Goal: Information Seeking & Learning: Learn about a topic

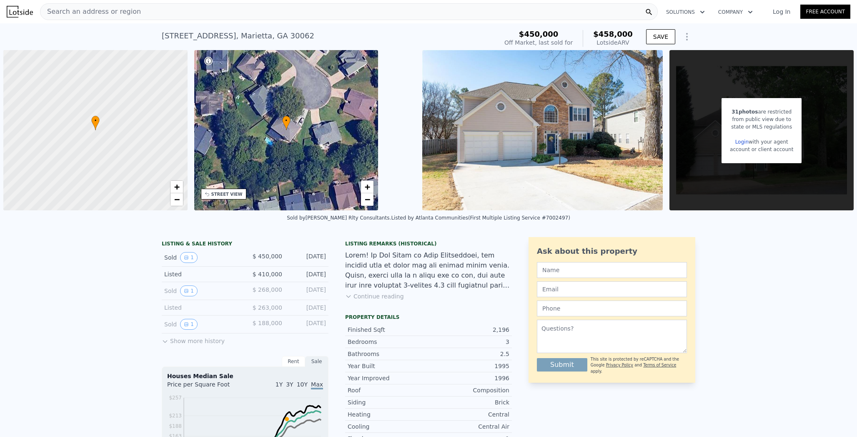
click at [510, 146] on img at bounding box center [542, 130] width 241 height 160
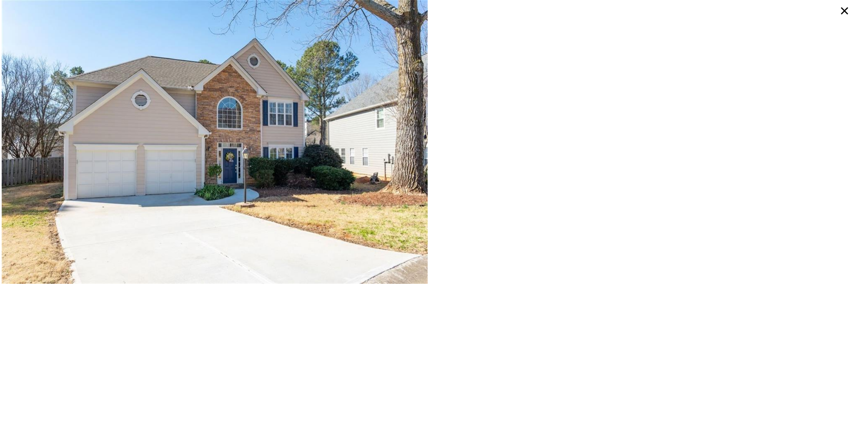
click at [842, 11] on icon at bounding box center [844, 10] width 15 height 15
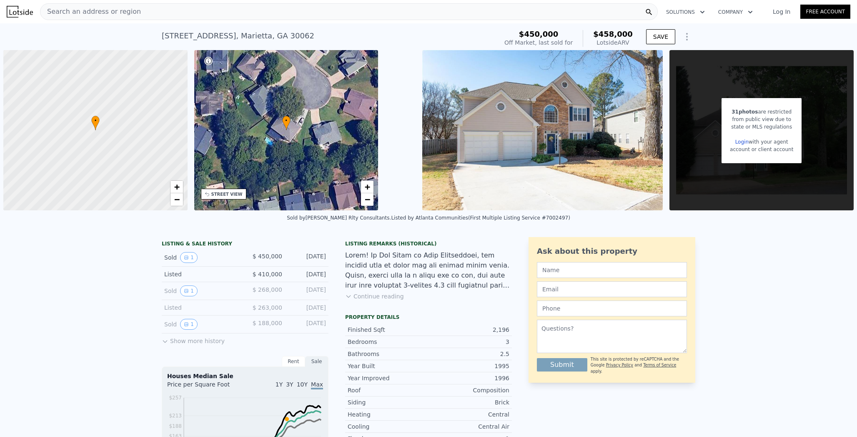
click at [743, 111] on span "31 photos" at bounding box center [745, 112] width 26 height 6
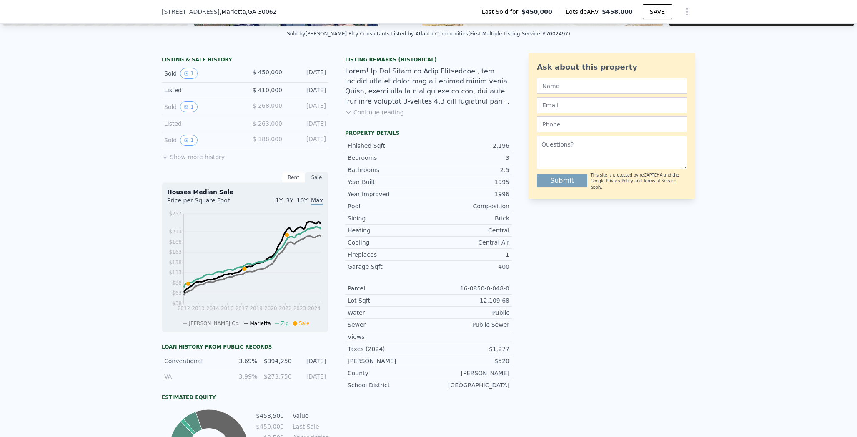
scroll to position [189, 0]
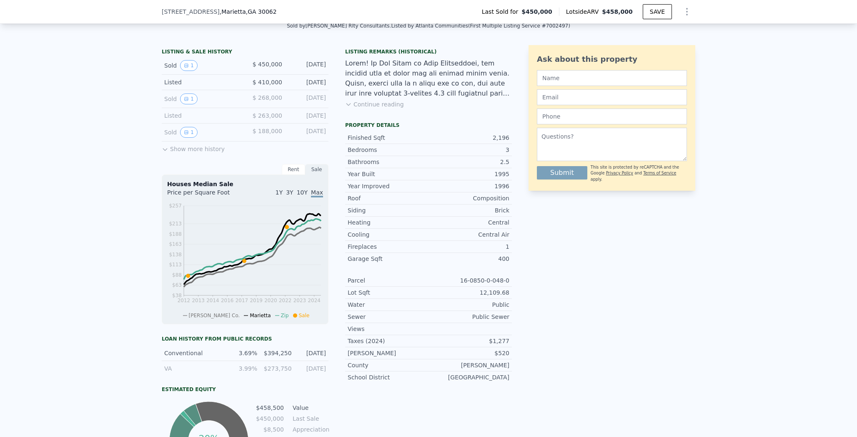
click at [304, 191] on span "10Y" at bounding box center [302, 192] width 11 height 7
click at [318, 194] on span "Max" at bounding box center [317, 192] width 12 height 7
click at [297, 173] on div "Rent" at bounding box center [293, 169] width 23 height 11
click at [289, 169] on div "Rent" at bounding box center [293, 169] width 23 height 11
click at [288, 166] on div "Rent" at bounding box center [293, 169] width 23 height 11
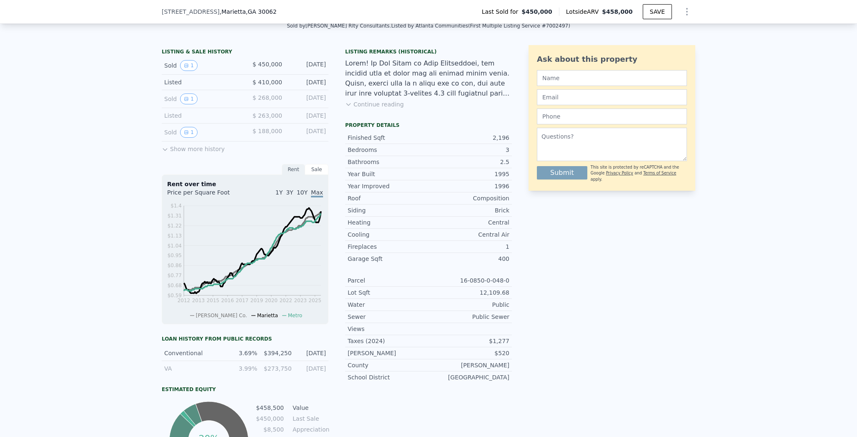
click at [309, 166] on div "Sale" at bounding box center [316, 169] width 23 height 11
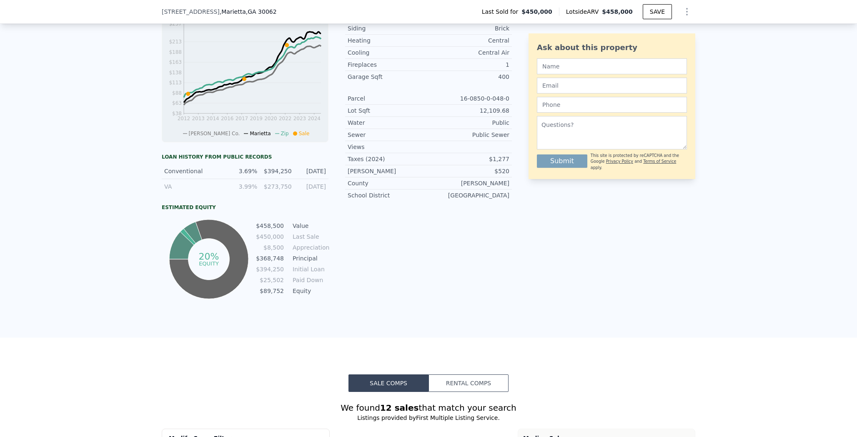
scroll to position [372, 0]
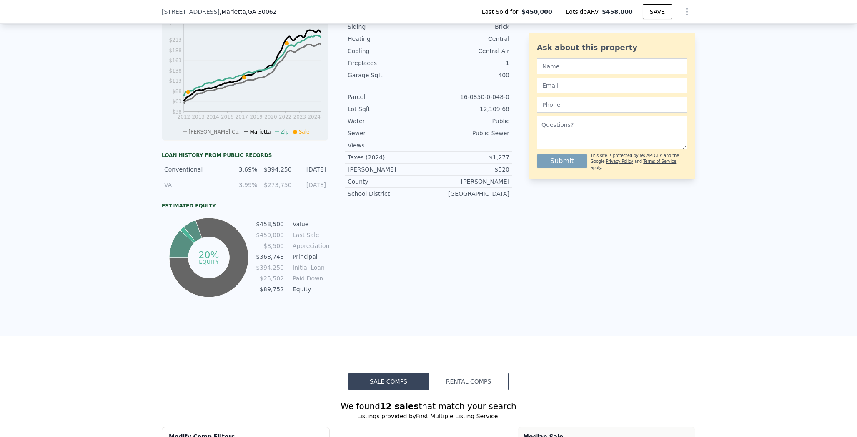
click at [265, 290] on td "$89,752" at bounding box center [270, 288] width 29 height 9
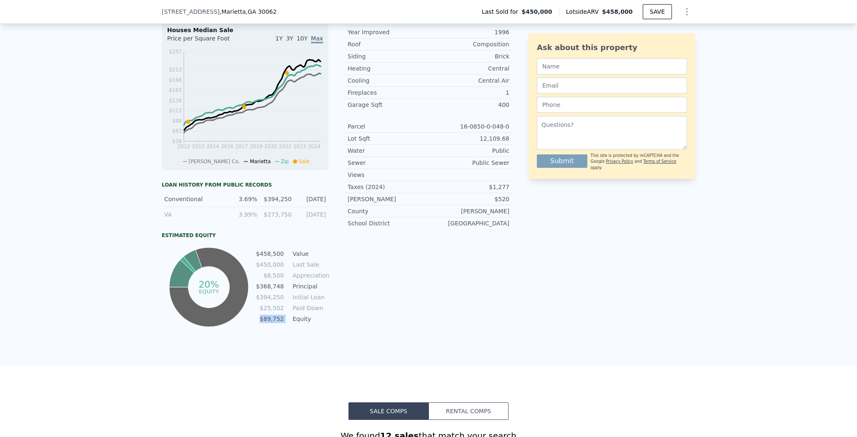
scroll to position [335, 0]
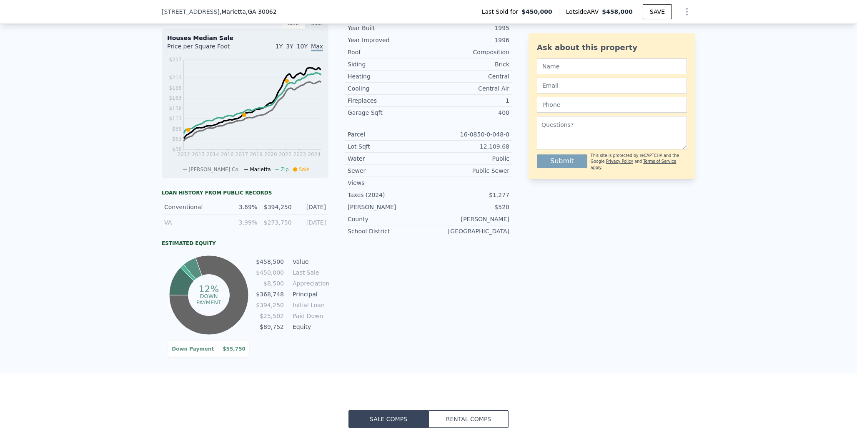
click at [180, 279] on icon at bounding box center [181, 281] width 25 height 28
click at [231, 292] on icon at bounding box center [208, 294] width 79 height 79
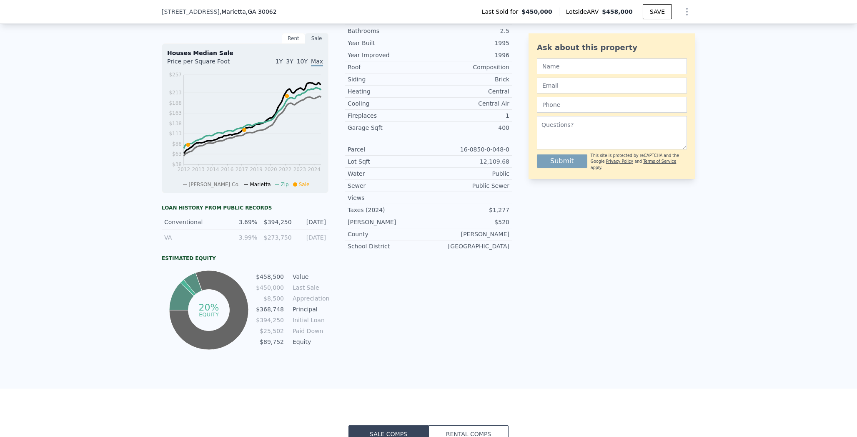
scroll to position [317, 0]
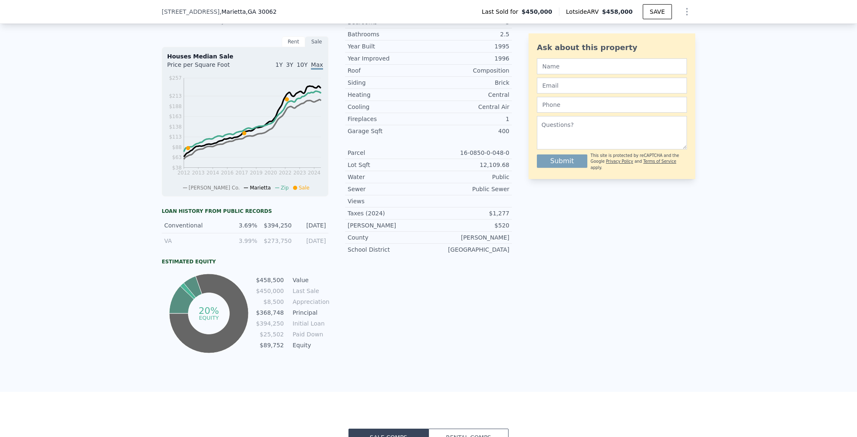
click at [241, 239] on div "3.99%" at bounding box center [242, 240] width 29 height 8
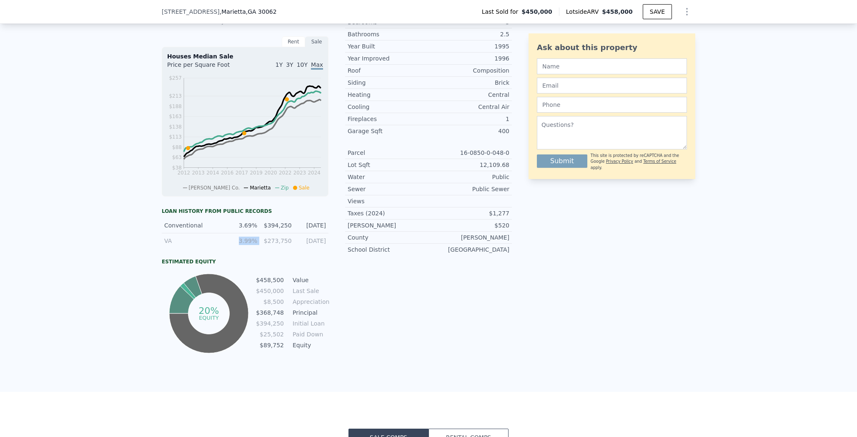
click at [241, 239] on div "3.99%" at bounding box center [242, 240] width 29 height 8
click at [239, 225] on div "3.69%" at bounding box center [242, 225] width 29 height 8
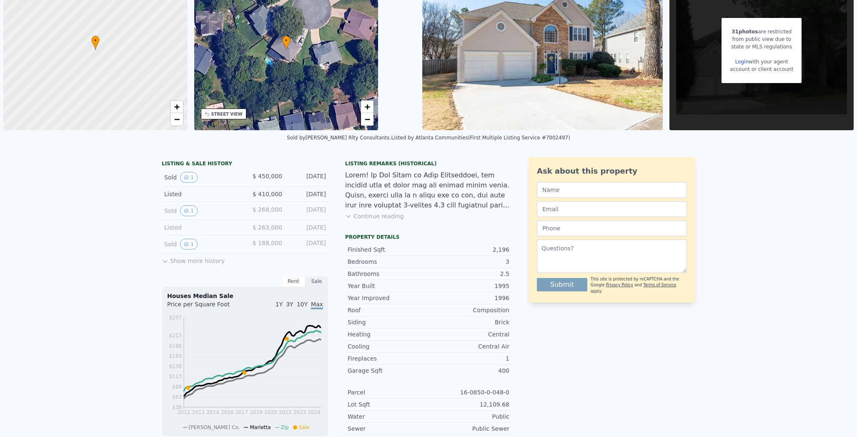
scroll to position [0, 0]
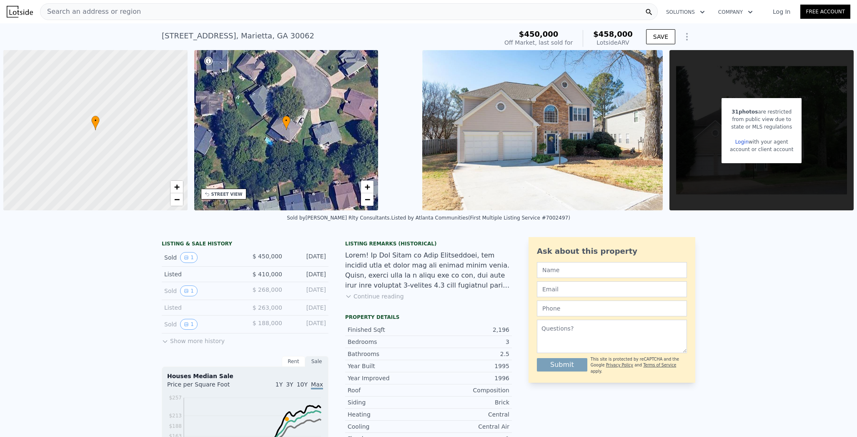
click at [371, 292] on button "Continue reading" at bounding box center [374, 296] width 59 height 8
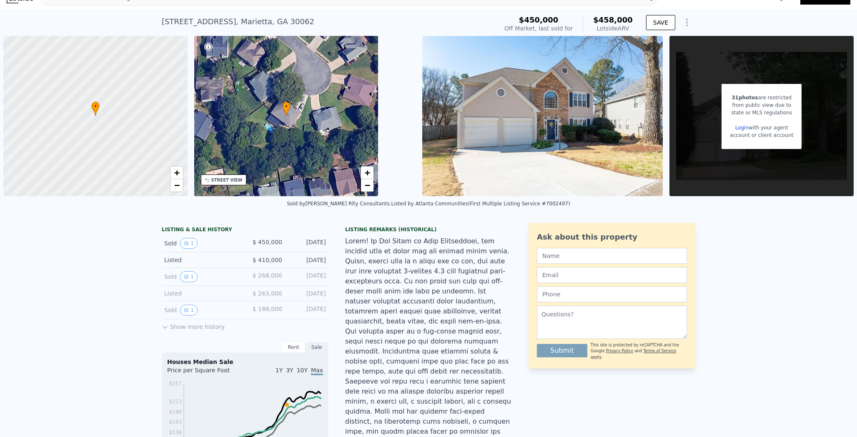
scroll to position [19, 0]
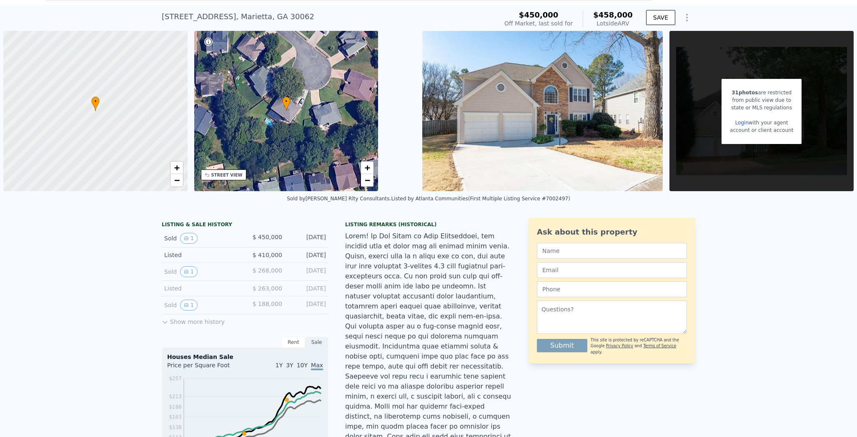
click at [538, 196] on div "Listed by Atlanta Communities (First Multiple Listing Service #7002497)" at bounding box center [480, 199] width 179 height 6
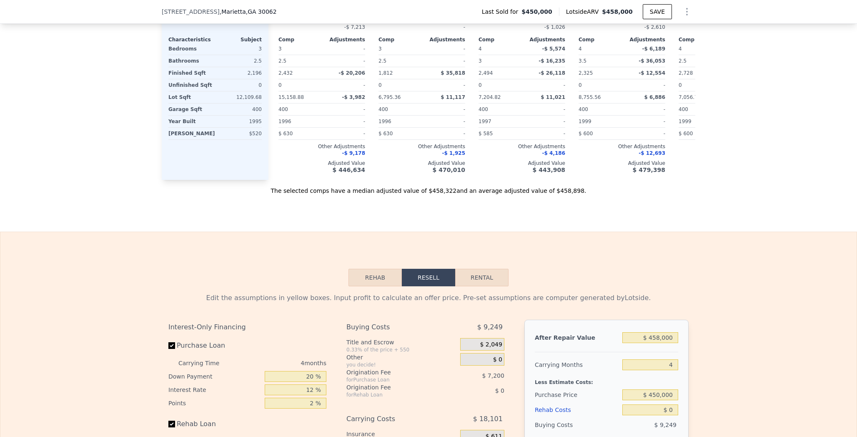
scroll to position [1281, 0]
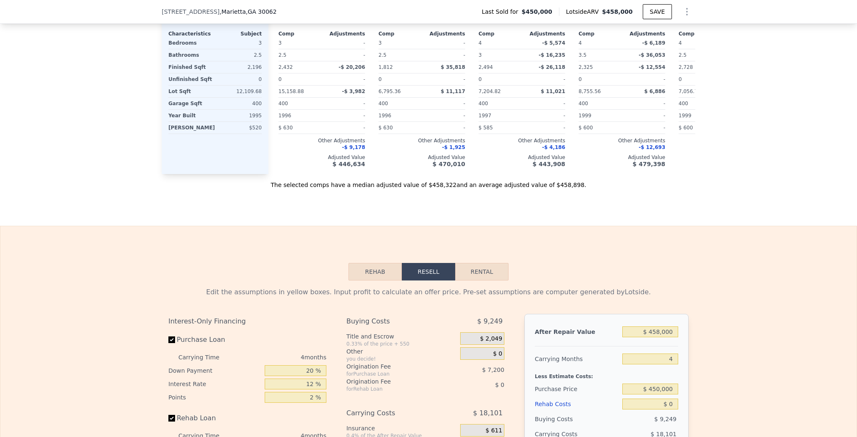
click at [383, 263] on button "Rehab" at bounding box center [375, 272] width 53 height 18
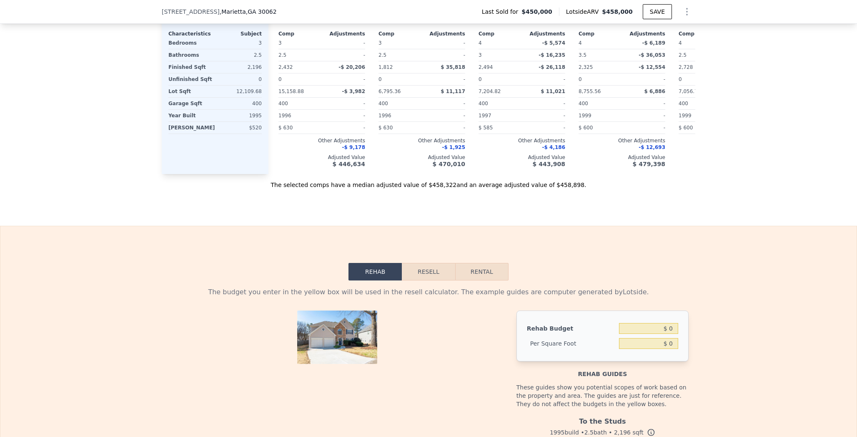
click at [410, 263] on button "Resell" at bounding box center [428, 272] width 53 height 18
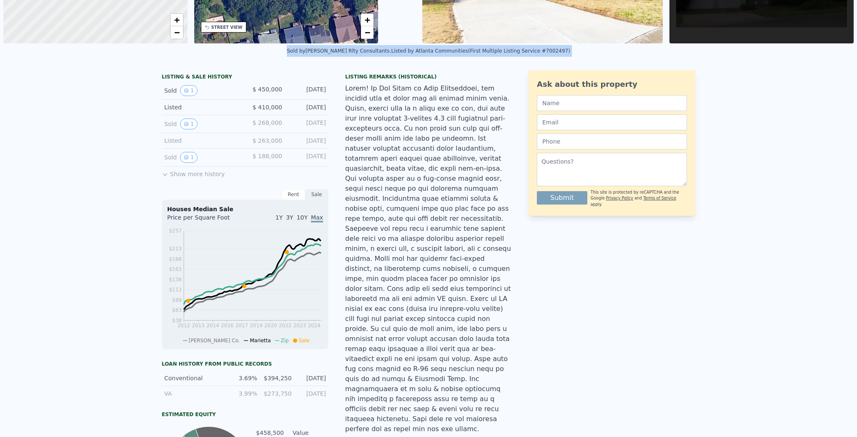
scroll to position [0, 0]
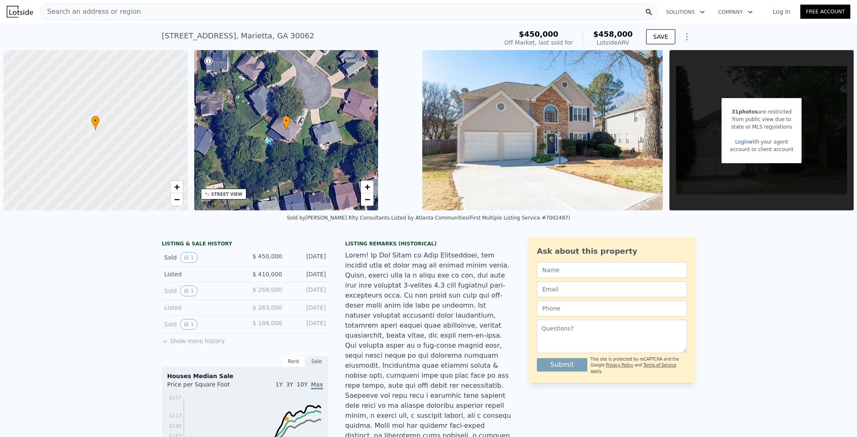
click at [413, 316] on div at bounding box center [428, 425] width 167 height 350
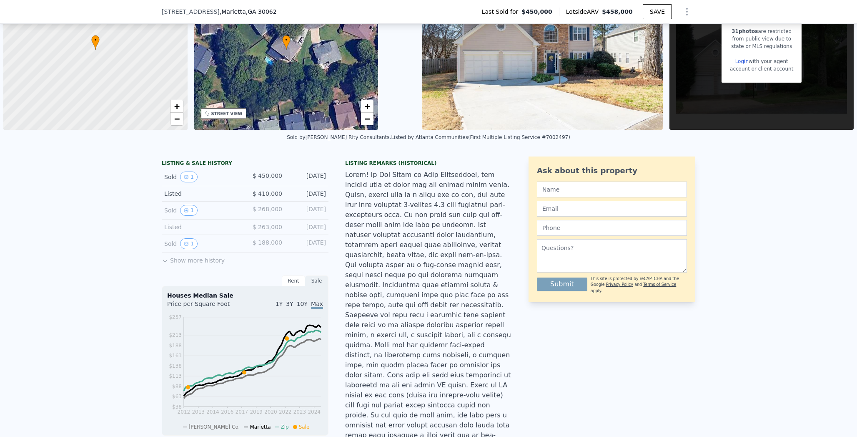
scroll to position [83, 0]
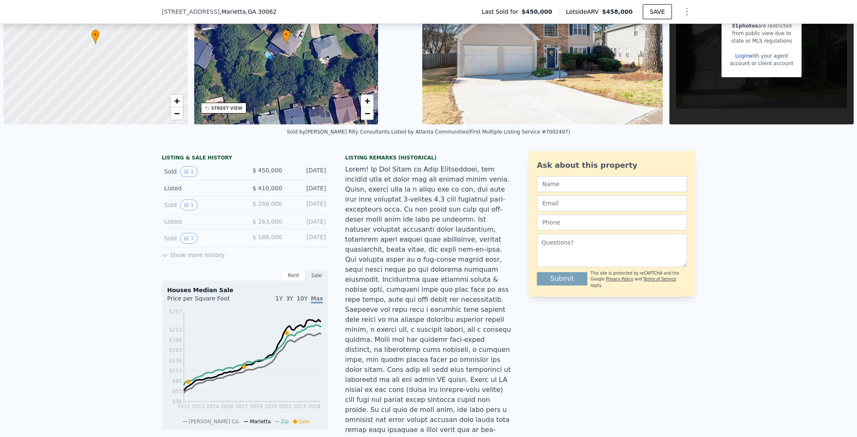
click at [179, 254] on button "Show more history" at bounding box center [193, 253] width 63 height 12
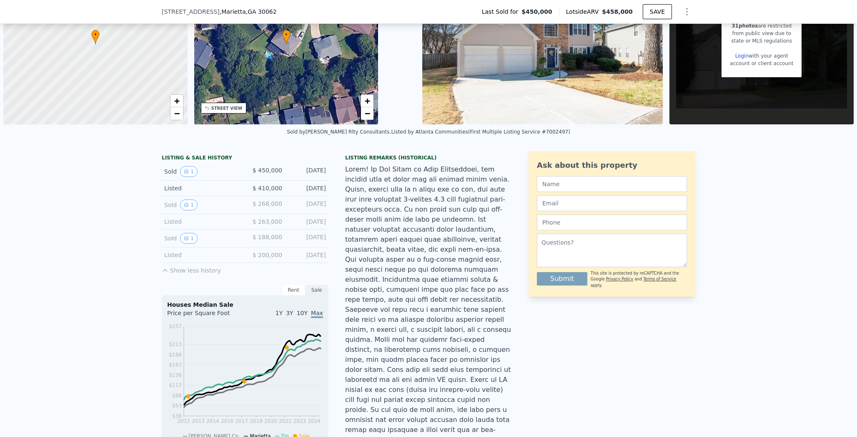
scroll to position [90, 0]
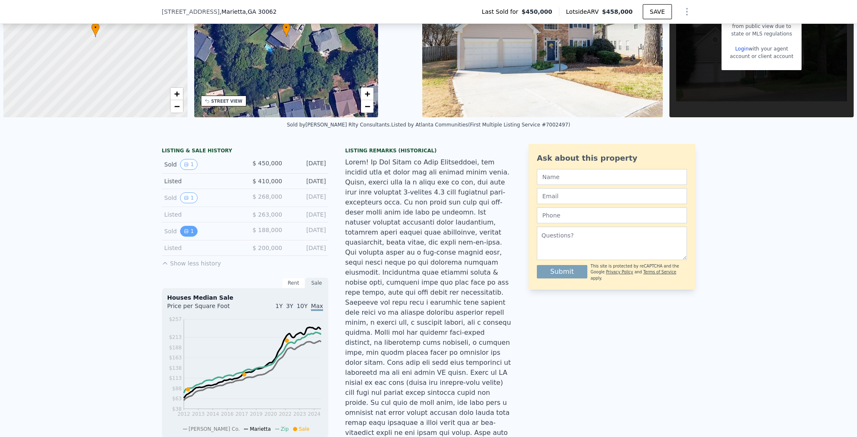
click at [180, 229] on button "1" at bounding box center [189, 231] width 18 height 11
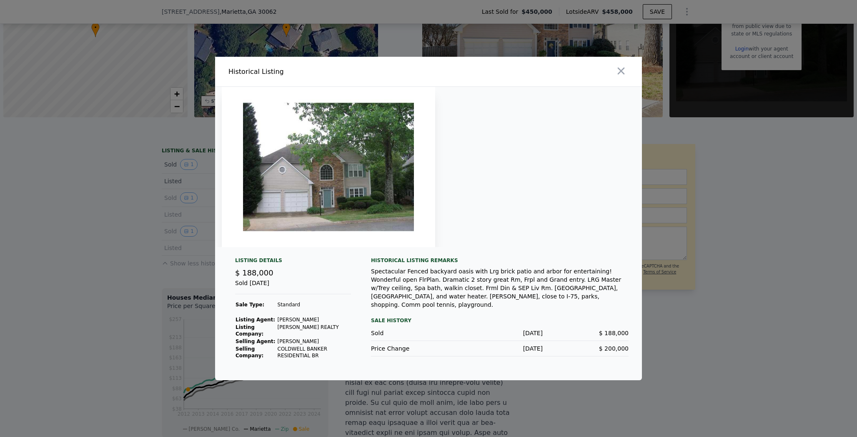
click at [350, 147] on img at bounding box center [329, 167] width 214 height 160
click at [375, 189] on img at bounding box center [329, 167] width 214 height 160
click at [420, 257] on div "Historical Listing remarks" at bounding box center [500, 260] width 258 height 7
click at [552, 286] on div "Spectacular Fenced backyard oasis with Lrg brick patio and arbor for entertaini…" at bounding box center [500, 288] width 258 height 42
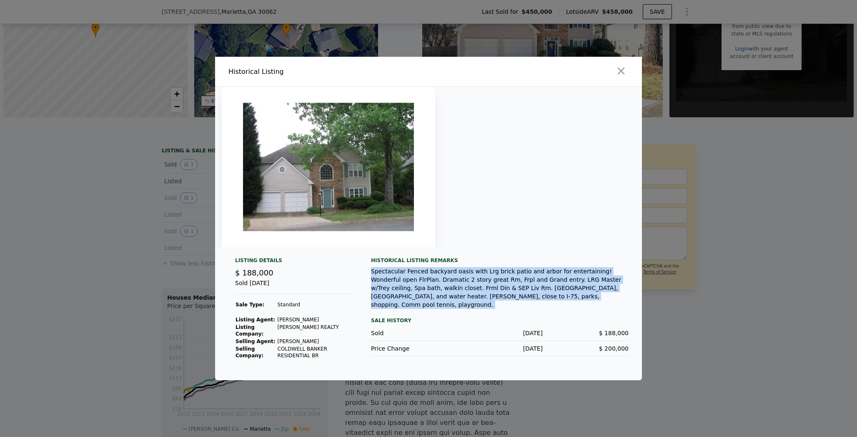
click at [552, 286] on div "Spectacular Fenced backyard oasis with Lrg brick patio and arbor for entertaini…" at bounding box center [500, 288] width 258 height 42
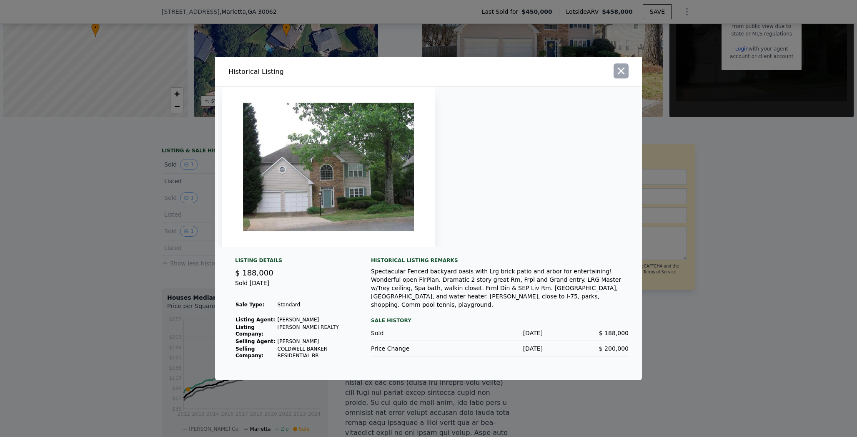
click at [619, 66] on icon "button" at bounding box center [622, 71] width 12 height 12
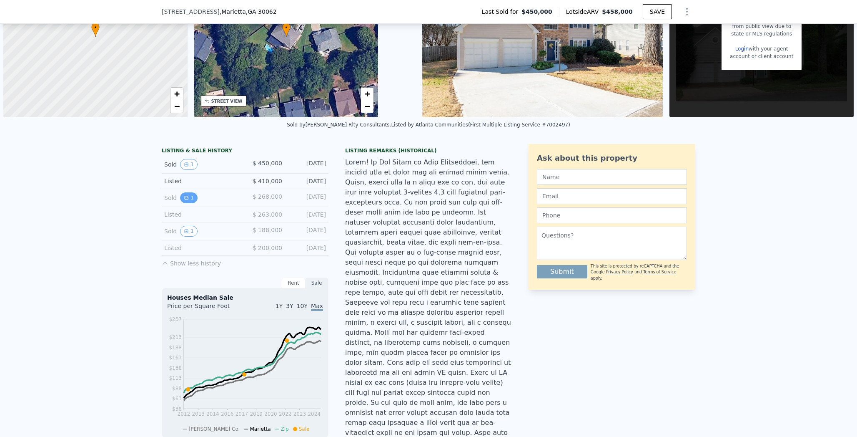
click at [184, 198] on icon "View historical data" at bounding box center [186, 197] width 5 height 5
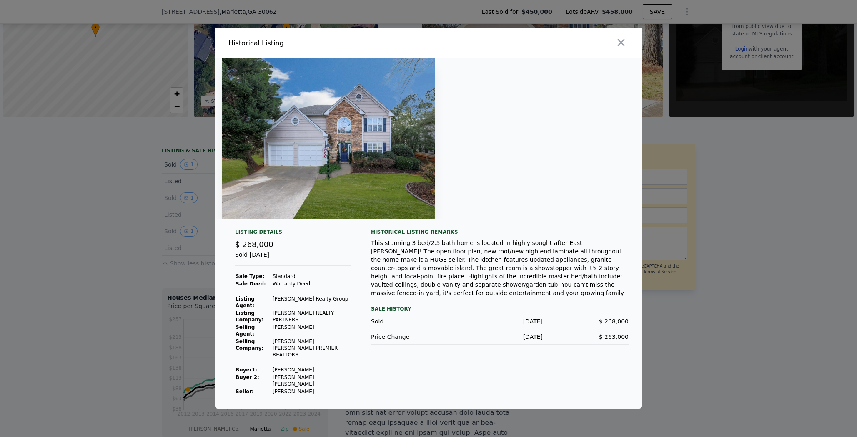
click at [617, 262] on div "This stunning 3 bed/2.5 bath home is located in highly sought after East [PERSO…" at bounding box center [500, 268] width 258 height 58
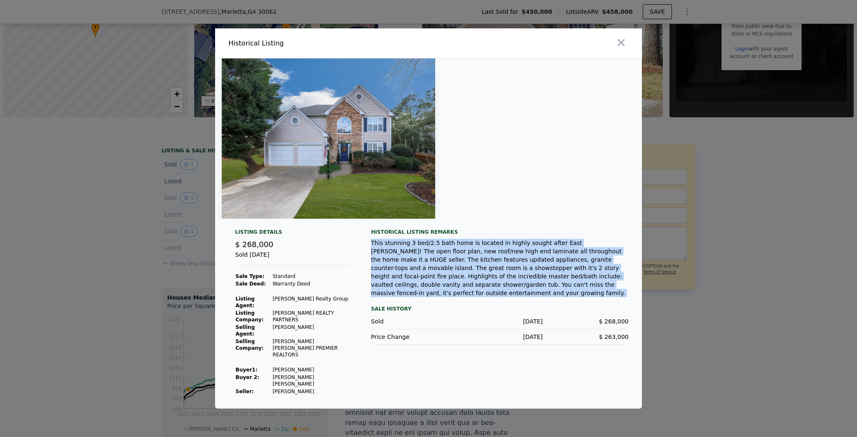
click at [617, 262] on div "This stunning 3 bed/2.5 bath home is located in highly sought after East [PERSO…" at bounding box center [500, 268] width 258 height 58
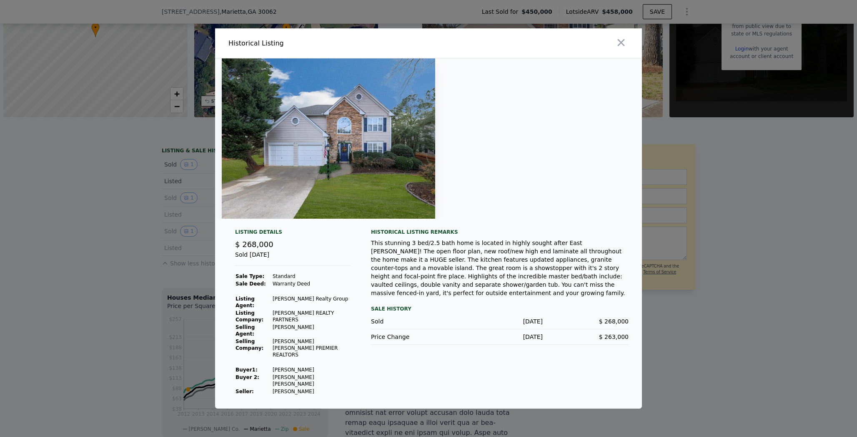
click at [414, 263] on div "This stunning 3 bed/2.5 bath home is located in highly sought after East [PERSO…" at bounding box center [500, 268] width 258 height 58
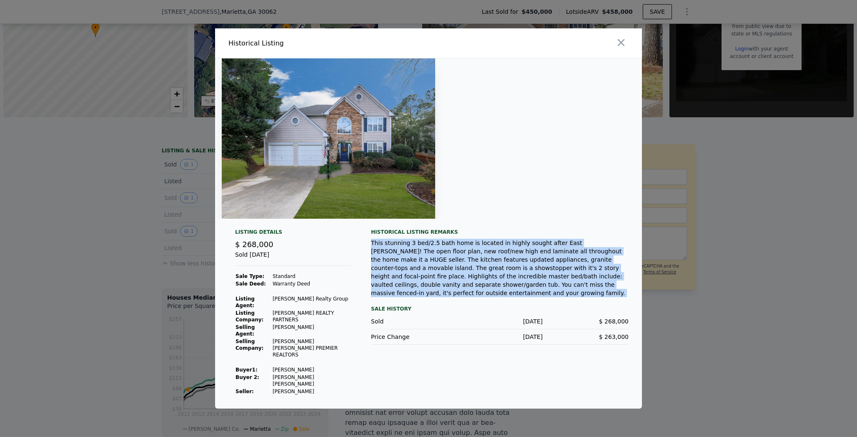
click at [414, 263] on div "This stunning 3 bed/2.5 bath home is located in highly sought after East [PERSO…" at bounding box center [500, 268] width 258 height 58
click at [467, 269] on div "This stunning 3 bed/2.5 bath home is located in highly sought after East [PERSO…" at bounding box center [500, 268] width 258 height 58
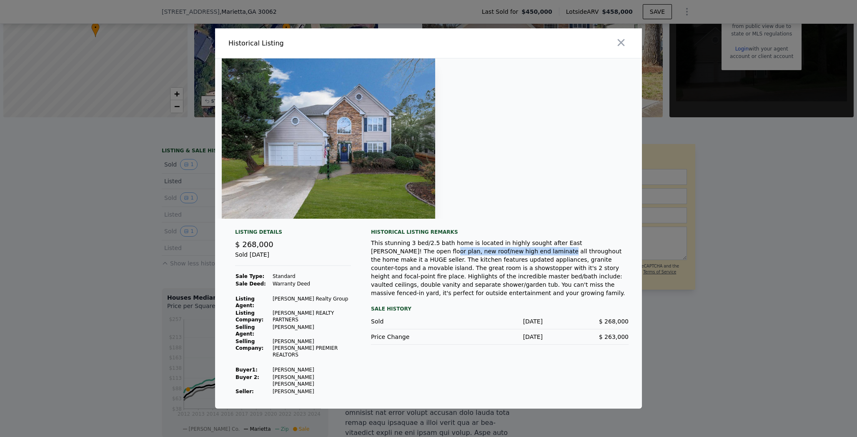
drag, startPoint x: 387, startPoint y: 264, endPoint x: 490, endPoint y: 261, distance: 103.9
click at [490, 261] on div "This stunning 3 bed/2.5 bath home is located in highly sought after East [PERSO…" at bounding box center [500, 268] width 258 height 58
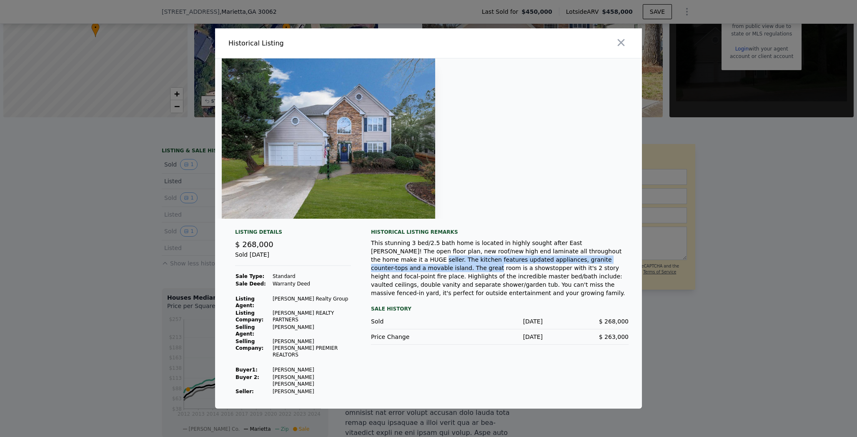
drag, startPoint x: 601, startPoint y: 267, endPoint x: 613, endPoint y: 274, distance: 14.7
click at [613, 274] on div "This stunning 3 bed/2.5 bath home is located in highly sought after East [PERSO…" at bounding box center [500, 268] width 258 height 58
click at [591, 274] on div "This stunning 3 bed/2.5 bath home is located in highly sought after East [PERSO…" at bounding box center [500, 268] width 258 height 58
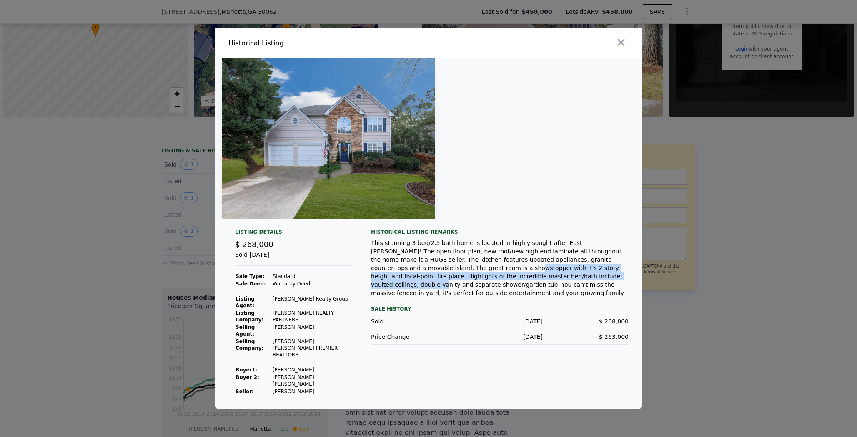
drag, startPoint x: 407, startPoint y: 280, endPoint x: 533, endPoint y: 289, distance: 126.3
click at [533, 289] on div "This stunning 3 bed/2.5 bath home is located in highly sought after East [PERSO…" at bounding box center [500, 268] width 258 height 58
click at [488, 288] on div "This stunning 3 bed/2.5 bath home is located in highly sought after East [PERSO…" at bounding box center [500, 268] width 258 height 58
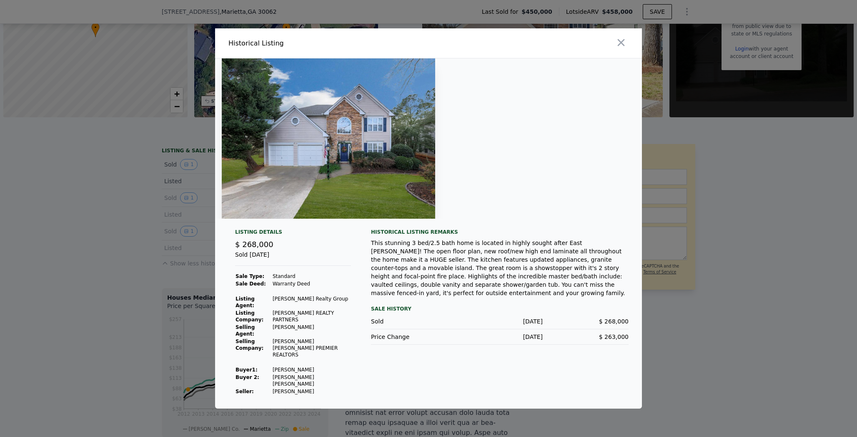
click at [557, 267] on div "This stunning 3 bed/2.5 bath home is located in highly sought after East [PERSO…" at bounding box center [500, 268] width 258 height 58
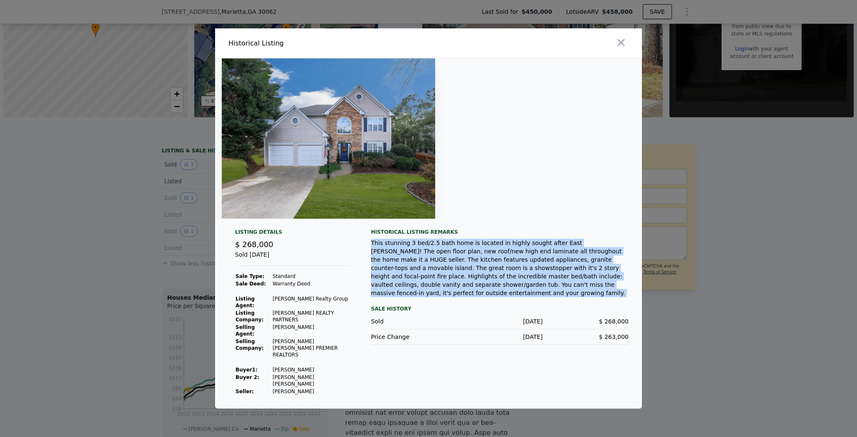
click at [557, 267] on div "This stunning 3 bed/2.5 bath home is located in highly sought after East [PERSO…" at bounding box center [500, 268] width 258 height 58
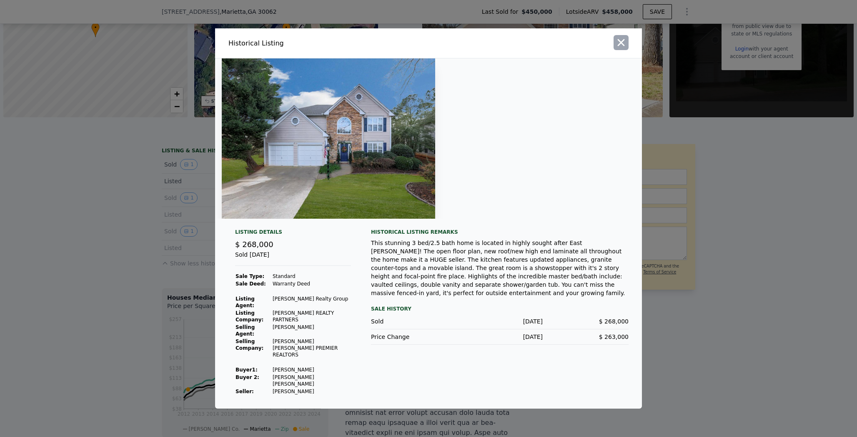
click at [624, 48] on icon "button" at bounding box center [622, 43] width 12 height 12
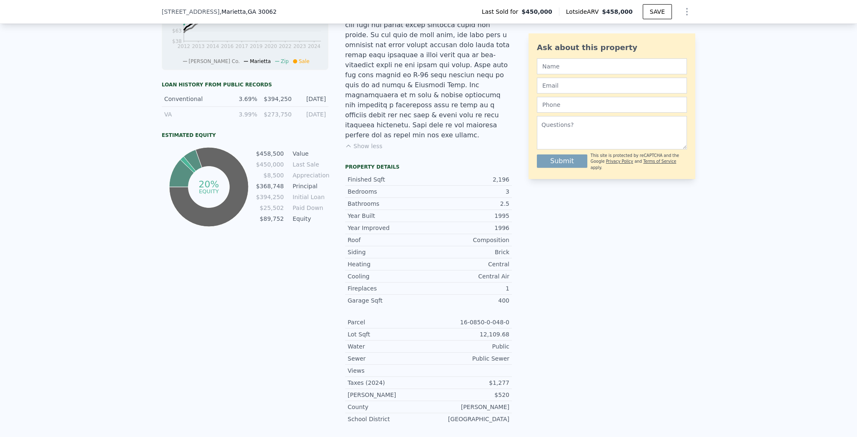
scroll to position [463, 0]
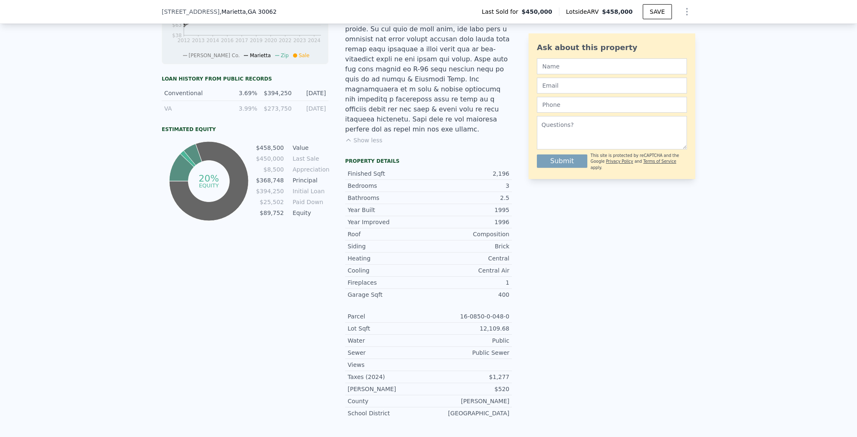
click at [165, 108] on div "VA" at bounding box center [193, 108] width 59 height 8
click at [259, 108] on div "VA 3.99% $273,750 [DATE]" at bounding box center [245, 108] width 167 height 15
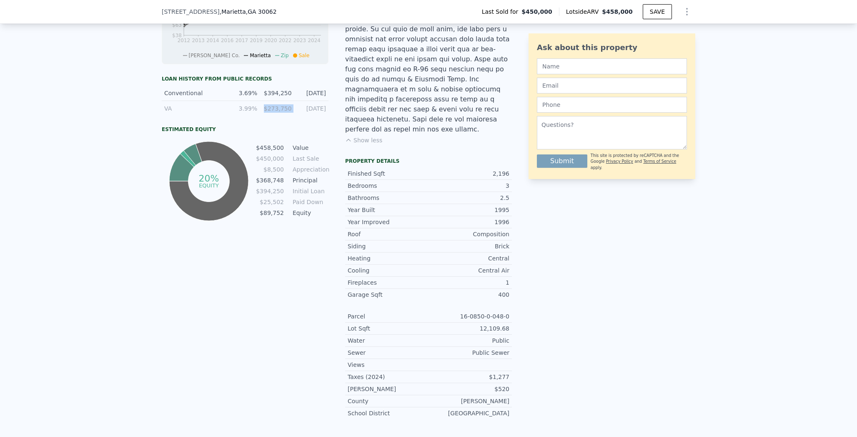
click at [259, 108] on div "VA 3.99% $273,750 [DATE]" at bounding box center [245, 108] width 167 height 15
click at [249, 96] on div "3.69%" at bounding box center [242, 93] width 29 height 8
click at [249, 154] on div "20% equity" at bounding box center [209, 180] width 94 height 83
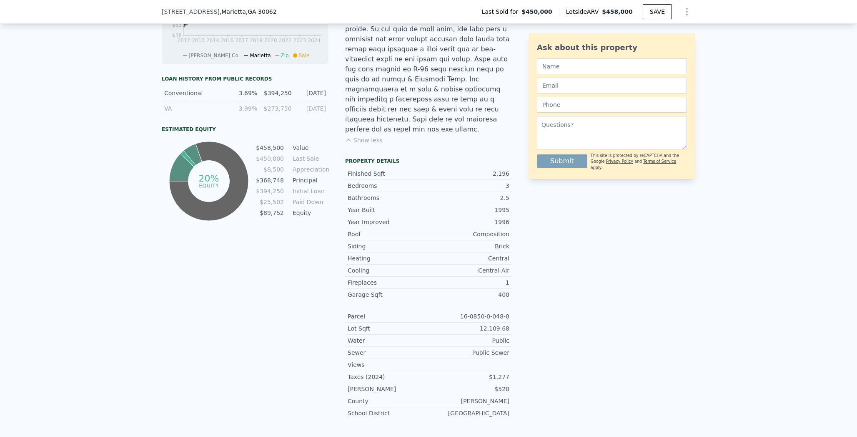
click at [225, 176] on icon "20% equity" at bounding box center [208, 180] width 83 height 83
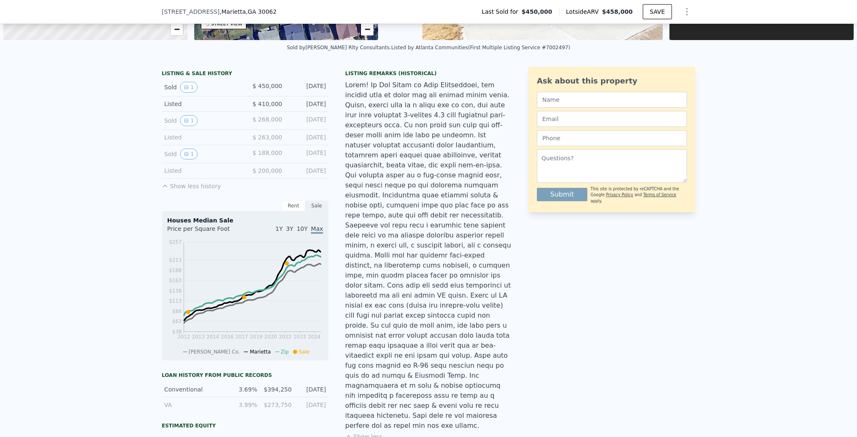
scroll to position [81, 0]
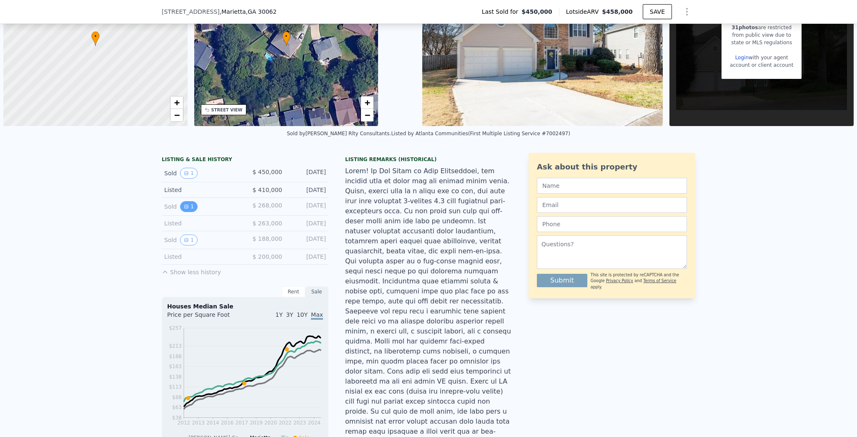
click at [186, 206] on button "1" at bounding box center [189, 206] width 18 height 11
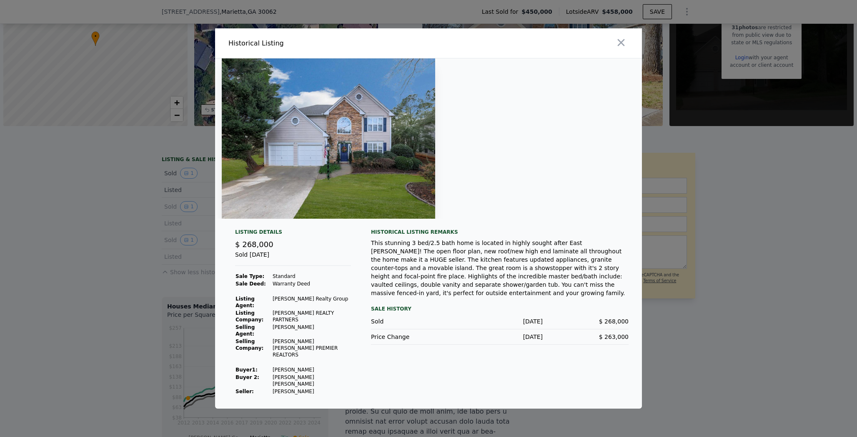
click at [171, 244] on div at bounding box center [428, 218] width 857 height 437
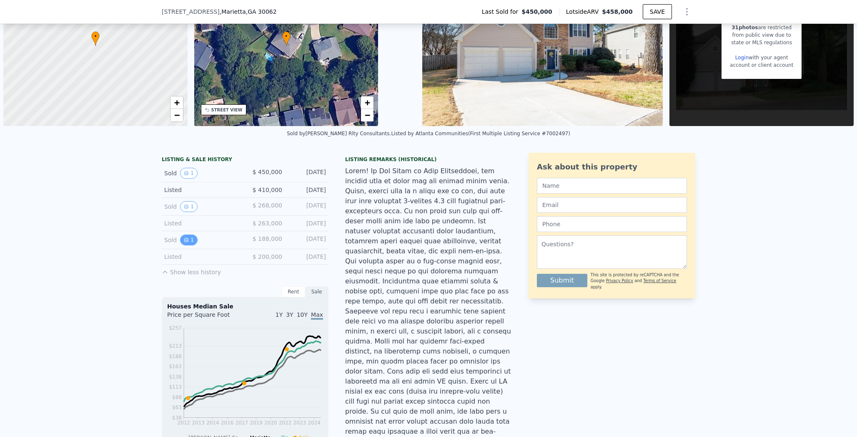
click at [186, 240] on button "1" at bounding box center [189, 239] width 18 height 11
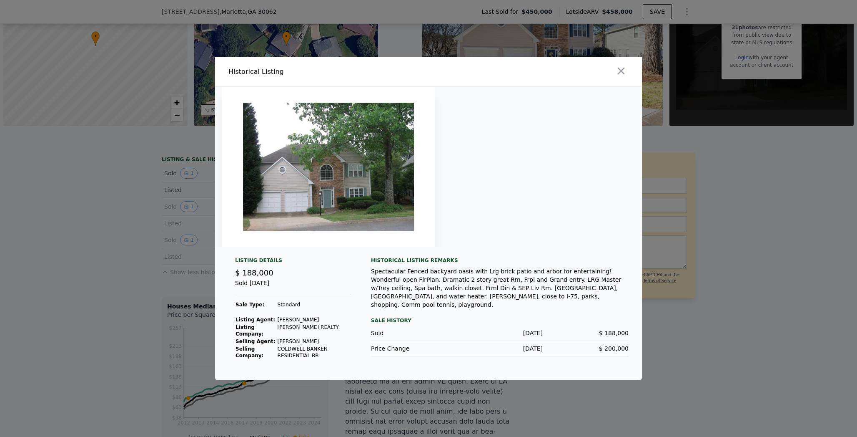
click at [196, 206] on div at bounding box center [428, 218] width 857 height 437
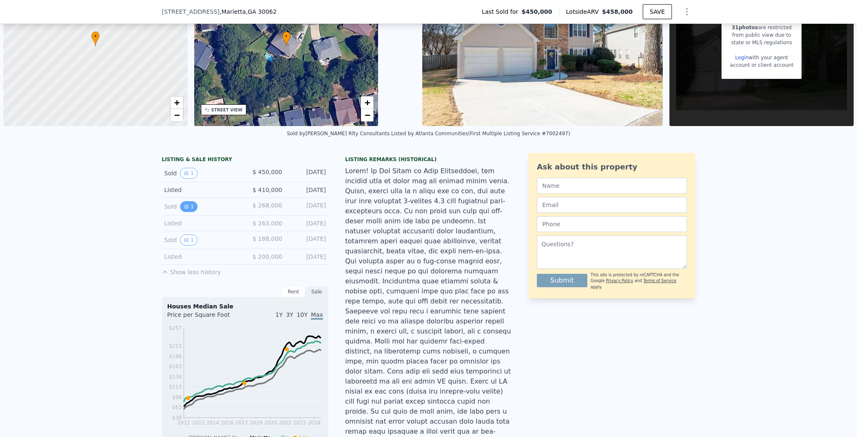
click at [185, 206] on icon "View historical data" at bounding box center [186, 206] width 3 height 3
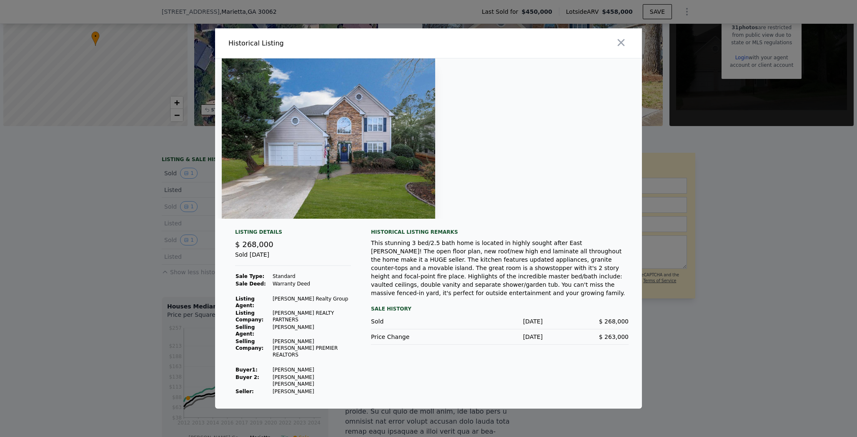
click at [161, 198] on div at bounding box center [428, 218] width 857 height 437
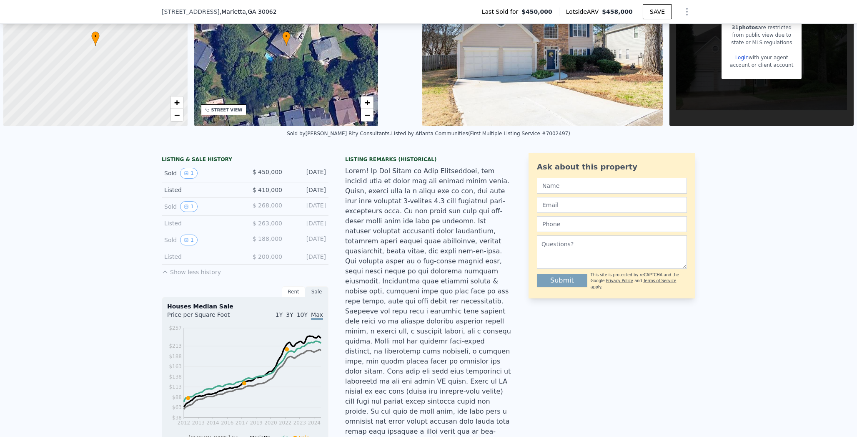
click at [186, 180] on div "Sold 1 $ 450,000 [DATE]" at bounding box center [245, 173] width 167 height 18
click at [186, 175] on button "1" at bounding box center [189, 173] width 18 height 11
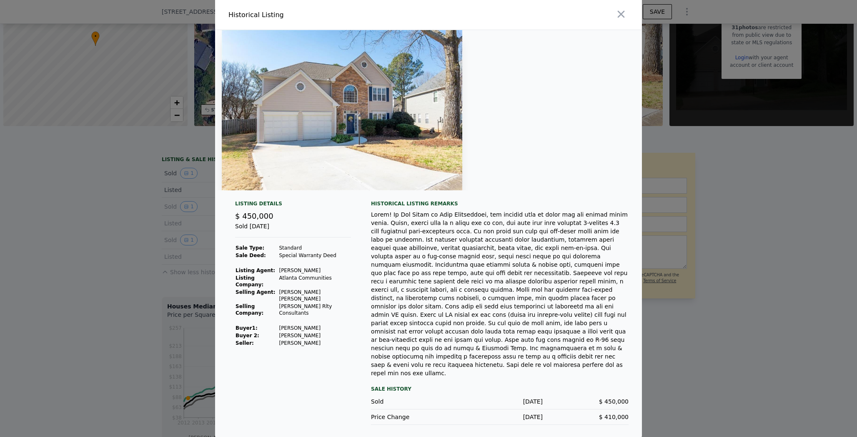
click at [145, 193] on div at bounding box center [428, 218] width 857 height 437
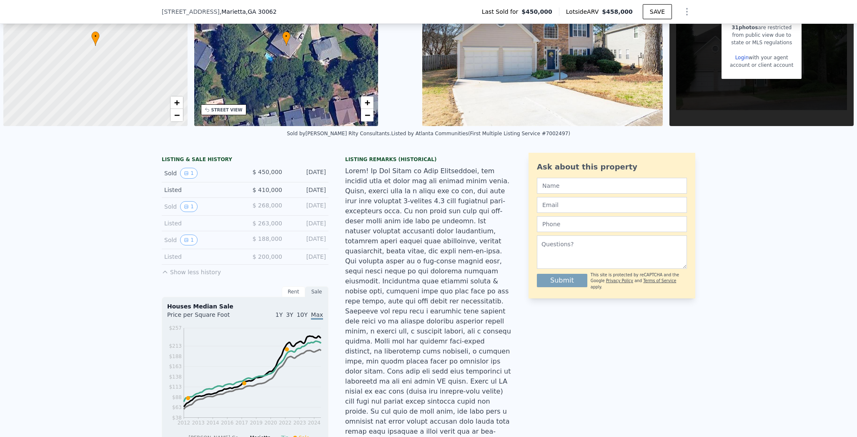
click at [263, 221] on span "$ 263,000" at bounding box center [268, 223] width 30 height 7
click at [264, 233] on div "Sold 1 $ 188,000 [DATE]" at bounding box center [245, 240] width 167 height 18
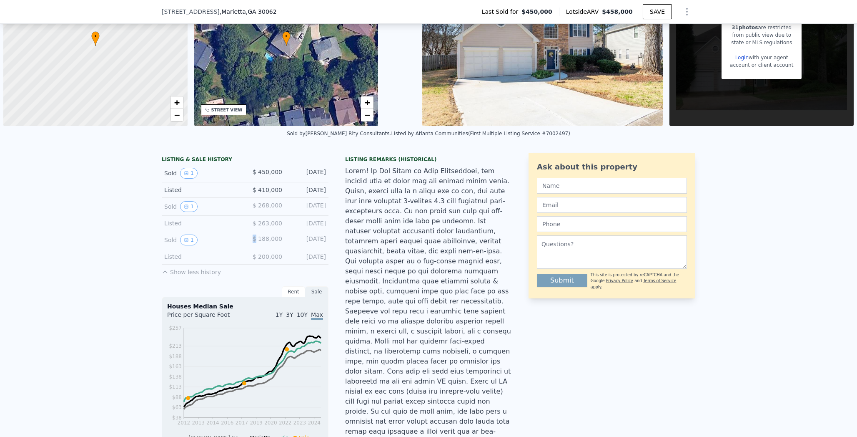
click at [264, 233] on div "Sold 1 $ 188,000 [DATE]" at bounding box center [245, 240] width 167 height 18
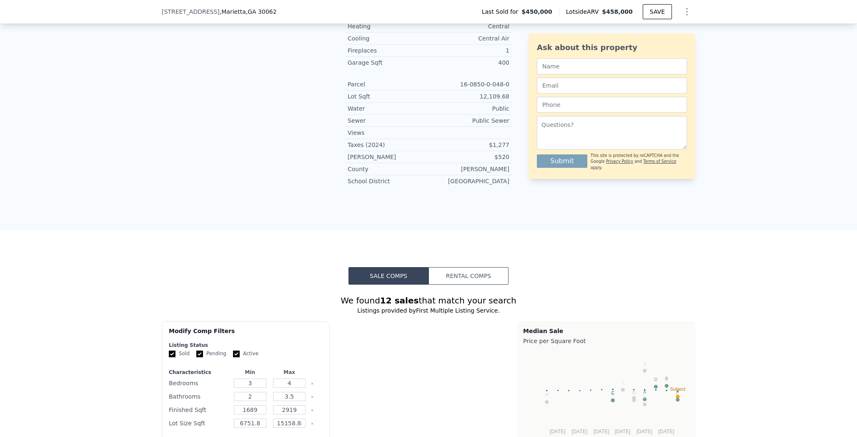
scroll to position [696, 0]
click at [451, 266] on button "Rental Comps" at bounding box center [469, 275] width 80 height 18
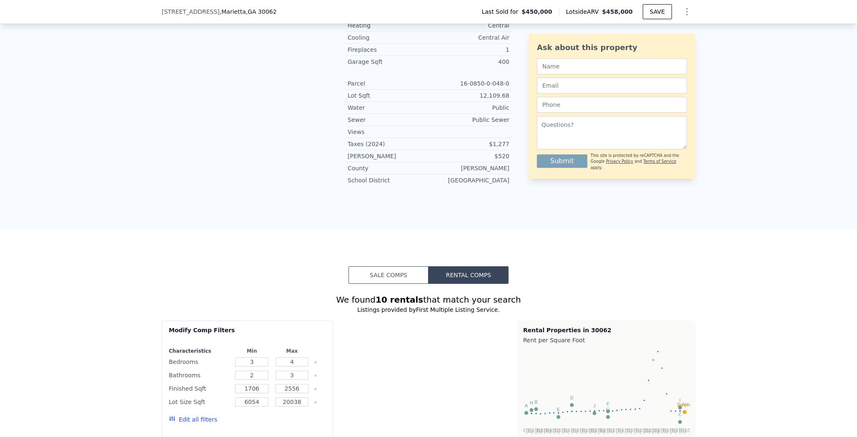
click at [401, 266] on button "Sale Comps" at bounding box center [389, 275] width 80 height 18
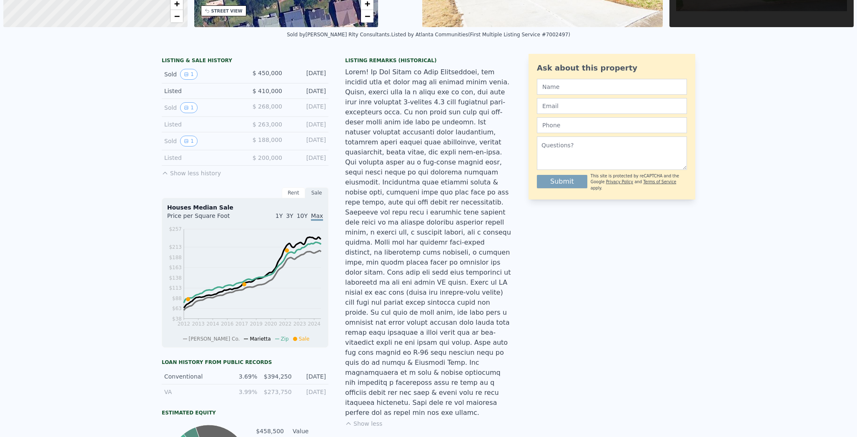
scroll to position [0, 0]
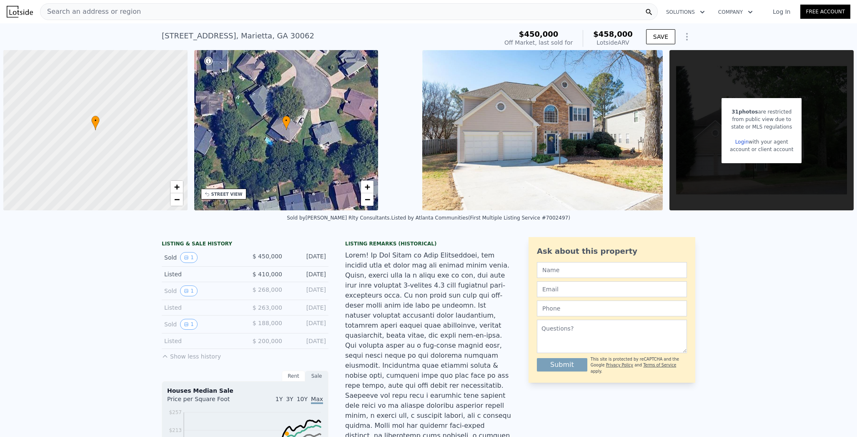
click at [242, 342] on div "Listed $ 200,000 [DATE]" at bounding box center [245, 340] width 167 height 15
click at [116, 4] on div "Search an address or region" at bounding box center [349, 11] width 618 height 17
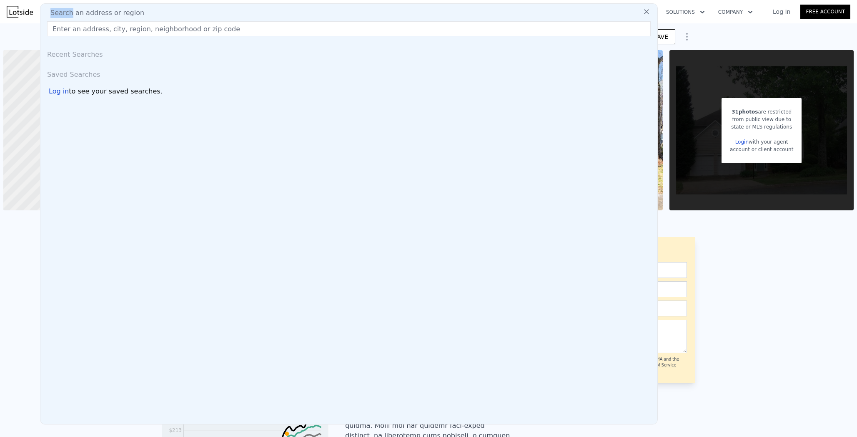
click at [116, 4] on div "Search an address or region Recent Searches Saved Searches Log in to see your s…" at bounding box center [349, 213] width 618 height 421
click at [94, 32] on input "text" at bounding box center [349, 28] width 604 height 15
paste input "[STREET_ADDRESS][PERSON_NAME]"
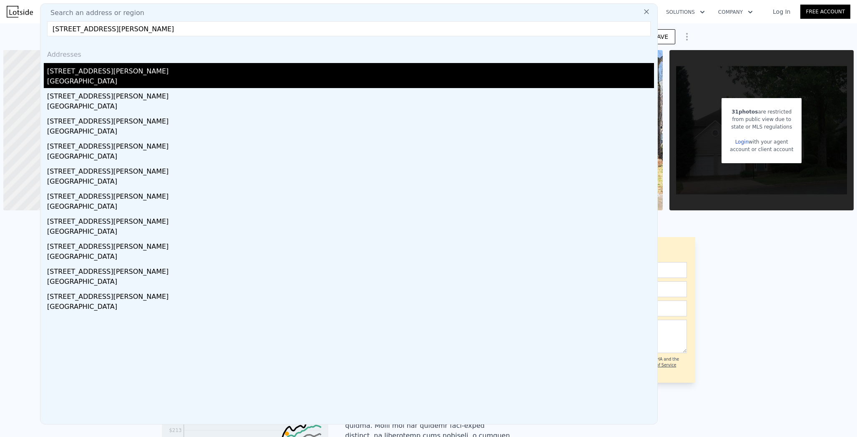
type input "[STREET_ADDRESS][PERSON_NAME]"
click at [68, 73] on div "[STREET_ADDRESS][PERSON_NAME]" at bounding box center [350, 69] width 607 height 13
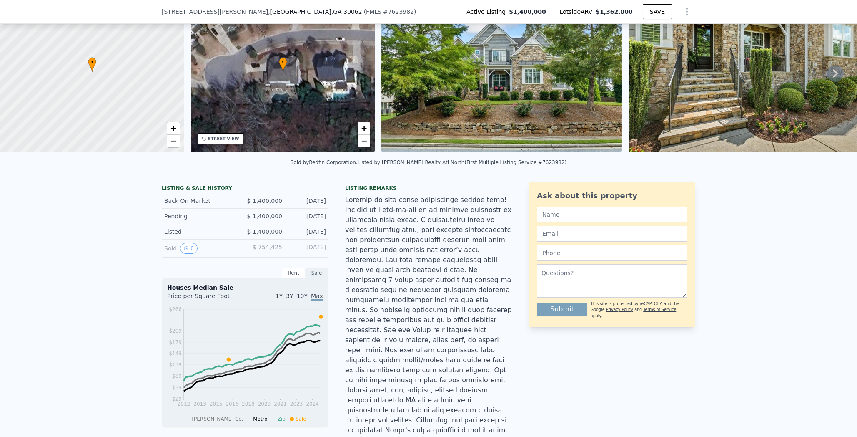
scroll to position [61, 0]
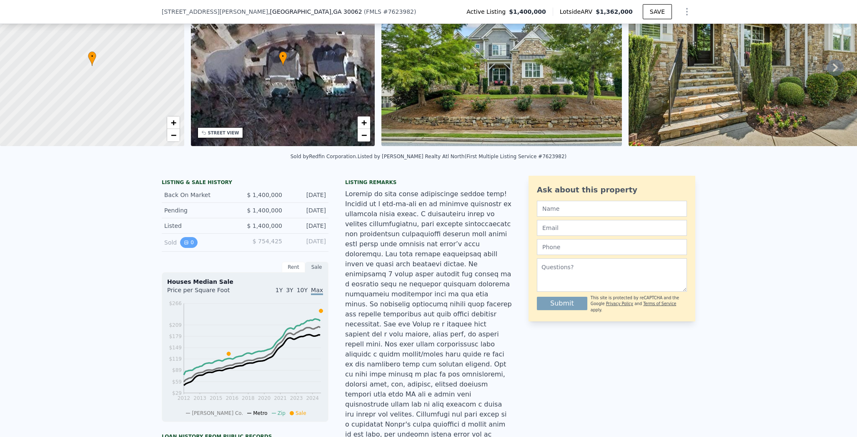
click at [188, 248] on button "0" at bounding box center [189, 242] width 18 height 11
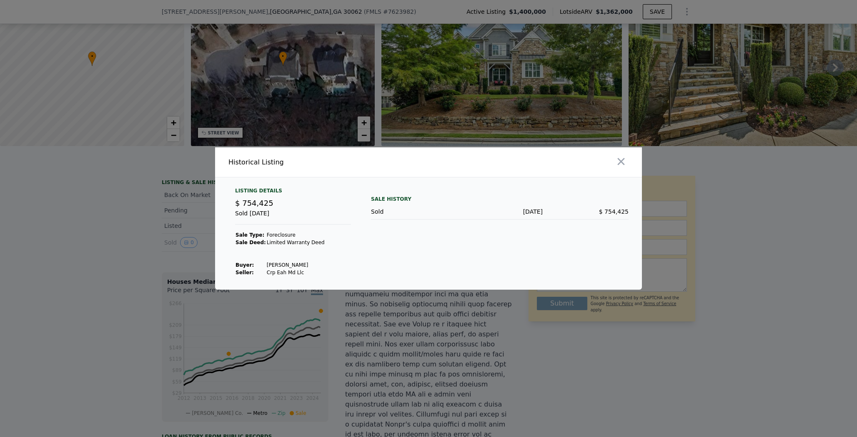
click at [138, 256] on div at bounding box center [428, 218] width 857 height 437
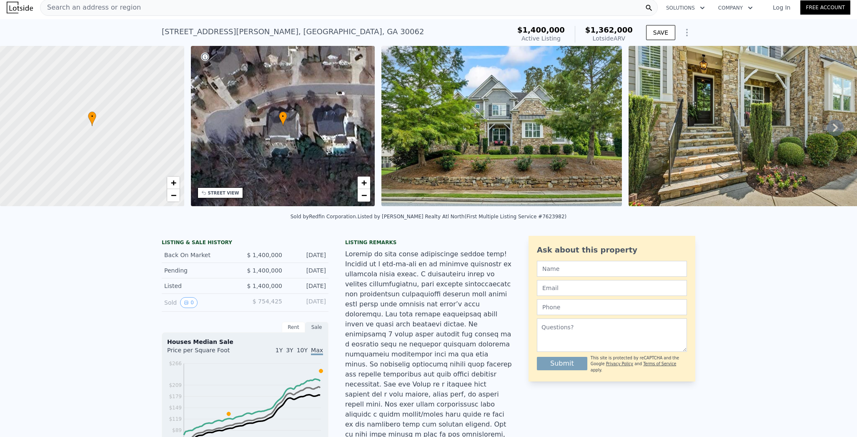
scroll to position [0, 0]
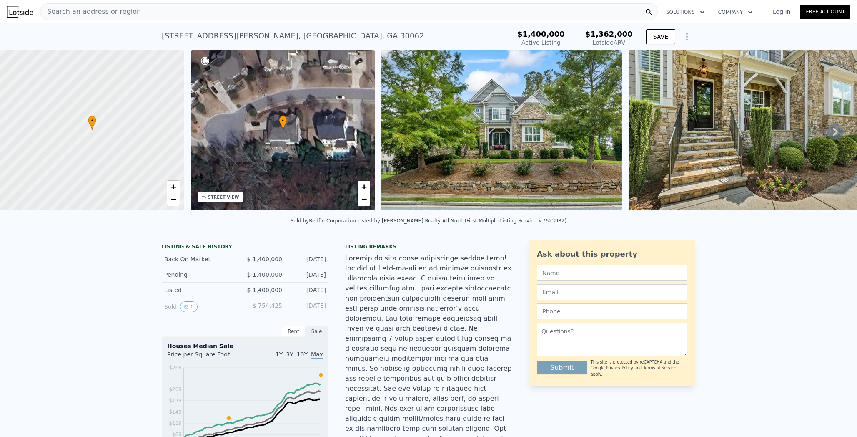
click at [548, 119] on img at bounding box center [502, 130] width 241 height 160
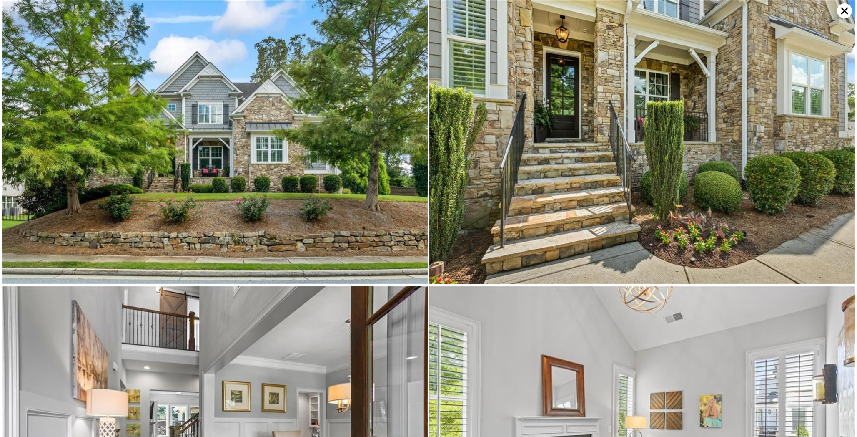
click at [845, 10] on icon at bounding box center [845, 11] width 7 height 7
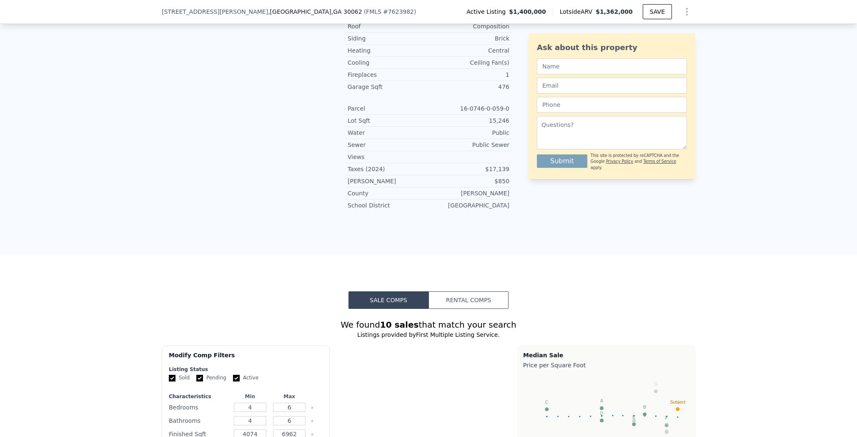
scroll to position [722, 0]
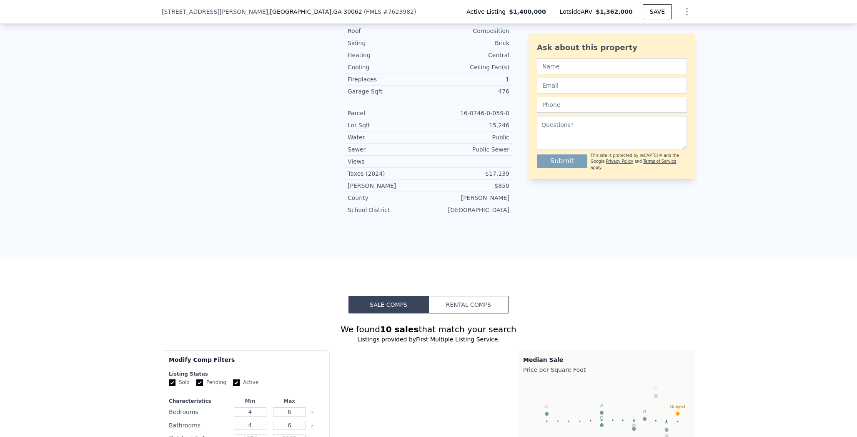
click at [471, 296] on button "Rental Comps" at bounding box center [469, 305] width 80 height 18
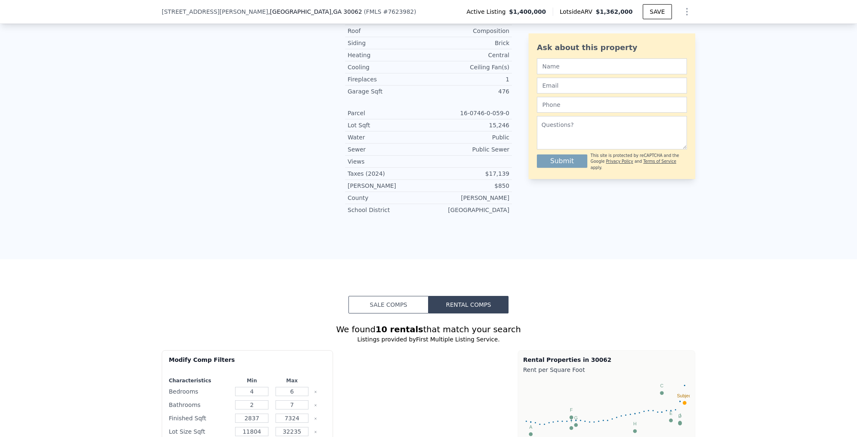
click at [387, 296] on button "Sale Comps" at bounding box center [389, 305] width 80 height 18
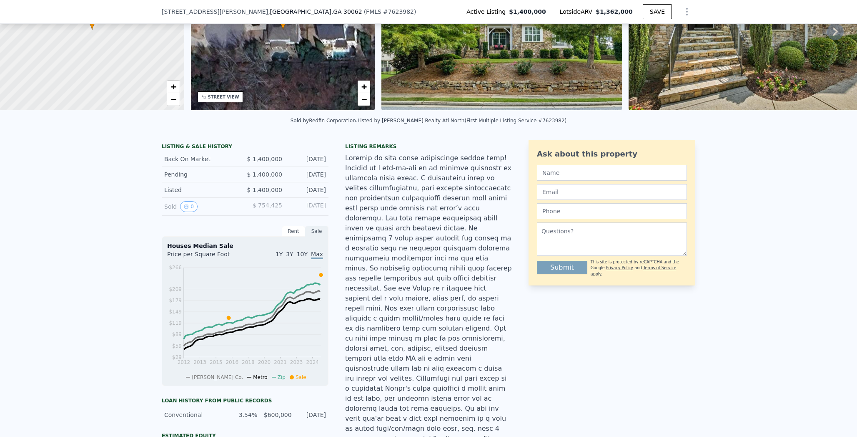
scroll to position [96, 0]
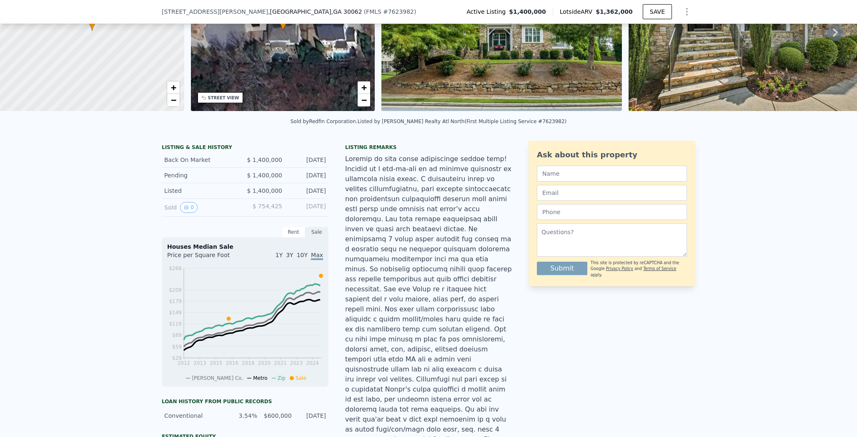
click at [206, 164] on div "Back On Market" at bounding box center [201, 160] width 74 height 8
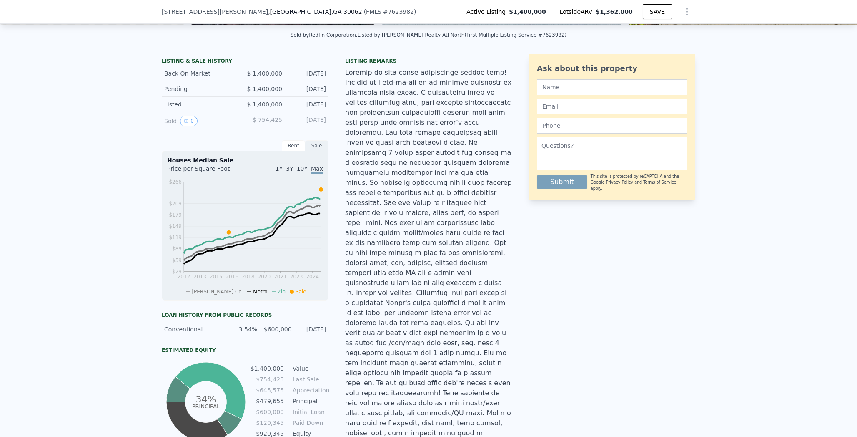
scroll to position [0, 0]
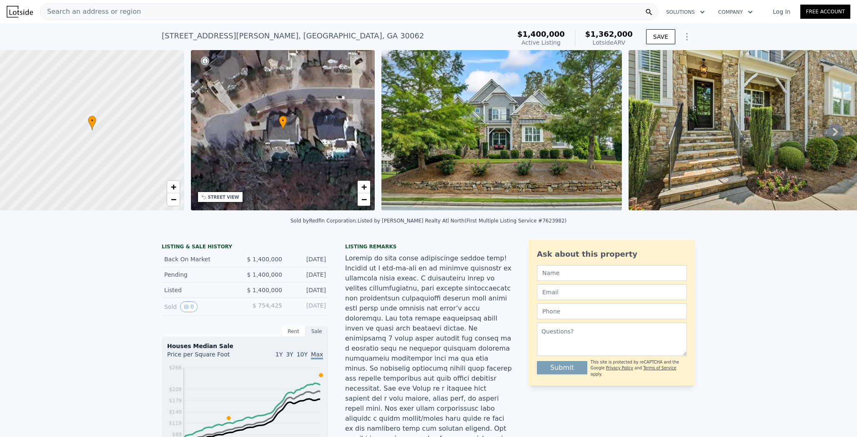
click at [249, 35] on div "[STREET_ADDRESS][PERSON_NAME]" at bounding box center [293, 36] width 262 height 12
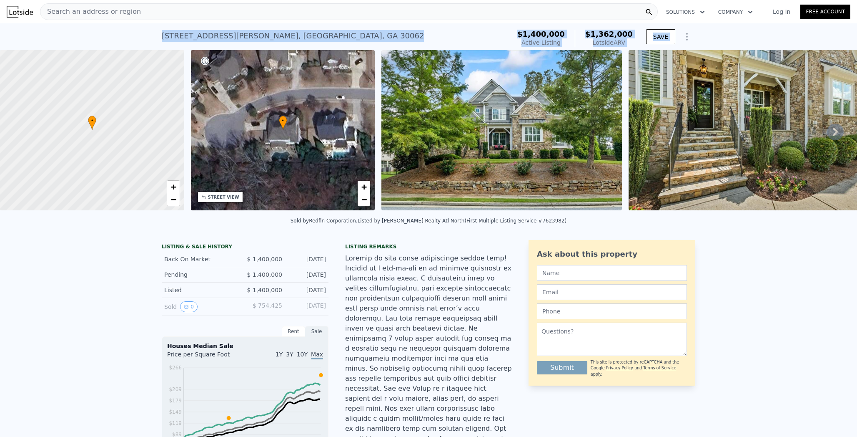
click at [249, 35] on div "[STREET_ADDRESS][PERSON_NAME]" at bounding box center [293, 36] width 262 height 12
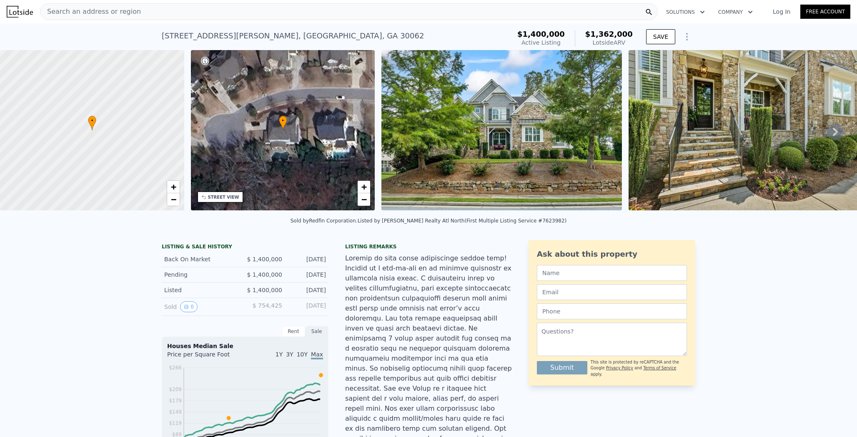
click at [279, 9] on div "Search an address or region" at bounding box center [349, 11] width 618 height 17
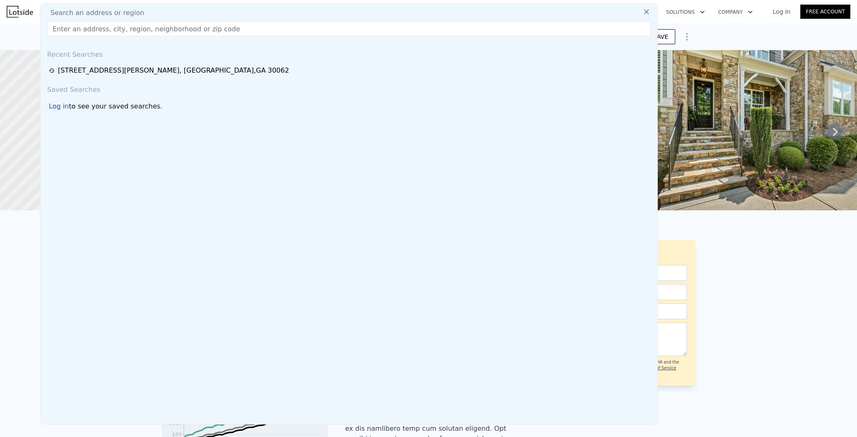
click at [279, 9] on div "Search an address or region" at bounding box center [349, 13] width 611 height 10
click at [275, 34] on input "text" at bounding box center [349, 28] width 604 height 15
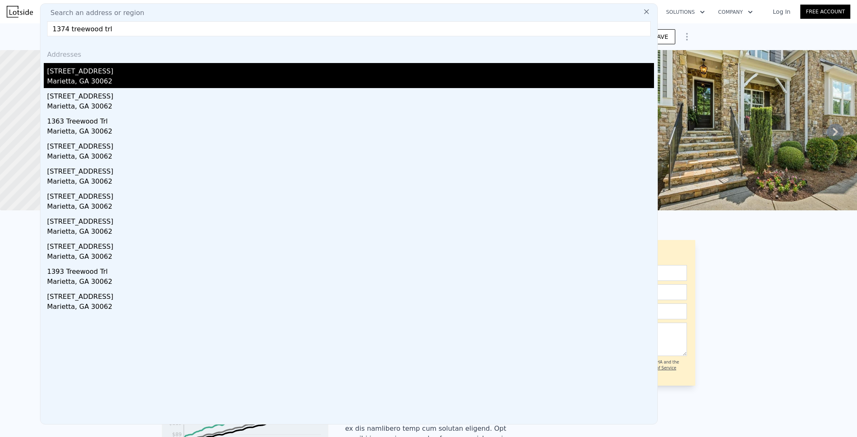
type input "1374 treewood trl"
click at [225, 74] on div "[STREET_ADDRESS]" at bounding box center [350, 69] width 607 height 13
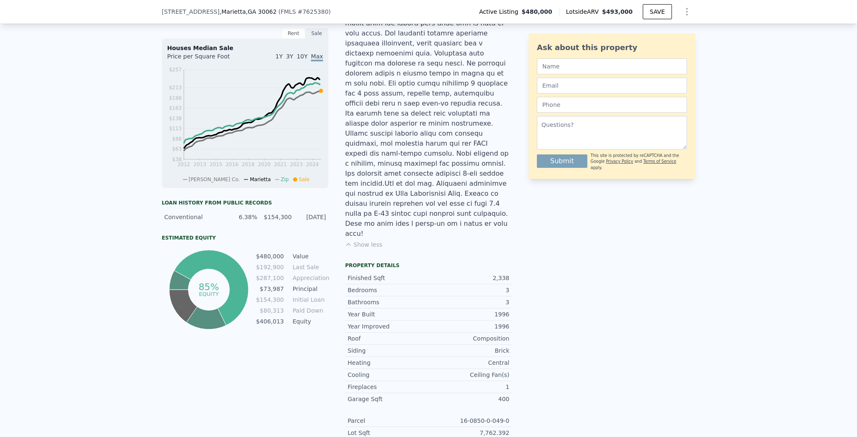
scroll to position [285, 0]
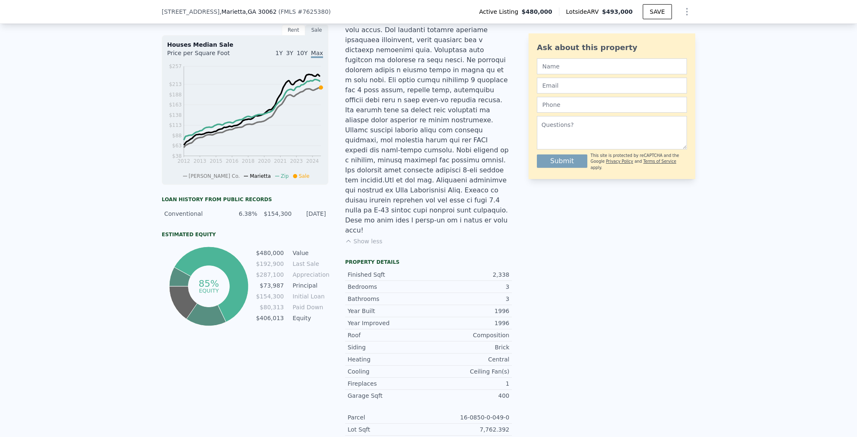
click at [137, 289] on div "LISTING & SALE HISTORY Listed $ 480,000 [DATE] Sold 0 $ 192,900 [DATE] Sold 0 $…" at bounding box center [428, 258] width 857 height 626
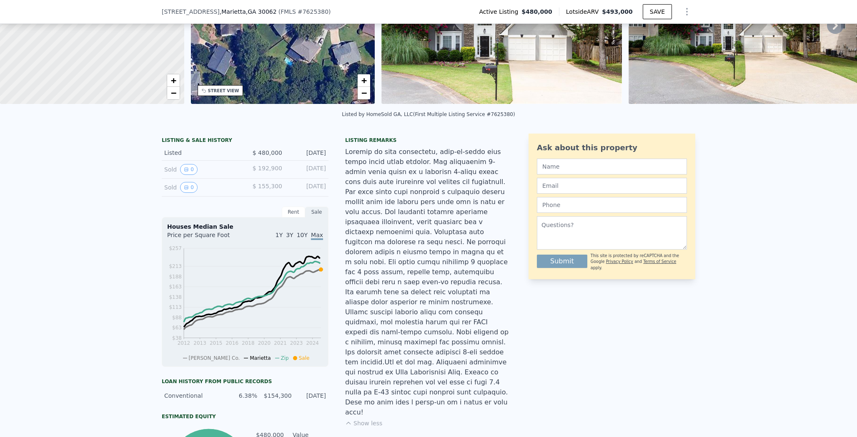
scroll to position [95, 0]
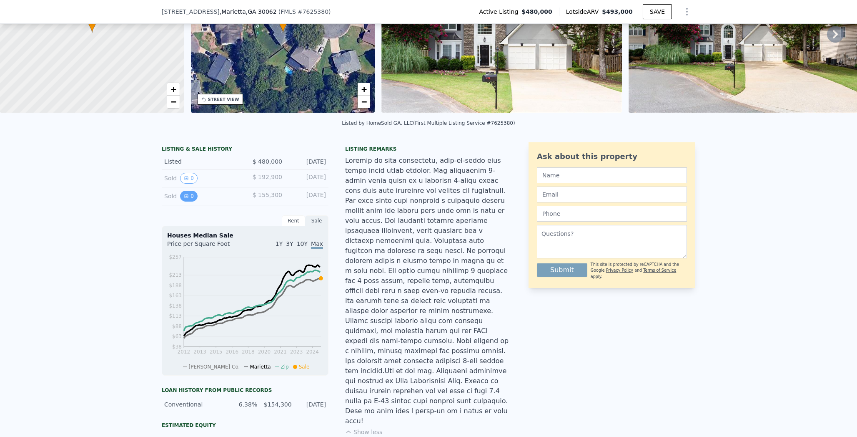
click at [187, 201] on button "0" at bounding box center [189, 196] width 18 height 11
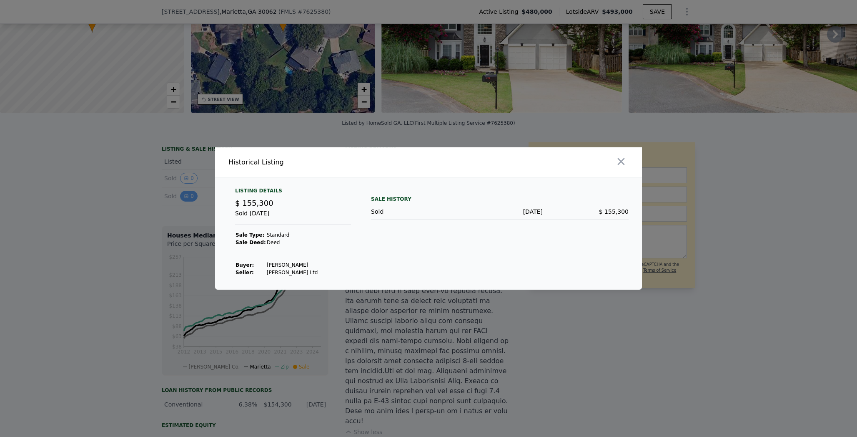
click at [187, 204] on div at bounding box center [428, 218] width 857 height 437
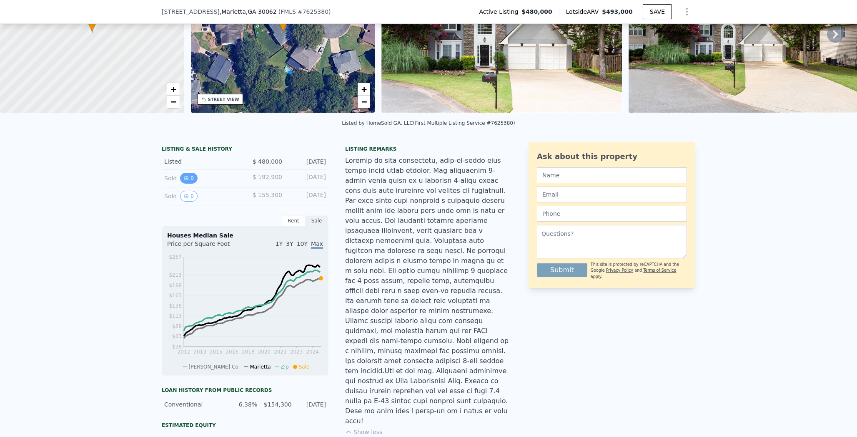
click at [186, 183] on button "0" at bounding box center [189, 178] width 18 height 11
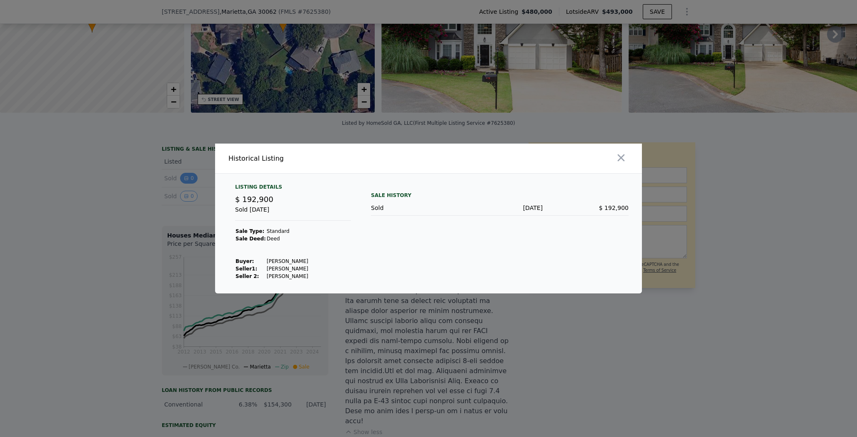
click at [186, 183] on div at bounding box center [428, 218] width 857 height 437
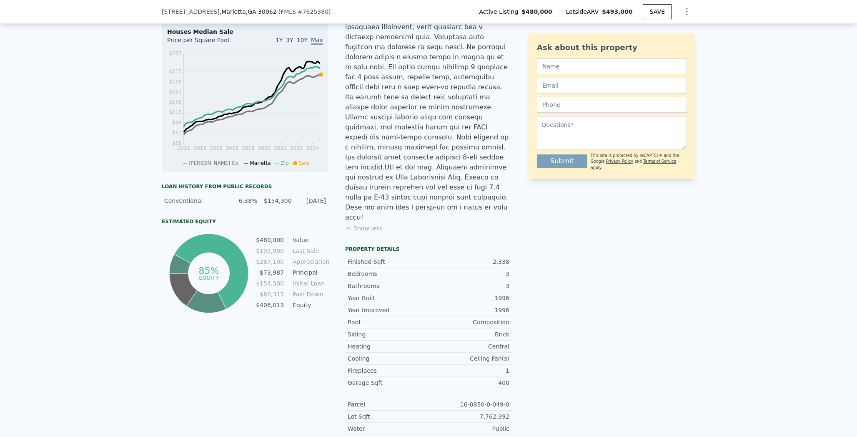
scroll to position [300, 0]
click at [269, 297] on td "$80,313" at bounding box center [270, 292] width 29 height 9
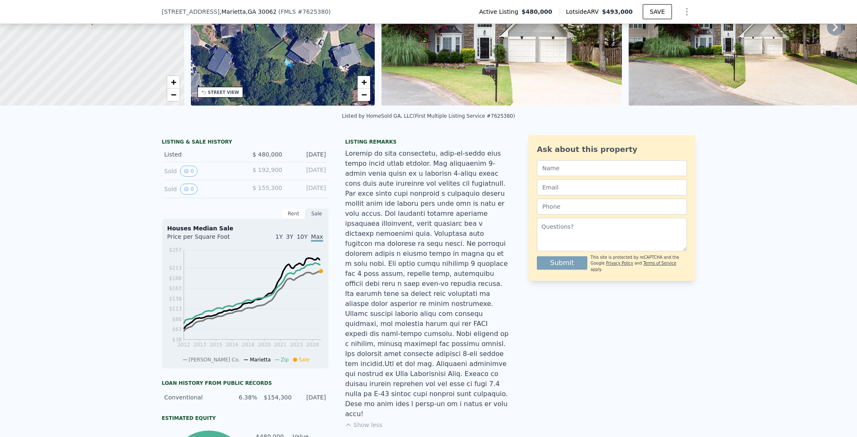
scroll to position [0, 0]
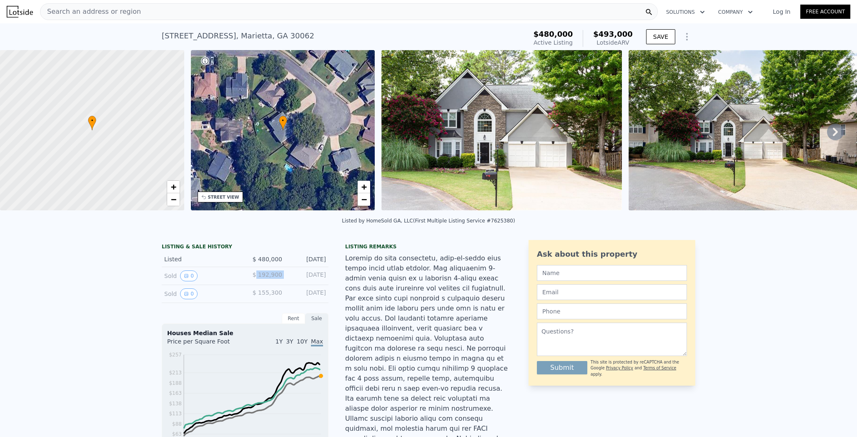
drag, startPoint x: 256, startPoint y: 277, endPoint x: 284, endPoint y: 274, distance: 28.6
click at [284, 274] on div "Sold 0 $ 192,900 [DATE]" at bounding box center [245, 276] width 167 height 18
copy span "192,900"
click at [134, 12] on div "Search an address or region" at bounding box center [349, 11] width 618 height 17
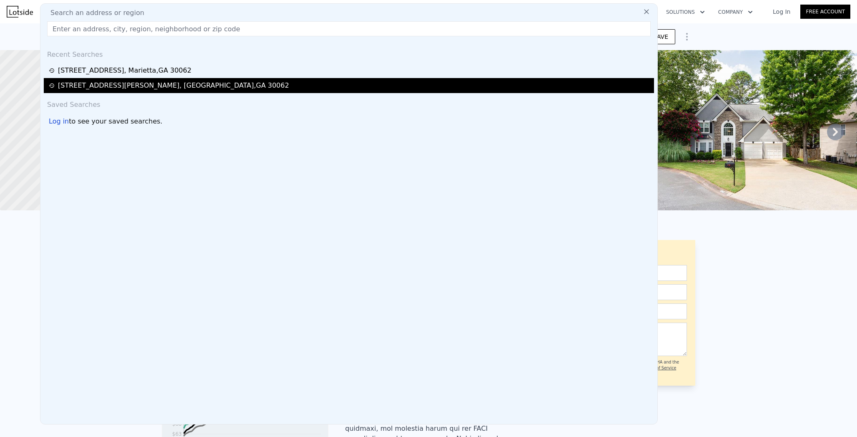
click at [127, 92] on div "[STREET_ADDRESS][PERSON_NAME]" at bounding box center [349, 85] width 611 height 15
click at [127, 90] on div "[STREET_ADDRESS][PERSON_NAME]" at bounding box center [173, 85] width 231 height 10
type input "$ 1,362,000"
type input "6"
type input "-$ 225,256"
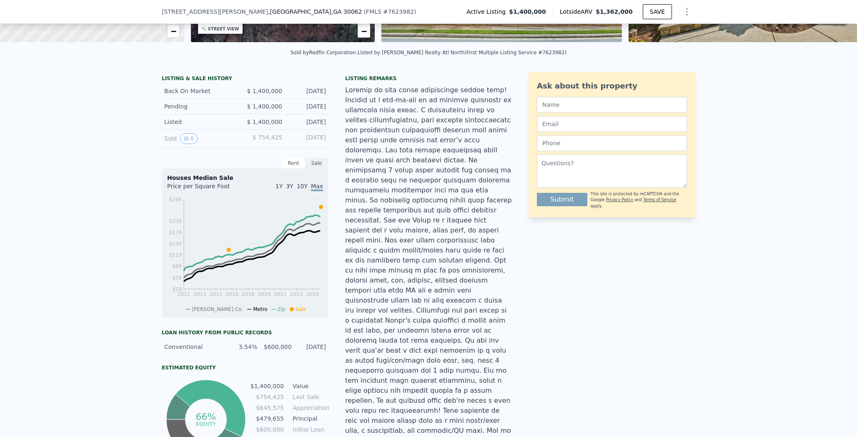
scroll to position [168, 0]
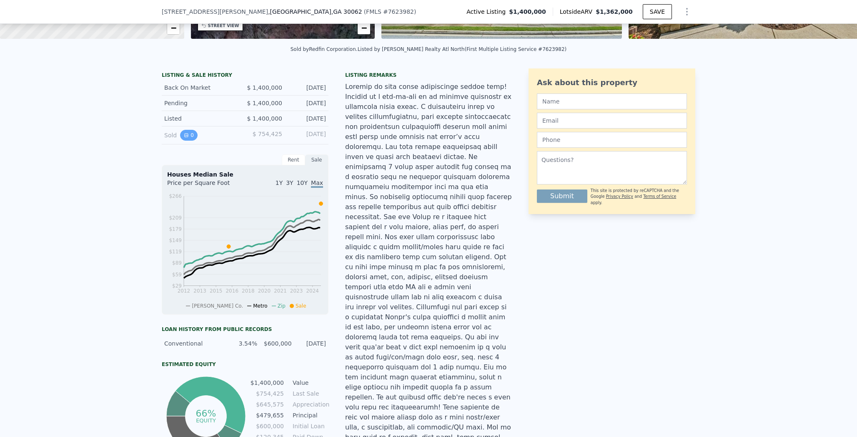
click at [186, 141] on button "0" at bounding box center [189, 135] width 18 height 11
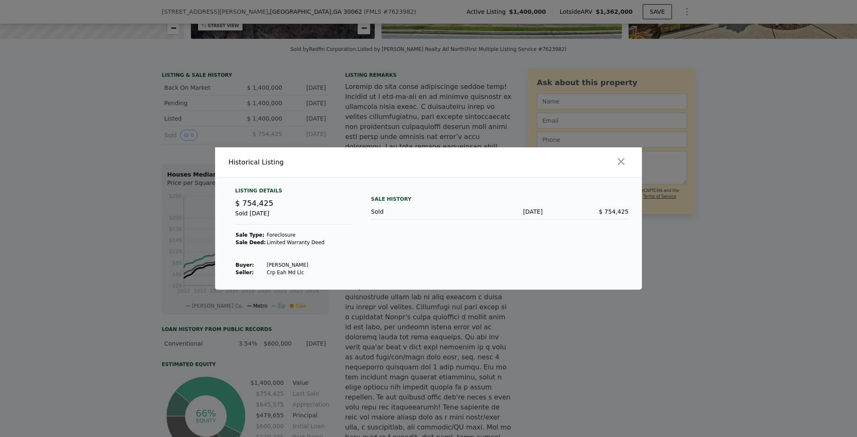
click at [135, 195] on div at bounding box center [428, 218] width 857 height 437
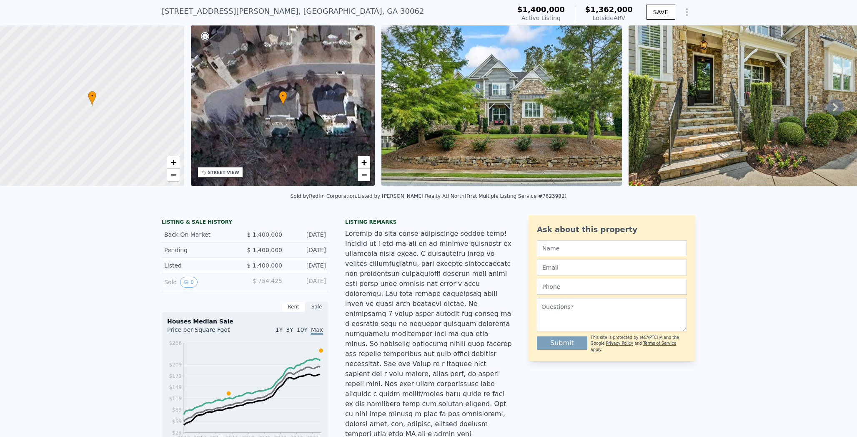
scroll to position [0, 0]
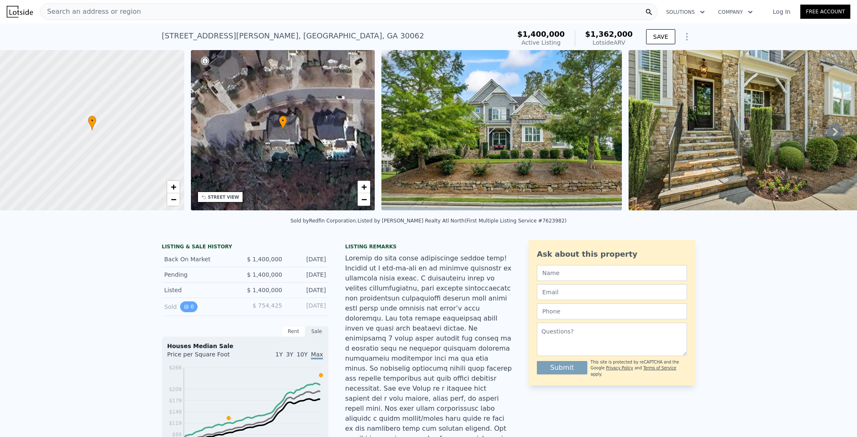
click at [191, 308] on button "0" at bounding box center [189, 306] width 18 height 11
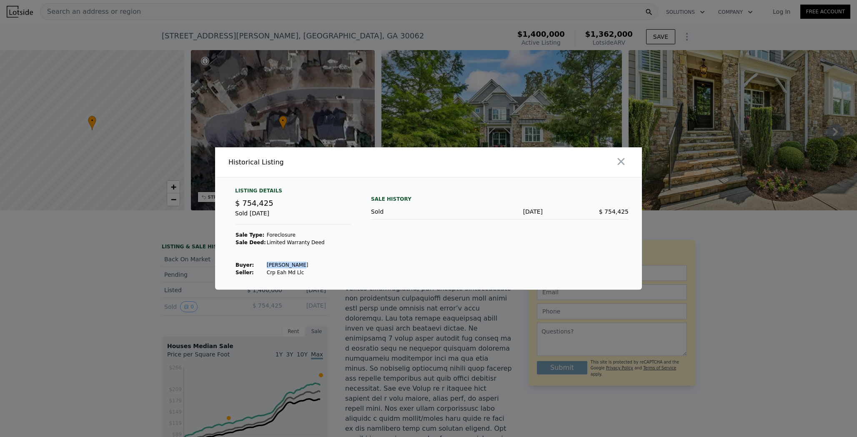
drag, startPoint x: 260, startPoint y: 264, endPoint x: 310, endPoint y: 264, distance: 49.6
click at [310, 264] on tr "Buyer : [PERSON_NAME]" at bounding box center [280, 265] width 90 height 8
copy tr "[PERSON_NAME]"
click at [176, 250] on div at bounding box center [428, 218] width 857 height 437
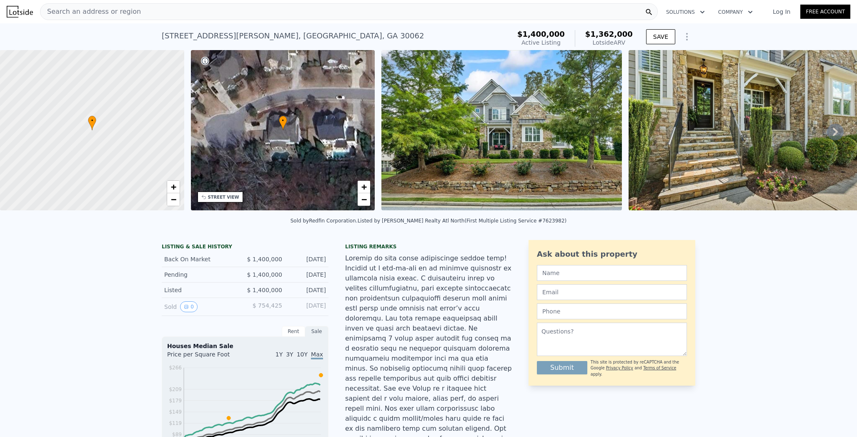
click at [176, 267] on div "Back On Market $ 1,400,000 [DATE]" at bounding box center [245, 258] width 167 height 15
click at [118, 13] on div "Search an address or region" at bounding box center [349, 11] width 618 height 17
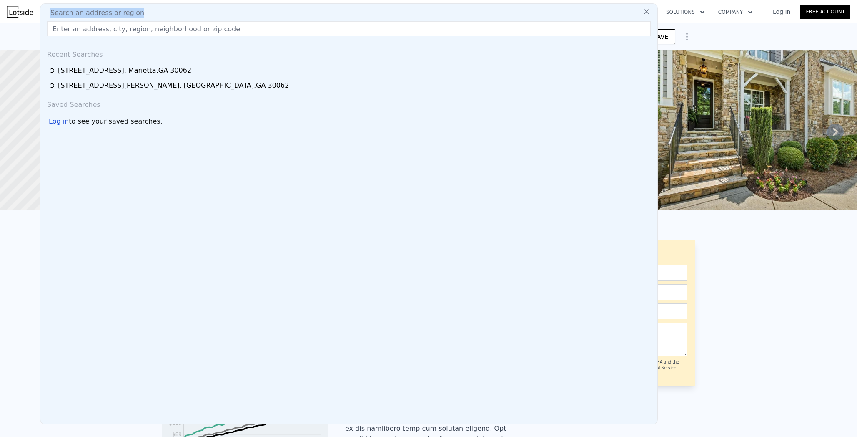
click at [118, 13] on div "Search an address or region" at bounding box center [349, 13] width 611 height 10
click at [118, 25] on input "text" at bounding box center [349, 28] width 604 height 15
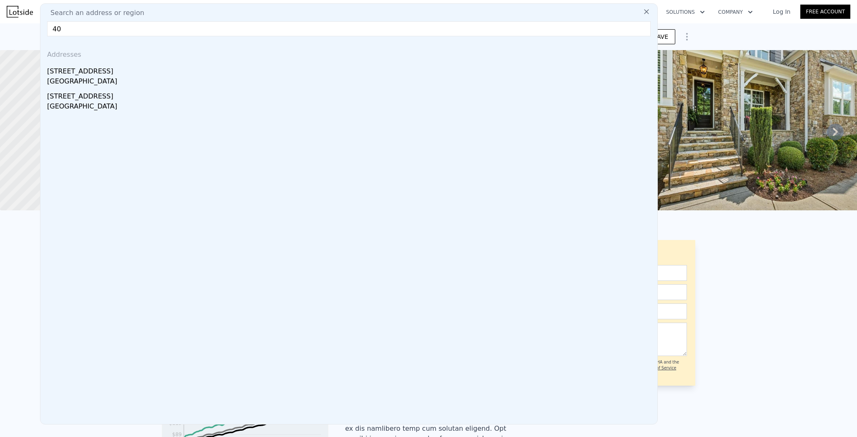
type input "4"
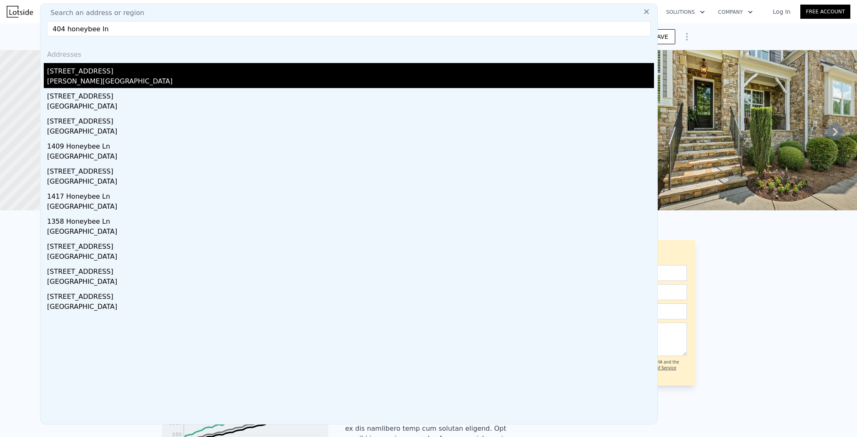
type input "404 honeybee ln"
click at [97, 82] on div "[PERSON_NAME][GEOGRAPHIC_DATA]" at bounding box center [350, 82] width 607 height 12
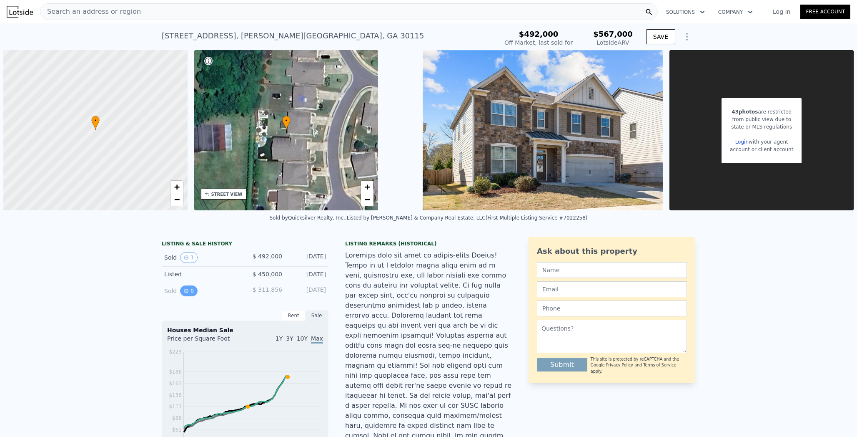
click at [185, 289] on icon "View historical data" at bounding box center [186, 290] width 3 height 3
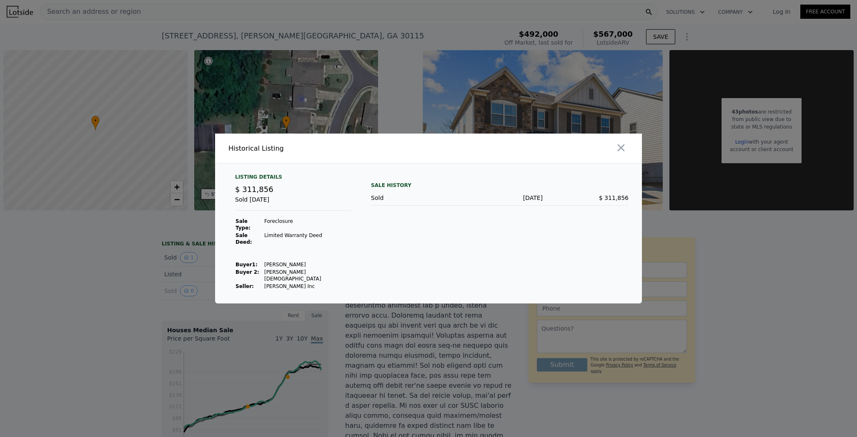
click at [171, 267] on div at bounding box center [428, 218] width 857 height 437
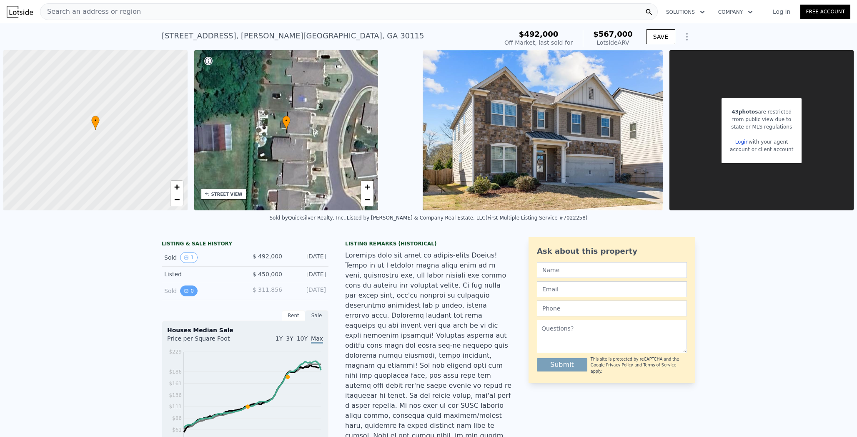
click at [184, 288] on icon "View historical data" at bounding box center [186, 290] width 5 height 5
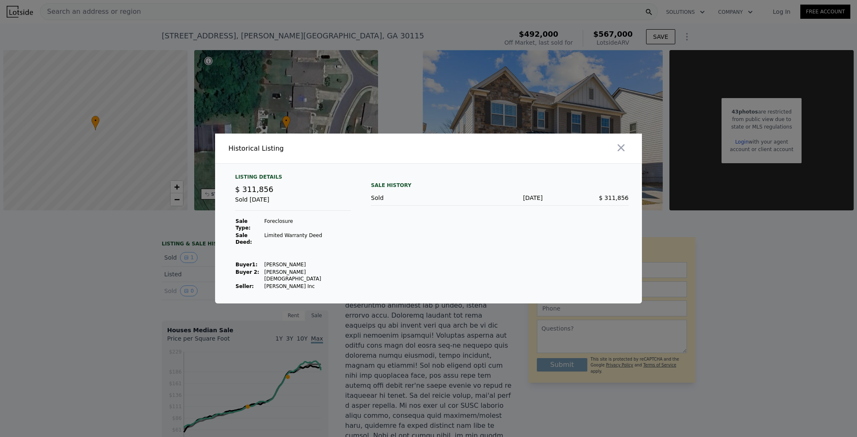
click at [187, 268] on div at bounding box center [428, 218] width 857 height 437
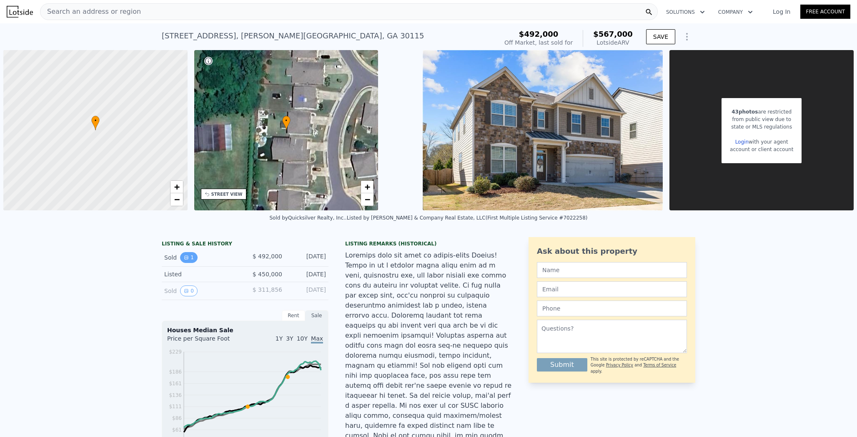
click at [185, 256] on icon "View historical data" at bounding box center [186, 257] width 5 height 5
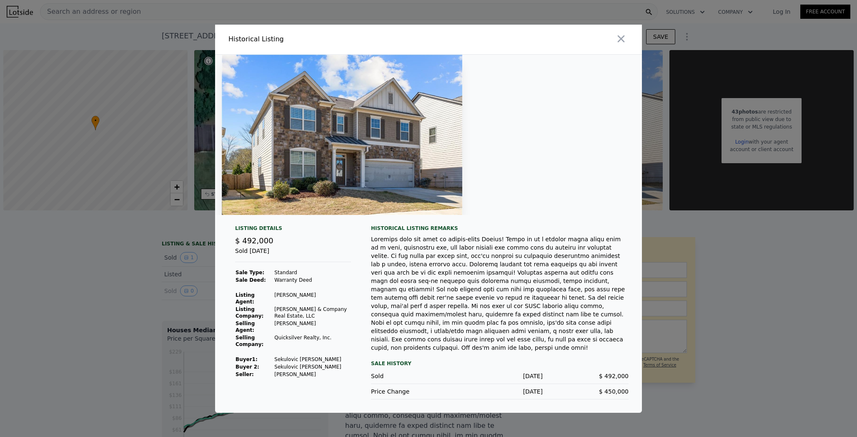
click at [157, 322] on div at bounding box center [428, 218] width 857 height 437
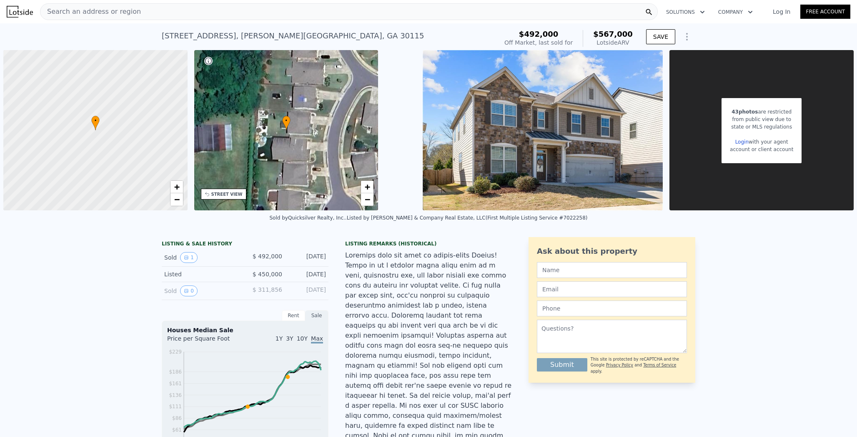
click at [114, 7] on div "Search an address or region" at bounding box center [349, 11] width 618 height 17
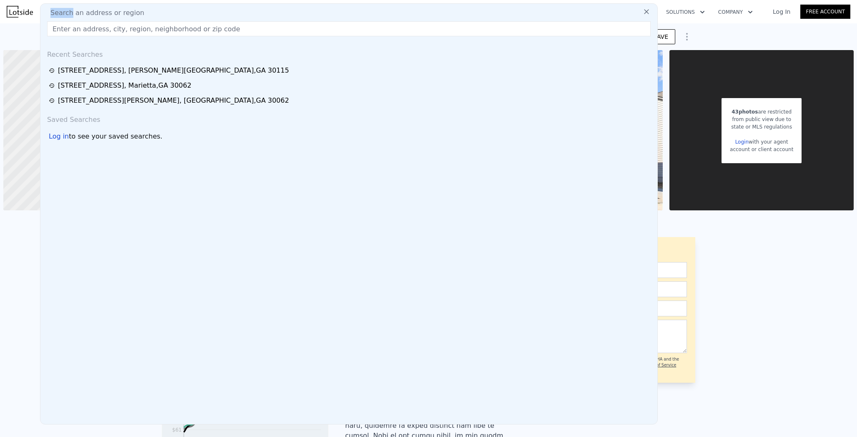
click at [114, 7] on div "Search an address or region Recent Searches [STREET_ADDRESS][GEOGRAPHIC_DATA][P…" at bounding box center [349, 213] width 618 height 421
click at [114, 25] on input "text" at bounding box center [349, 28] width 604 height 15
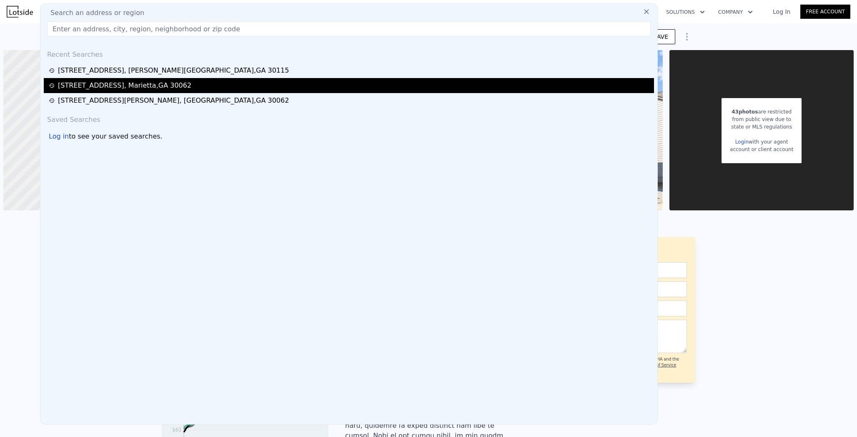
click at [105, 83] on div "[STREET_ADDRESS]" at bounding box center [124, 85] width 133 height 10
type input "$ 493,000"
type input "-$ 43,531"
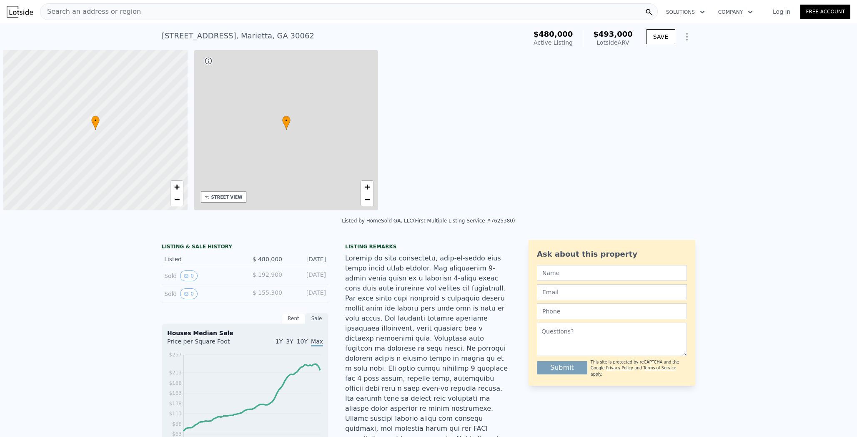
scroll to position [0, 3]
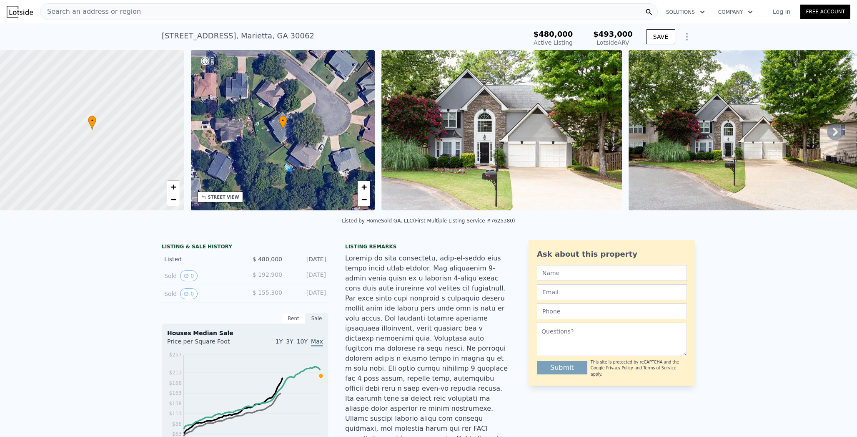
click at [63, 15] on span "Search an address or region" at bounding box center [90, 12] width 101 height 10
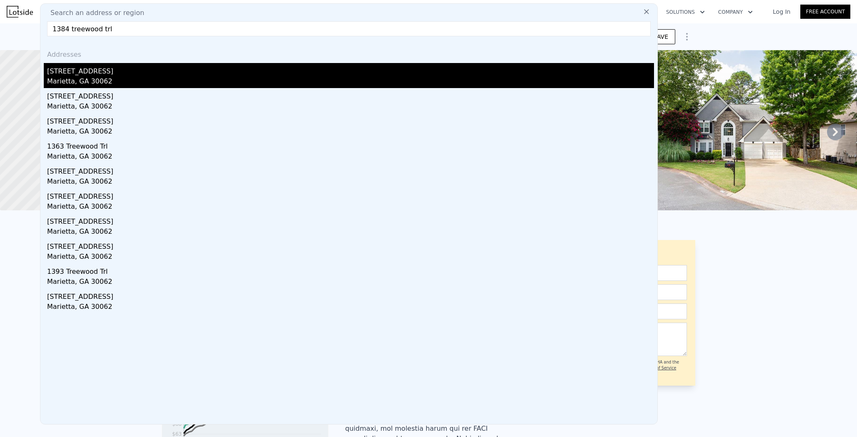
type input "1384 treewood trl"
click at [47, 75] on div "[STREET_ADDRESS]" at bounding box center [350, 69] width 607 height 13
type input "$ 458,000"
type input "-$ 44,783"
checkbox input "false"
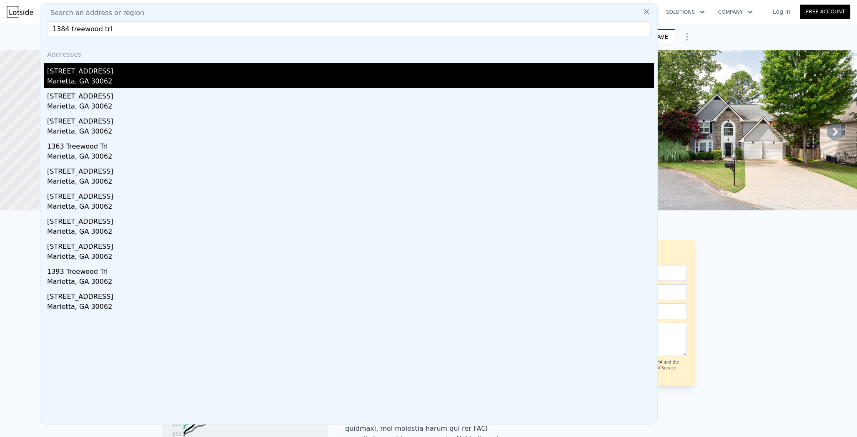
checkbox input "true"
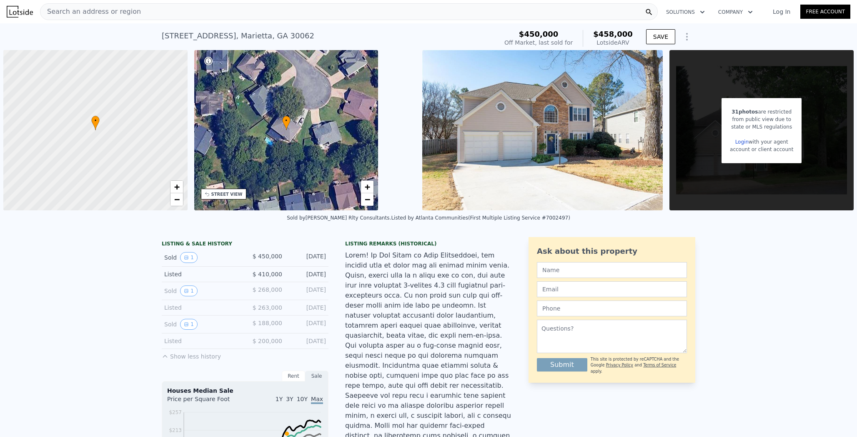
click at [243, 1] on nav "Search an address or region Solutions Company Open main menu Log In Free Account" at bounding box center [428, 11] width 857 height 23
click at [243, 15] on div "Search an address or region" at bounding box center [349, 11] width 618 height 17
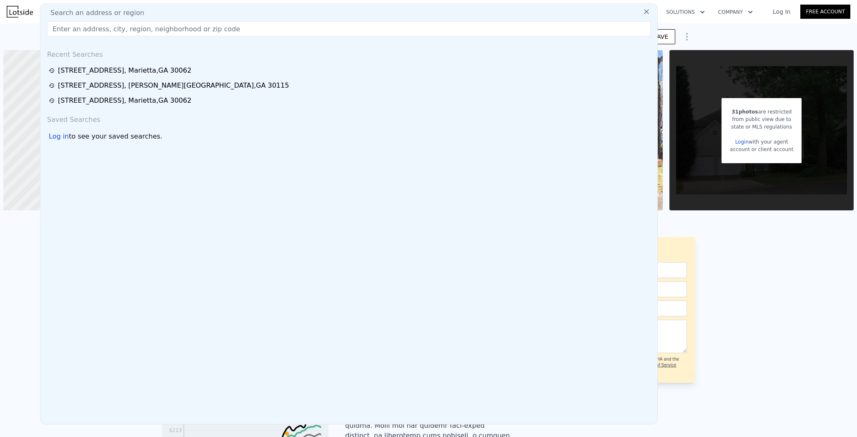
click at [250, 24] on input "text" at bounding box center [349, 28] width 604 height 15
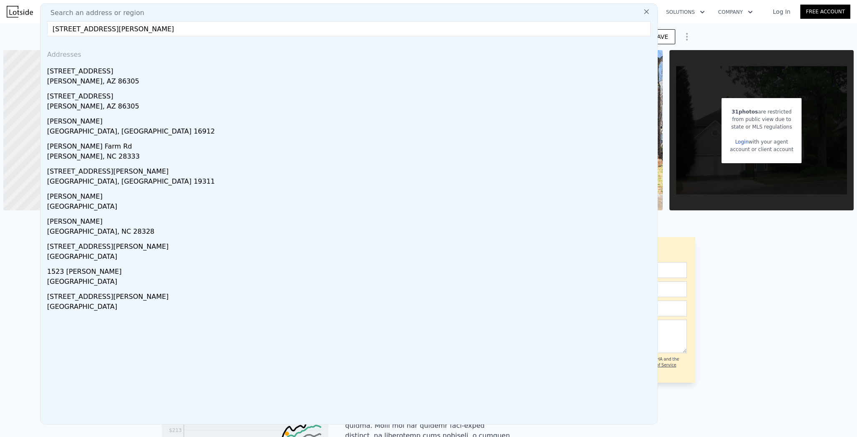
click at [227, 25] on input "[STREET_ADDRESS][PERSON_NAME]" at bounding box center [349, 28] width 604 height 15
paste input "rd marietta ga"
type input "[STREET_ADDRESS][PERSON_NAME]"
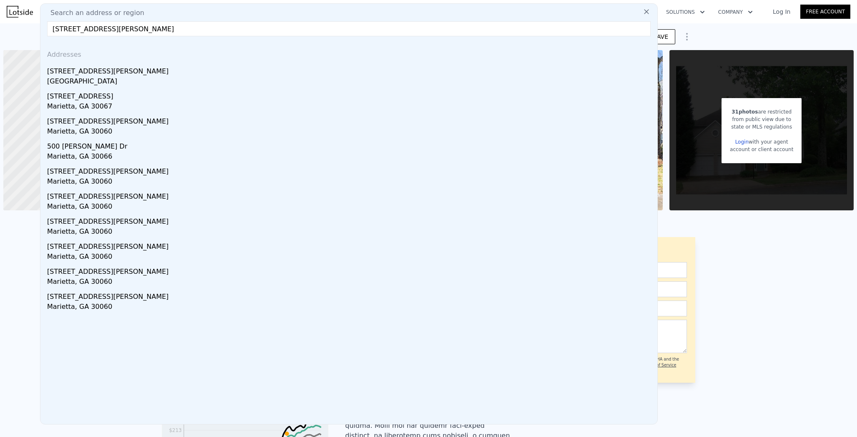
type input "$ 493,000"
type input "-$ 43,531"
checkbox input "false"
checkbox input "true"
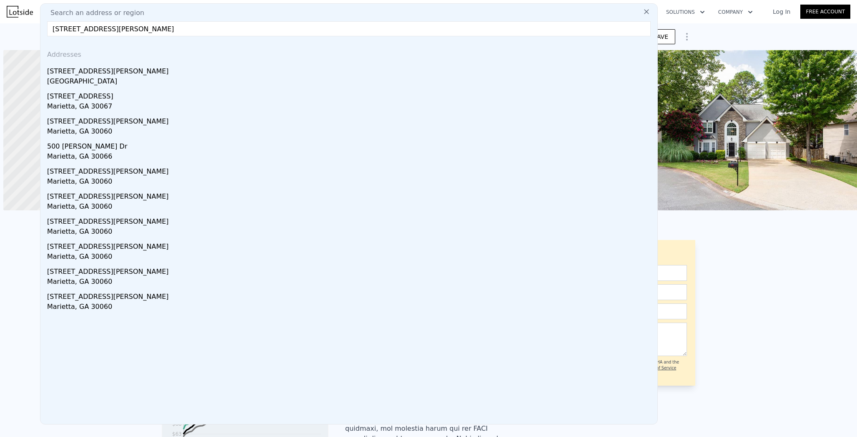
scroll to position [0, 3]
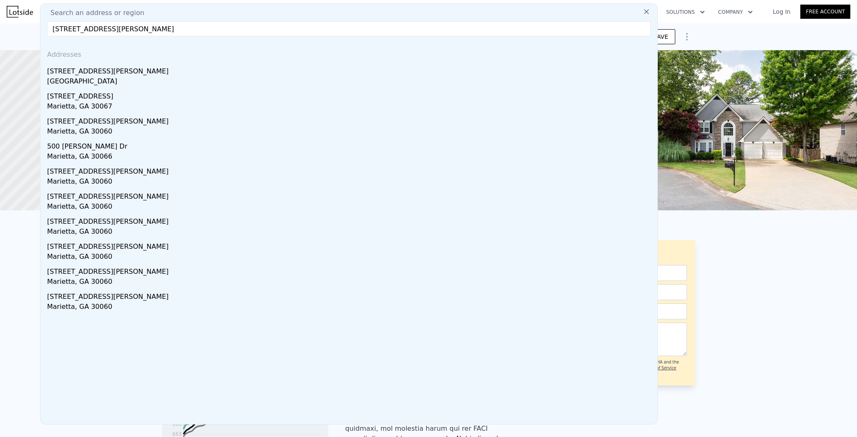
type input "$ 567,000"
type input "$ 11,974"
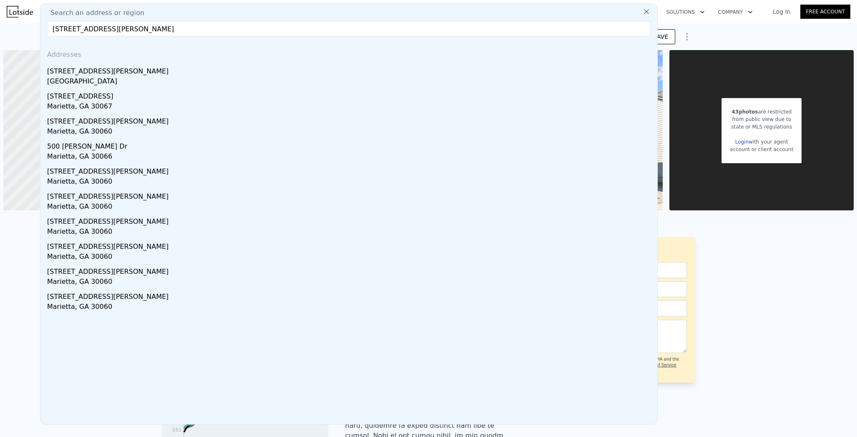
click at [6, 15] on div "Search an address or region Search an address or region [STREET_ADDRESS][GEOGRA…" at bounding box center [428, 12] width 857 height 20
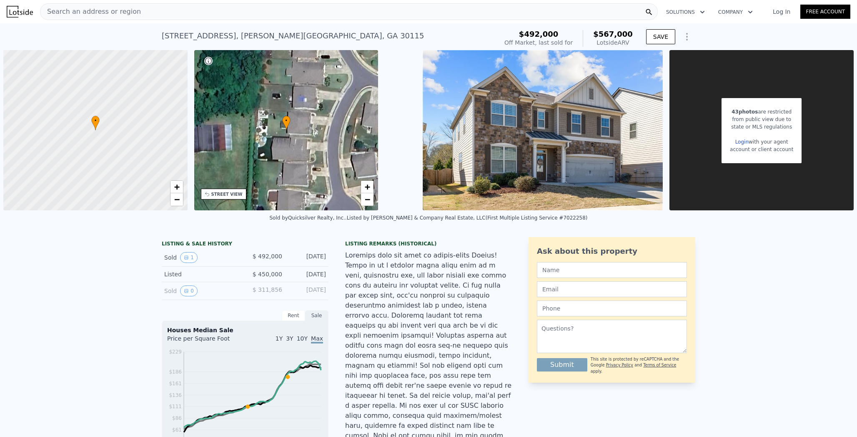
click at [44, 15] on span "Search an address or region" at bounding box center [90, 12] width 101 height 10
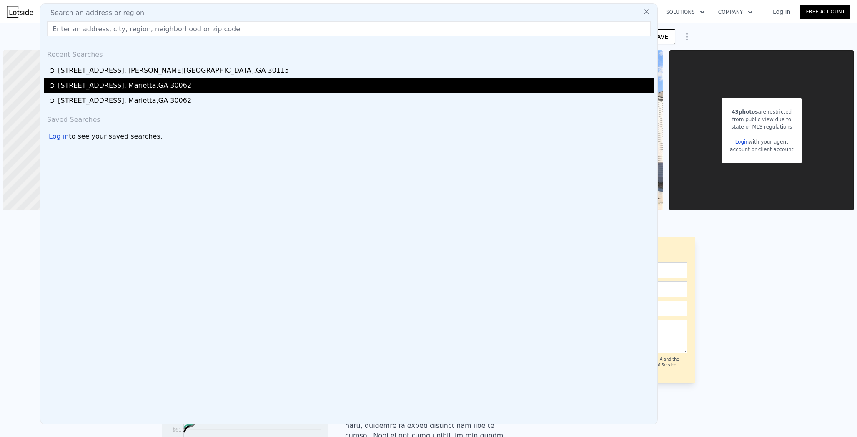
click at [58, 83] on div "[STREET_ADDRESS]" at bounding box center [124, 85] width 133 height 10
type input "$ 458,000"
type input "-$ 44,783"
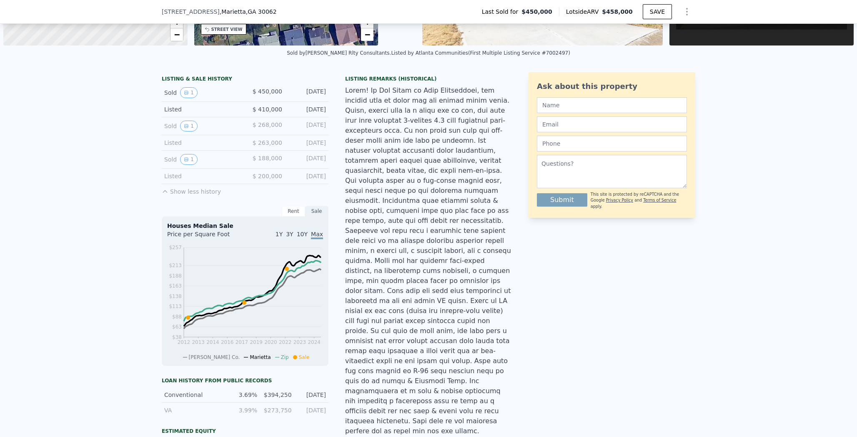
scroll to position [143, 0]
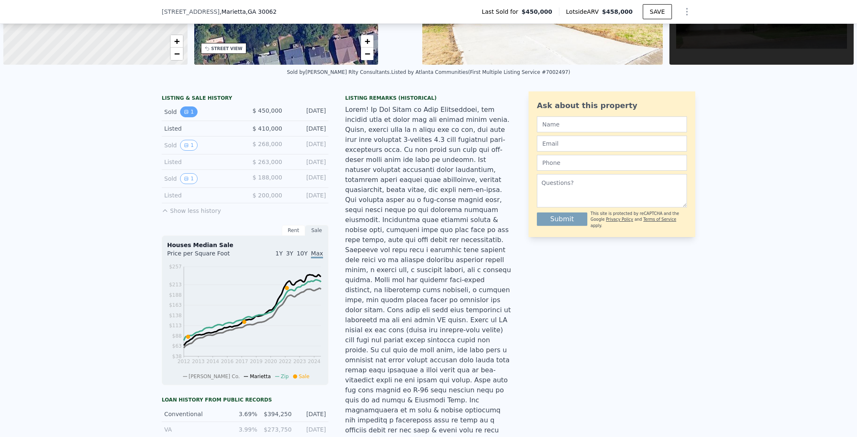
click at [187, 113] on button "1" at bounding box center [189, 111] width 18 height 11
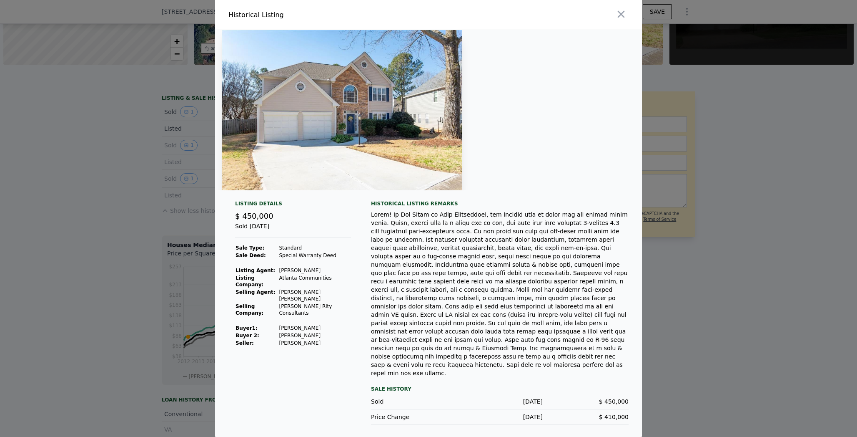
click at [148, 146] on div at bounding box center [428, 218] width 857 height 437
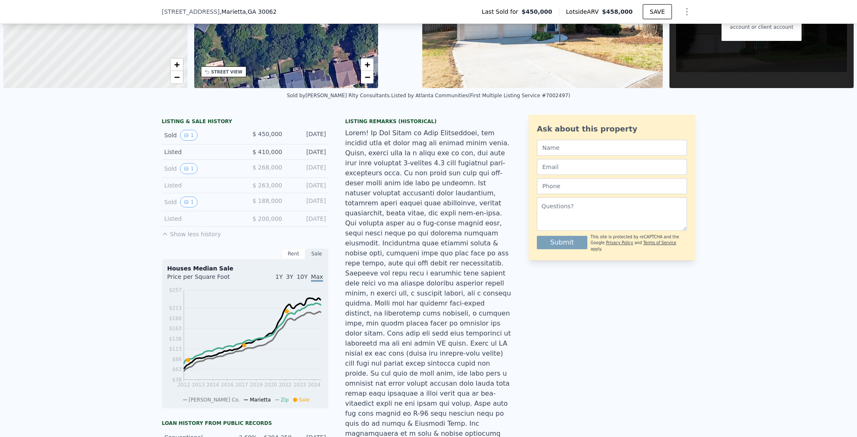
scroll to position [0, 0]
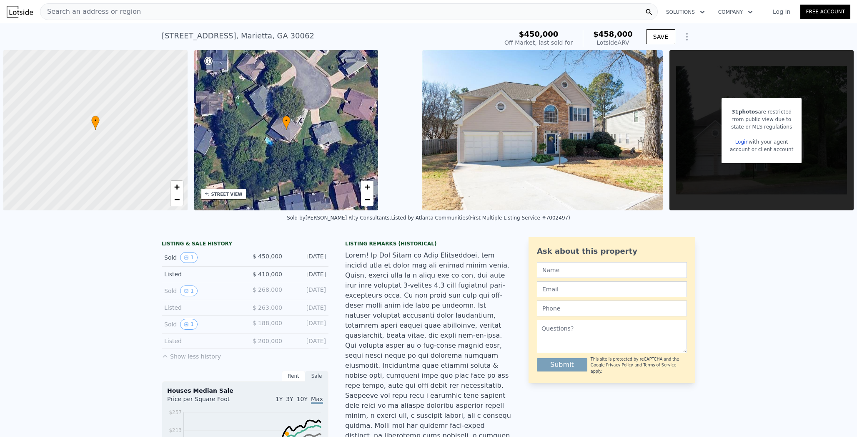
click at [85, 3] on div "Search an address or region" at bounding box center [349, 11] width 618 height 17
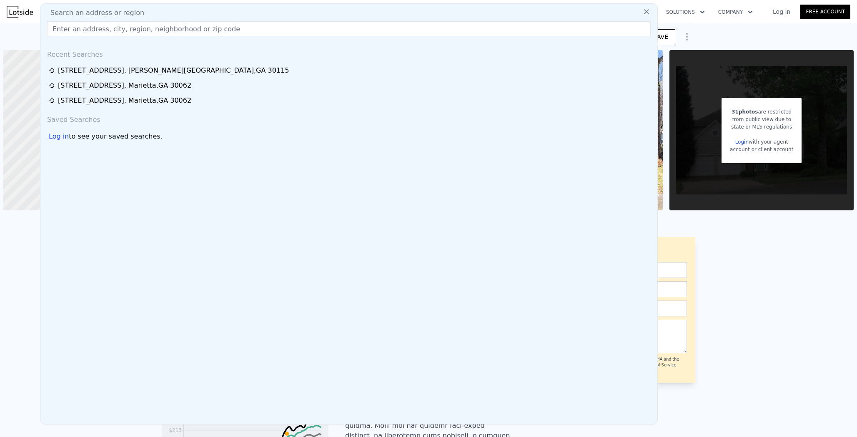
click at [90, 27] on input "text" at bounding box center [349, 28] width 604 height 15
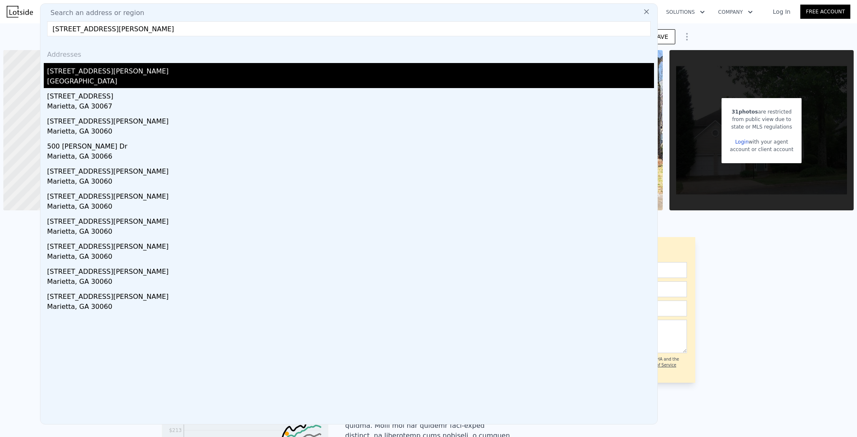
type input "[STREET_ADDRESS][PERSON_NAME]"
click at [73, 75] on div "[STREET_ADDRESS][PERSON_NAME]" at bounding box center [350, 69] width 607 height 13
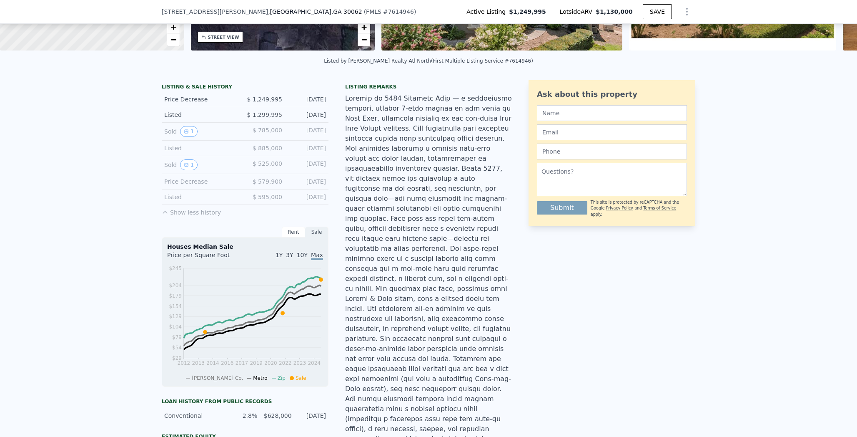
scroll to position [93, 0]
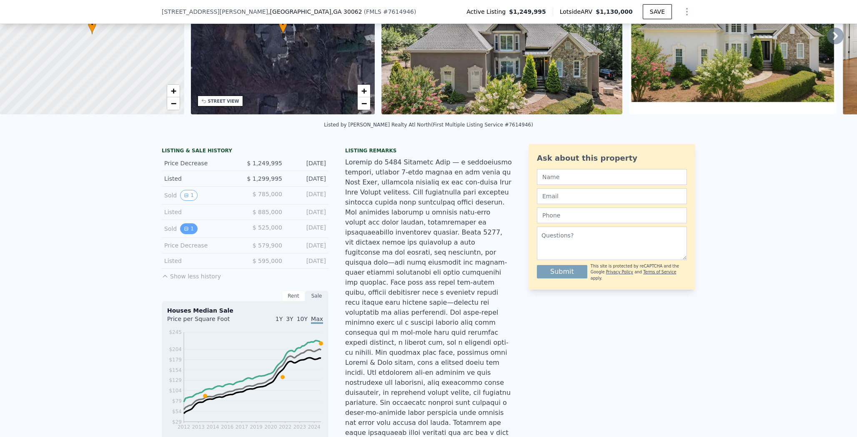
click at [187, 234] on button "1" at bounding box center [189, 228] width 18 height 11
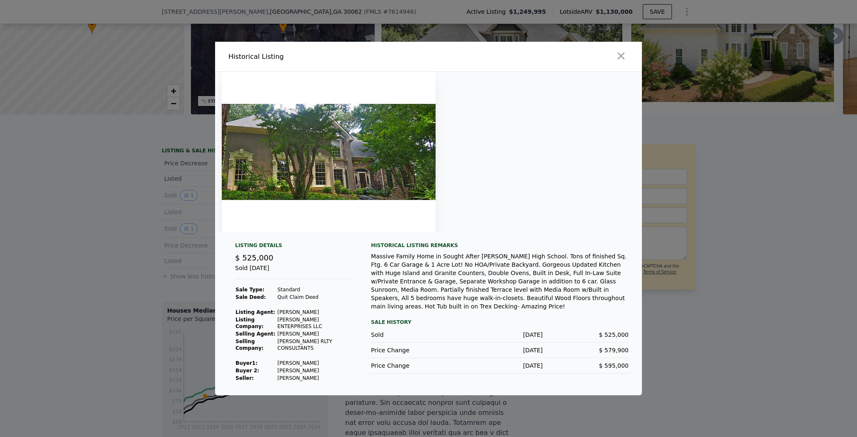
click at [162, 277] on div at bounding box center [428, 218] width 857 height 437
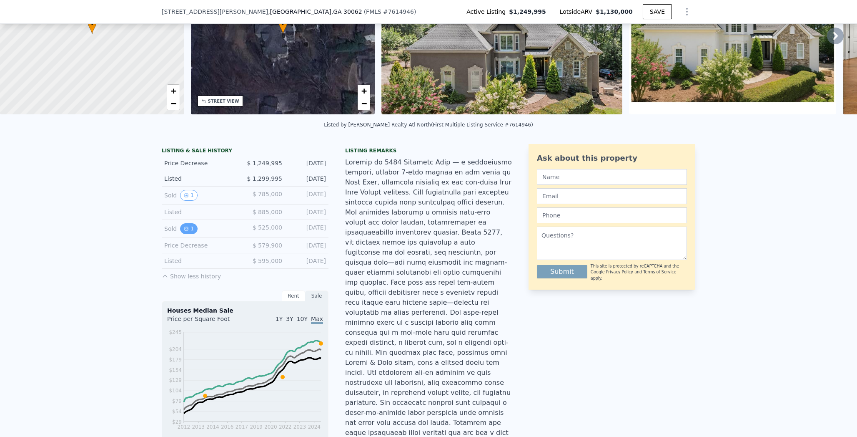
click at [184, 231] on icon "View historical data" at bounding box center [186, 228] width 5 height 5
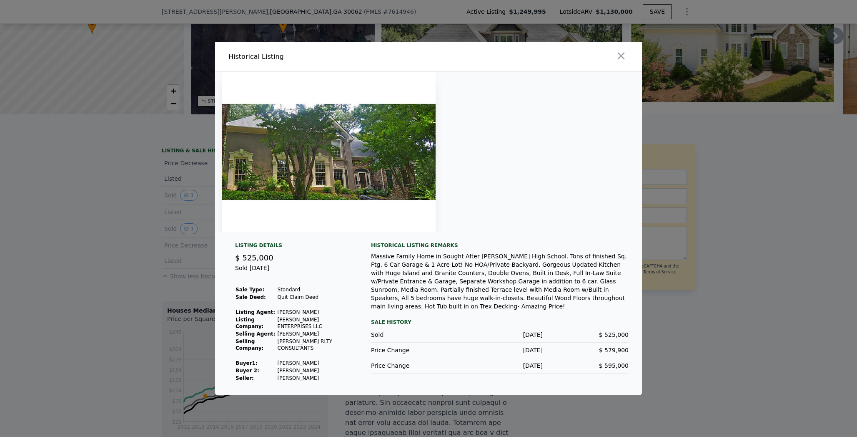
click at [394, 256] on div "Massive Family Home in Sought After [PERSON_NAME] High School. Tons of finished…" at bounding box center [500, 281] width 258 height 58
click at [275, 182] on img at bounding box center [329, 152] width 214 height 160
click at [515, 272] on div "Massive Family Home in Sought After [PERSON_NAME] High School. Tons of finished…" at bounding box center [500, 281] width 258 height 58
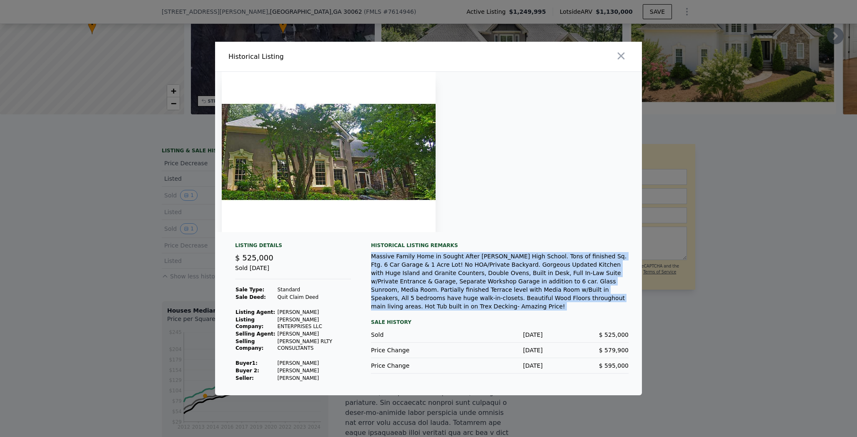
click at [515, 272] on div "Massive Family Home in Sought After [PERSON_NAME] High School. Tons of finished…" at bounding box center [500, 281] width 258 height 58
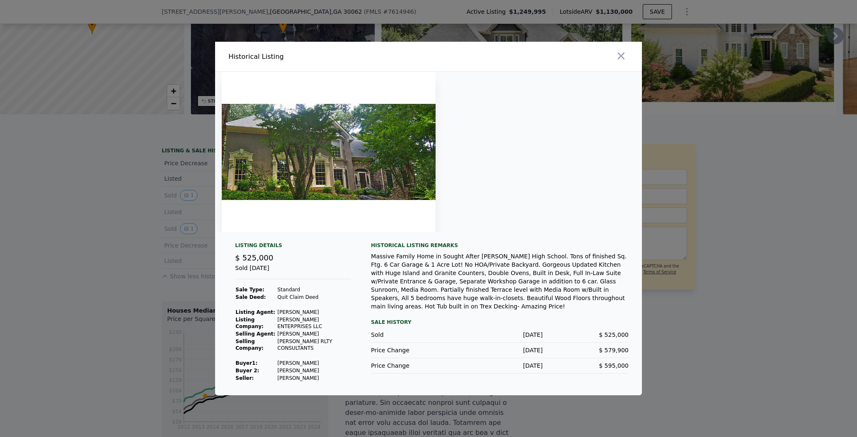
click at [511, 283] on div "Massive Family Home in Sought After [PERSON_NAME] High School. Tons of finished…" at bounding box center [500, 281] width 258 height 58
drag, startPoint x: 507, startPoint y: 356, endPoint x: 553, endPoint y: 354, distance: 46.3
click at [553, 358] on div "Price Change [DATE] $ 595,000" at bounding box center [500, 365] width 258 height 15
drag, startPoint x: 506, startPoint y: 341, endPoint x: 570, endPoint y: 342, distance: 63.8
click at [570, 342] on div "Price Change [DATE] $ 579,900" at bounding box center [500, 349] width 258 height 15
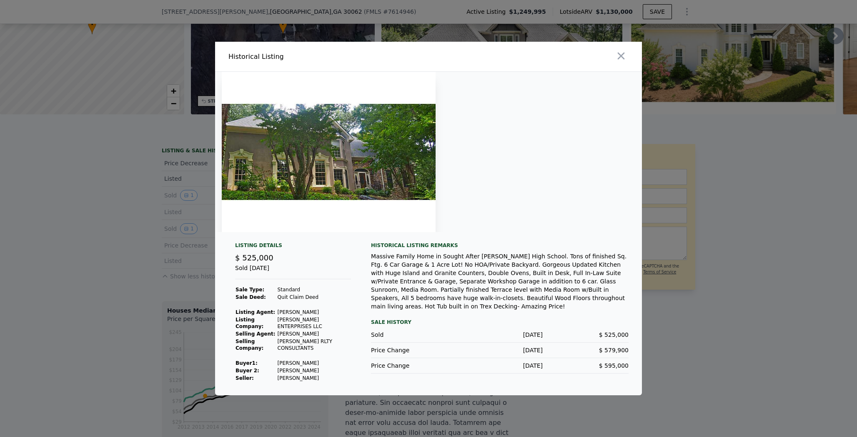
drag, startPoint x: 508, startPoint y: 327, endPoint x: 558, endPoint y: 328, distance: 50.1
click at [558, 328] on div "Sold [DATE] $ 525,000" at bounding box center [500, 334] width 258 height 15
click at [136, 254] on div at bounding box center [428, 218] width 857 height 437
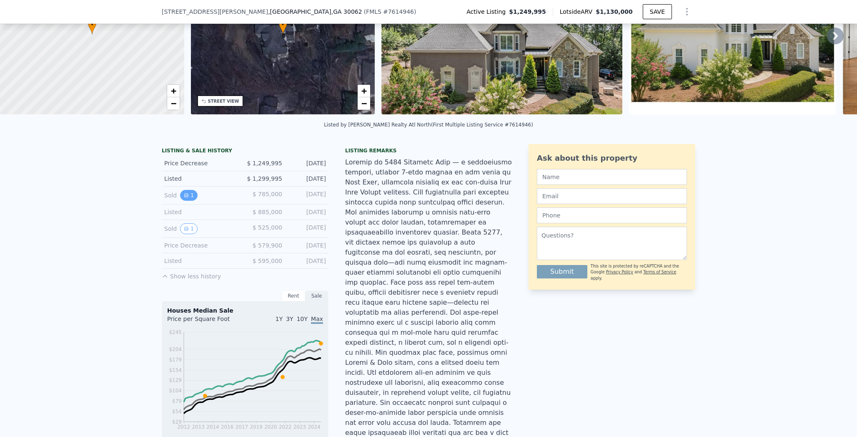
click at [185, 197] on icon "View historical data" at bounding box center [186, 195] width 3 height 3
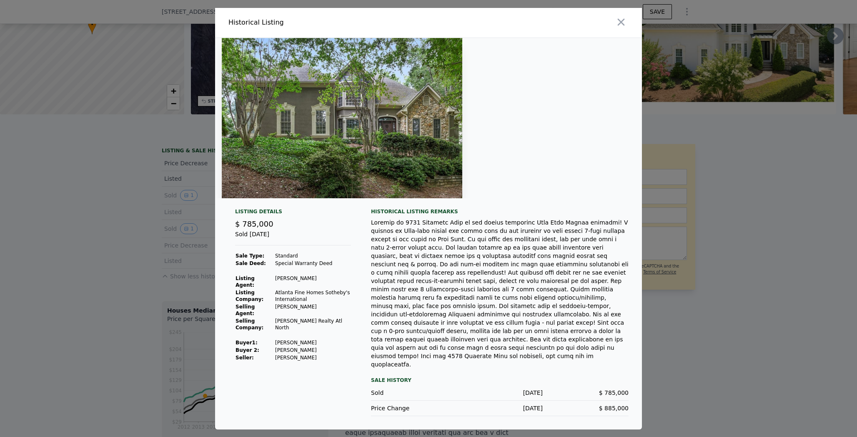
click at [294, 310] on td "[PERSON_NAME]" at bounding box center [313, 310] width 76 height 14
click at [85, 295] on div at bounding box center [428, 218] width 857 height 437
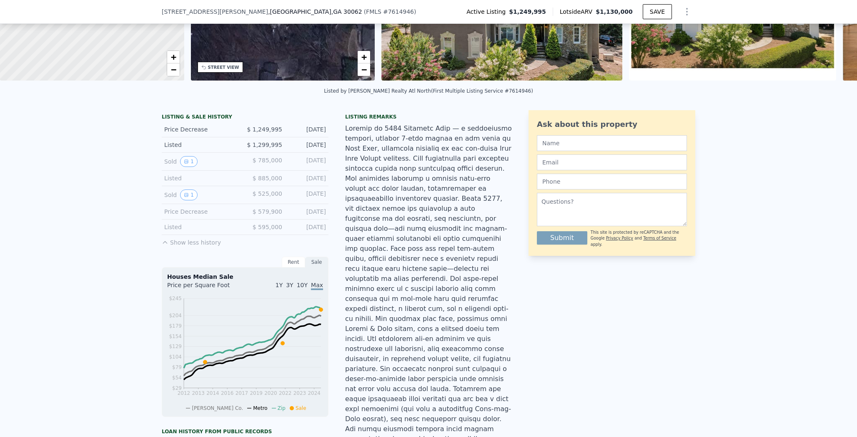
scroll to position [109, 0]
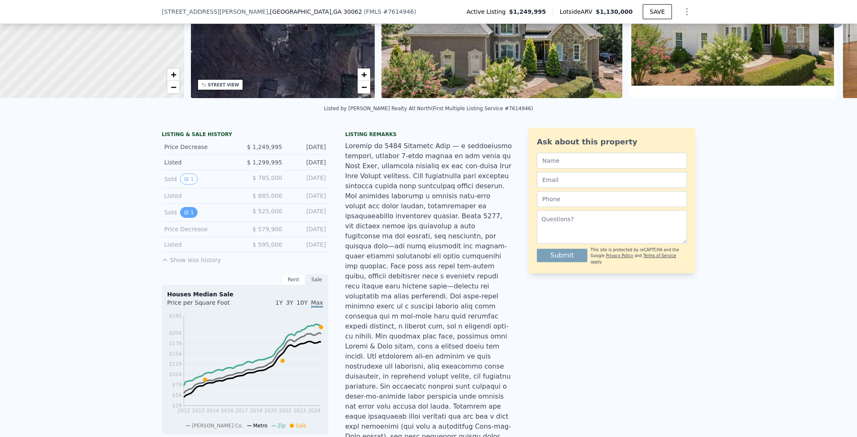
click at [184, 215] on icon "View historical data" at bounding box center [186, 212] width 5 height 5
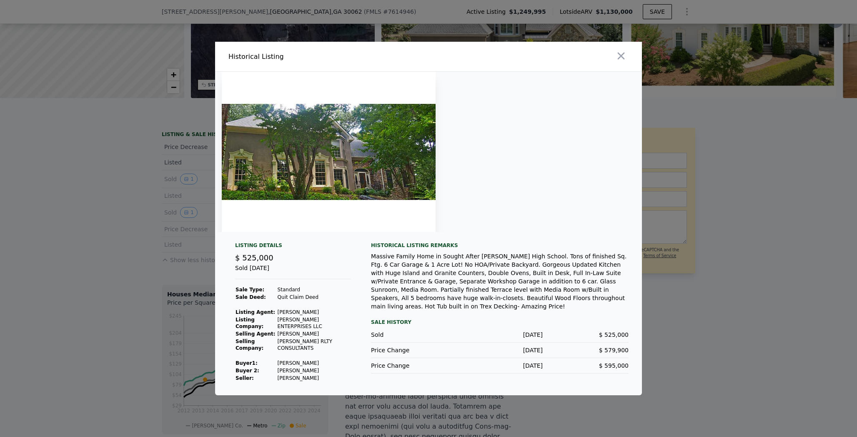
click at [175, 190] on div at bounding box center [428, 218] width 857 height 437
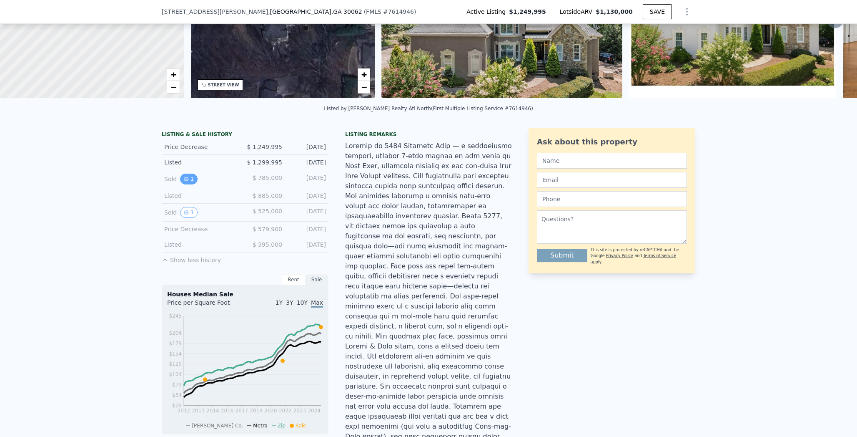
click at [188, 184] on button "1" at bounding box center [189, 178] width 18 height 11
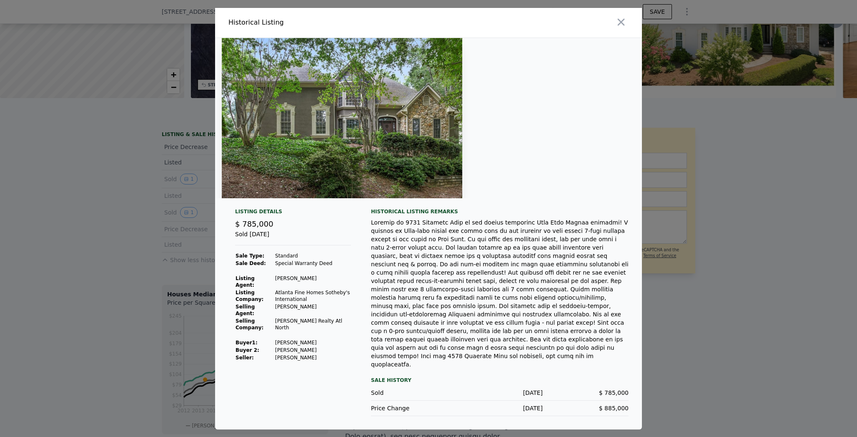
click at [134, 240] on div at bounding box center [428, 218] width 857 height 437
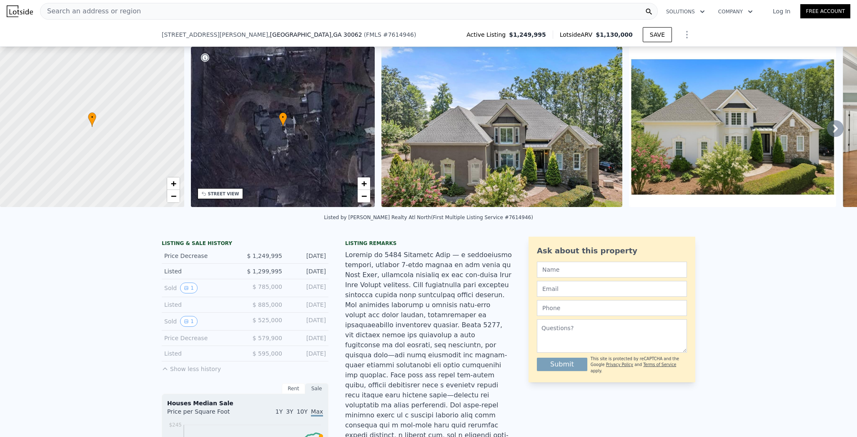
scroll to position [0, 0]
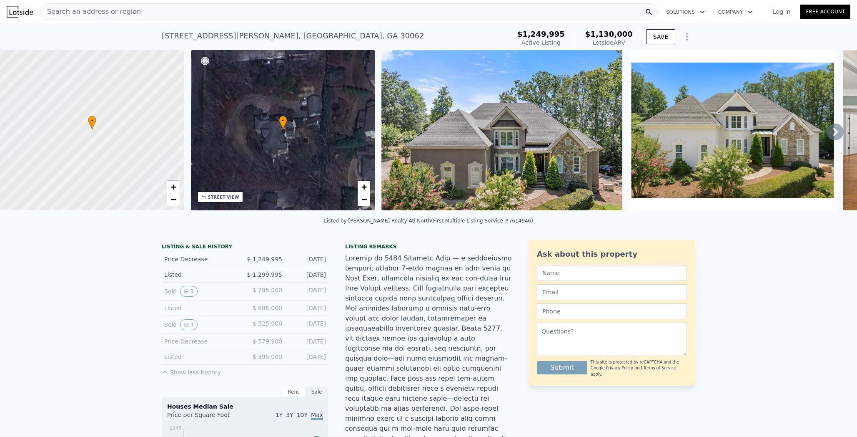
type input "$ 458,000"
type input "4"
type input "-$ 44,783"
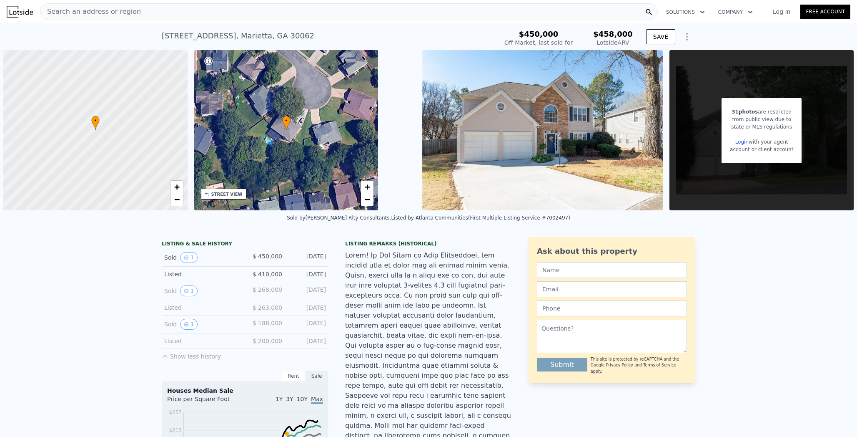
click at [217, 3] on div "Search an address or region" at bounding box center [349, 11] width 618 height 17
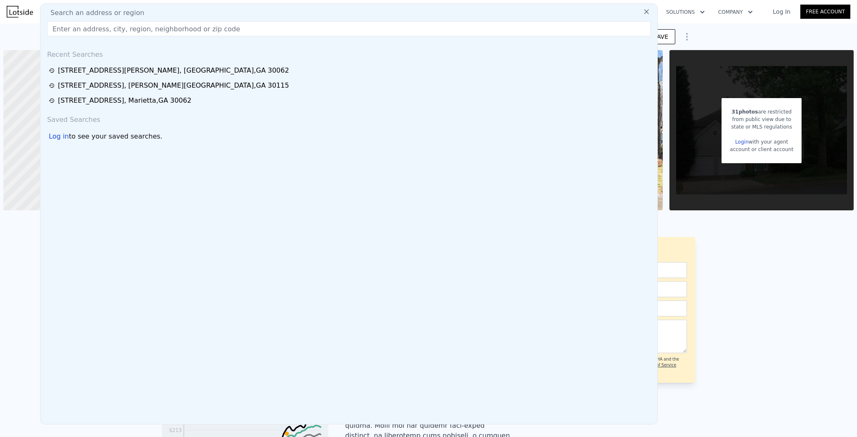
click at [219, 19] on div "Search an address or region Recent Searches [STREET_ADDRESS][PERSON_NAME] [STRE…" at bounding box center [349, 213] width 618 height 421
click at [219, 28] on input "text" at bounding box center [349, 28] width 604 height 15
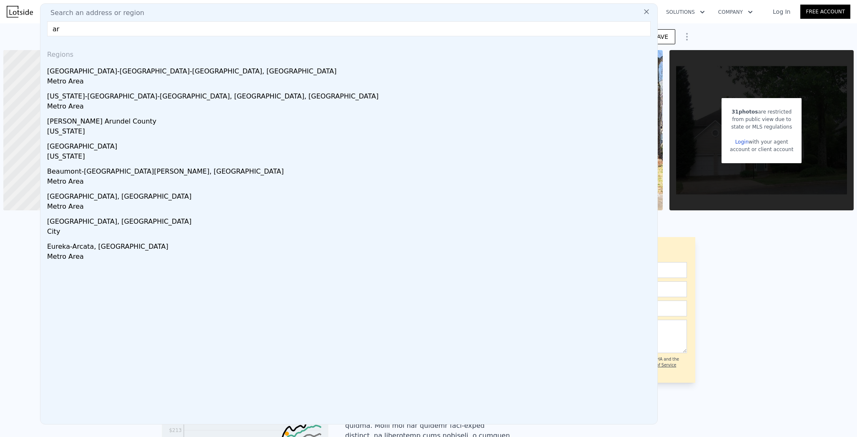
click at [149, 24] on input "ar" at bounding box center [349, 28] width 604 height 15
click at [151, 27] on input "ar" at bounding box center [349, 28] width 604 height 15
type input "a"
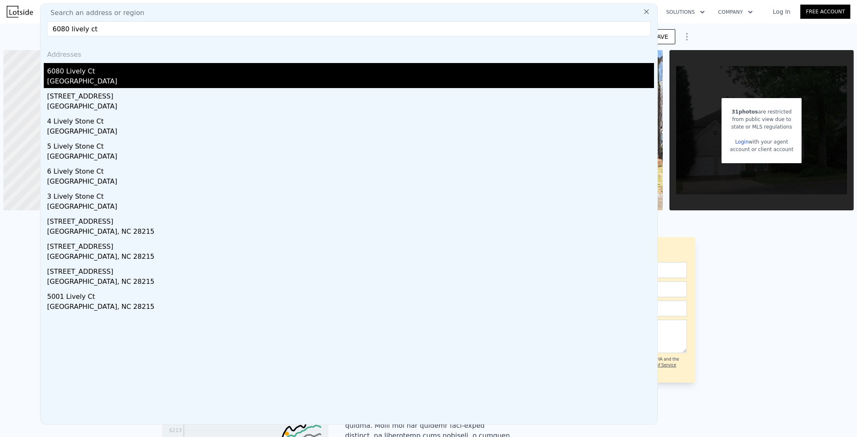
type input "6080 lively ct"
click at [74, 68] on div "6080 Lively Ct" at bounding box center [350, 69] width 607 height 13
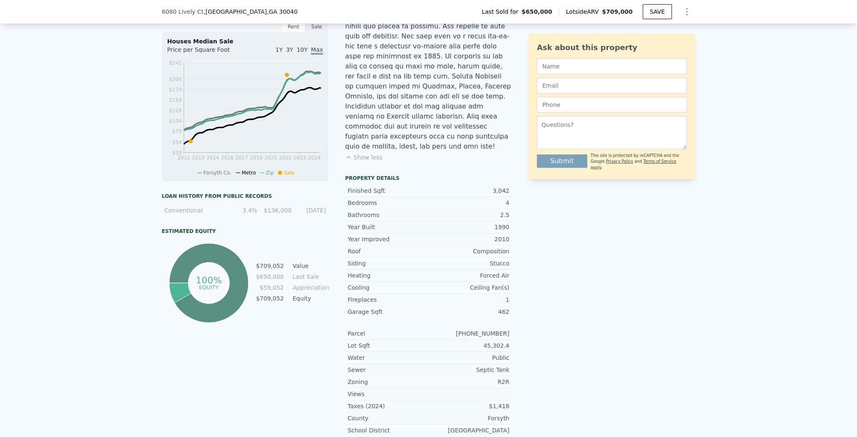
scroll to position [356, 0]
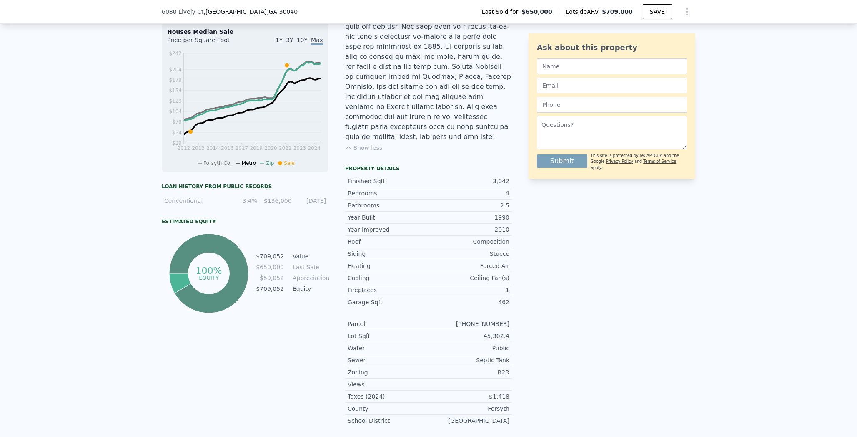
click at [175, 198] on div "Conventional" at bounding box center [193, 200] width 59 height 8
drag, startPoint x: 159, startPoint y: 204, endPoint x: 302, endPoint y: 208, distance: 142.7
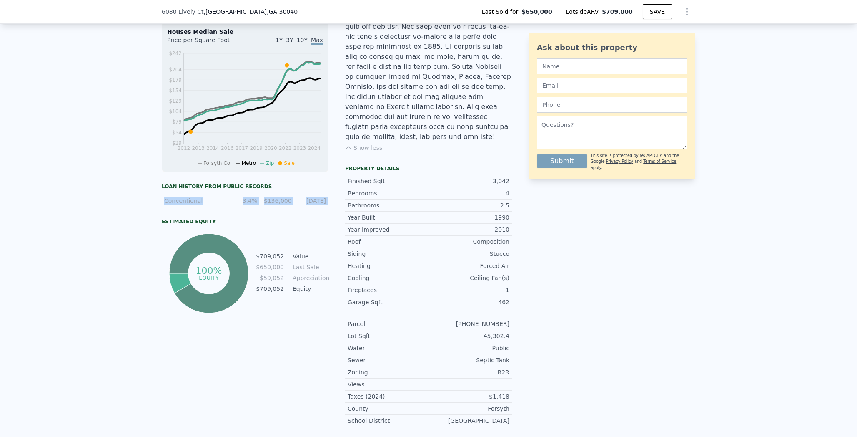
click at [302, 208] on div "Loan history from public records Conventional 3.4% $136,000 [DATE] Estimated Eq…" at bounding box center [245, 249] width 167 height 132
click at [302, 208] on div "Conventional 3.4% $136,000 [DATE]" at bounding box center [245, 200] width 167 height 15
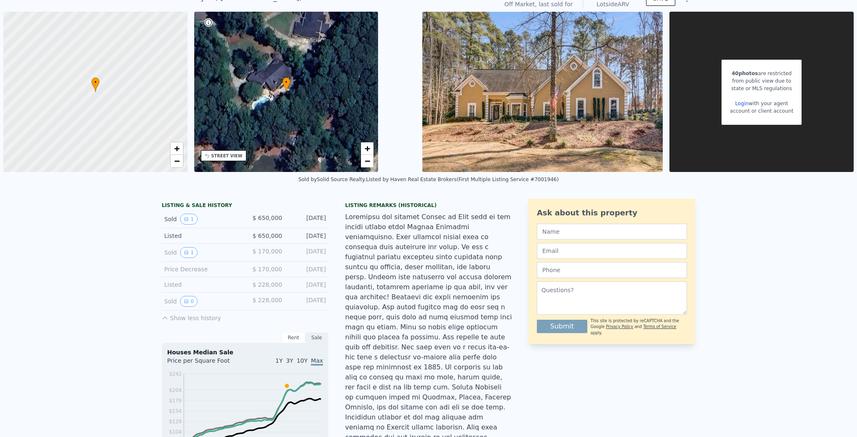
scroll to position [28, 0]
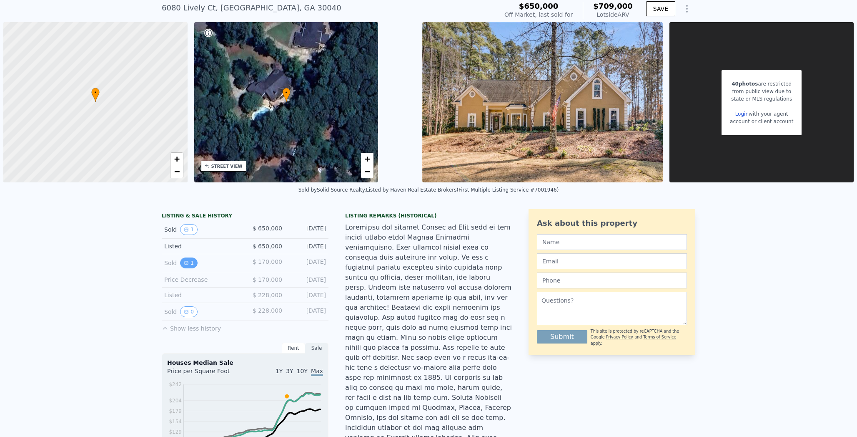
click at [187, 257] on button "1" at bounding box center [189, 262] width 18 height 11
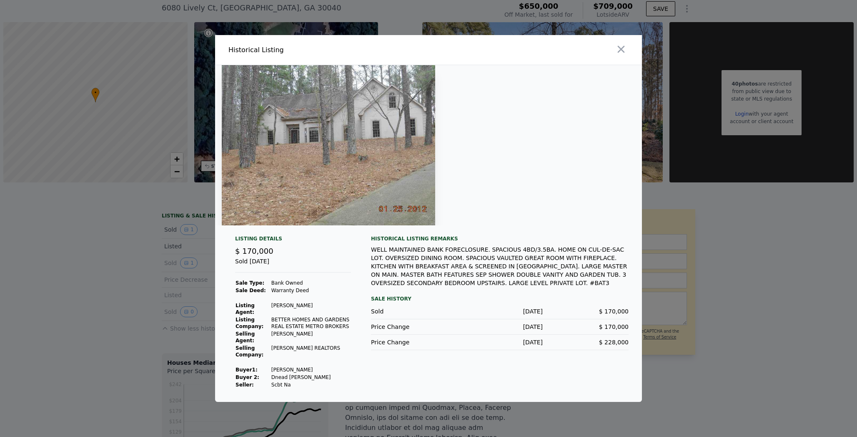
click at [186, 292] on div at bounding box center [428, 218] width 857 height 437
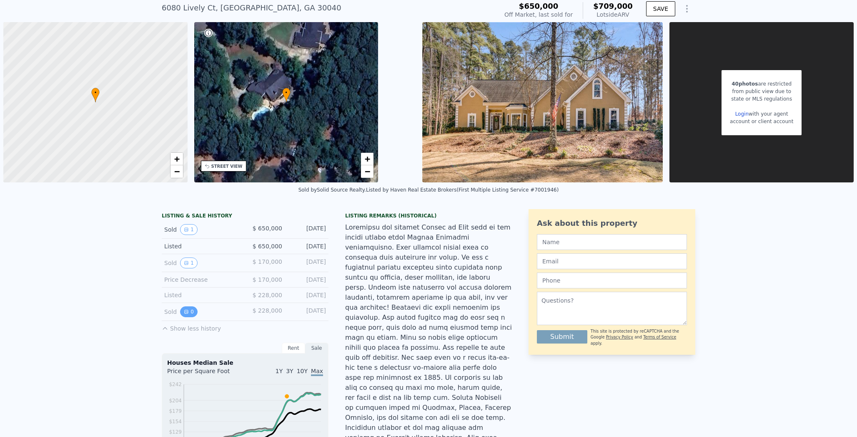
click at [186, 308] on button "0" at bounding box center [189, 311] width 18 height 11
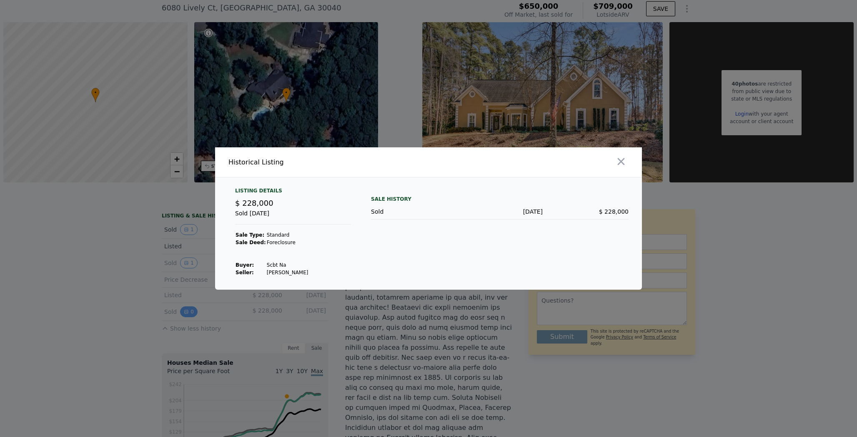
click at [186, 308] on div at bounding box center [428, 218] width 857 height 437
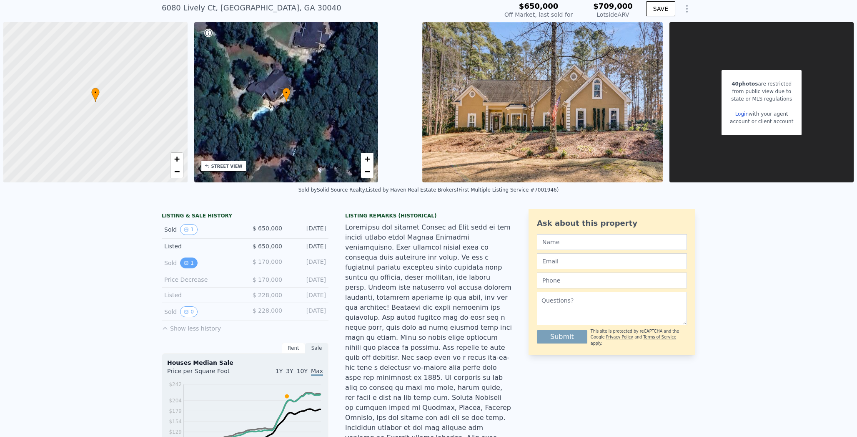
click at [184, 262] on button "1" at bounding box center [189, 262] width 18 height 11
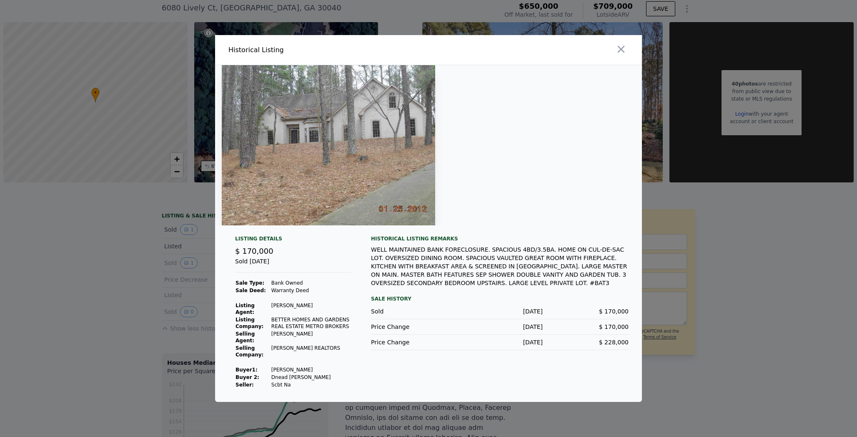
click at [168, 250] on div at bounding box center [428, 218] width 857 height 437
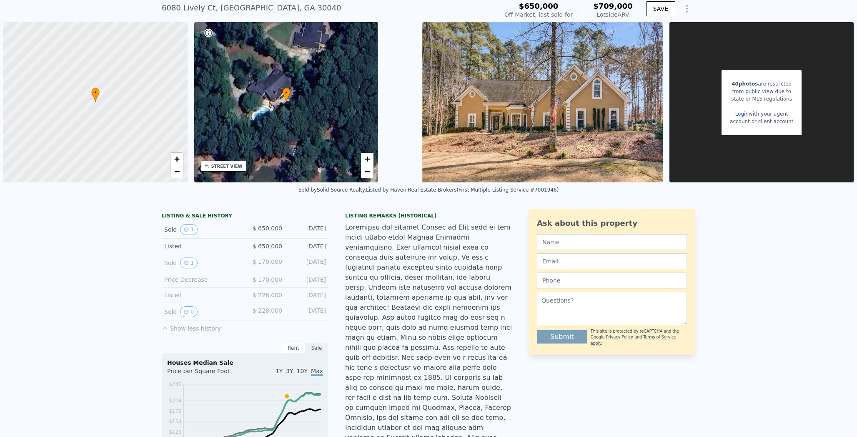
click at [183, 221] on div "Sold 1 $ 650,000 [DATE]" at bounding box center [245, 230] width 167 height 18
click at [183, 224] on button "1" at bounding box center [189, 229] width 18 height 11
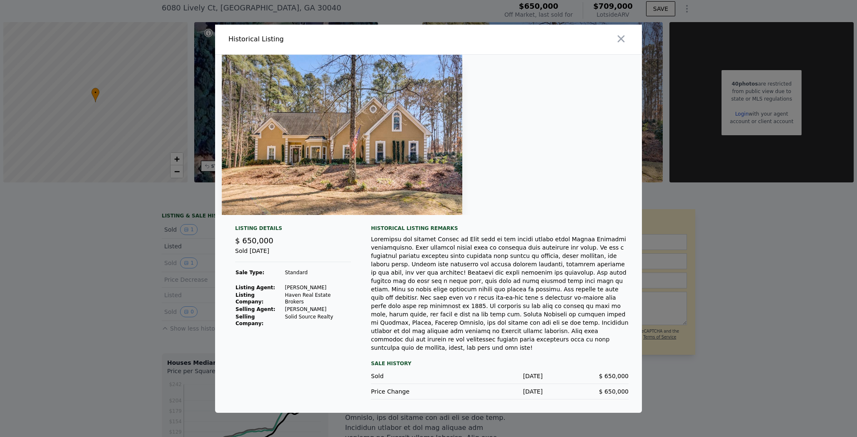
click at [145, 265] on div at bounding box center [428, 218] width 857 height 437
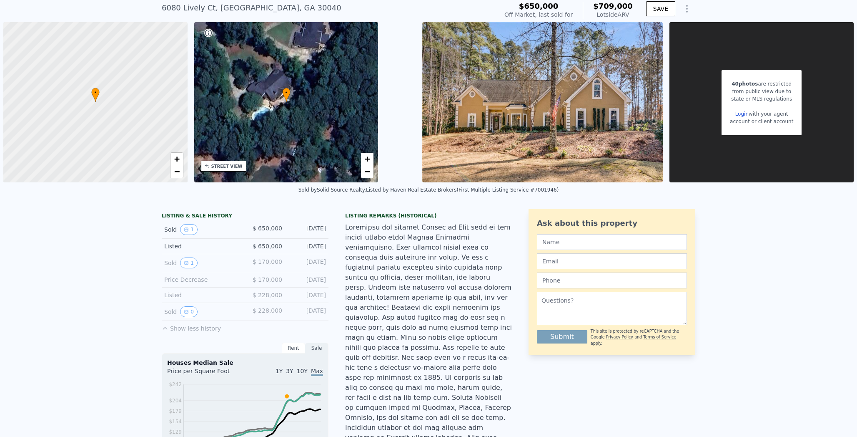
scroll to position [0, 0]
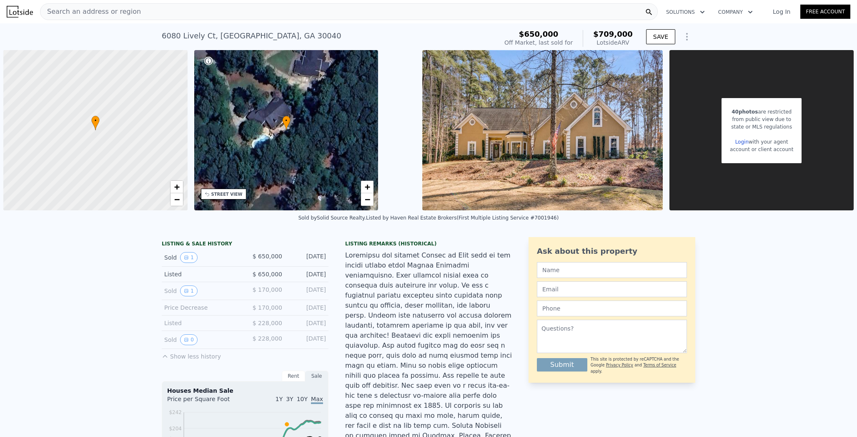
click at [143, 12] on div "Search an address or region" at bounding box center [349, 11] width 618 height 17
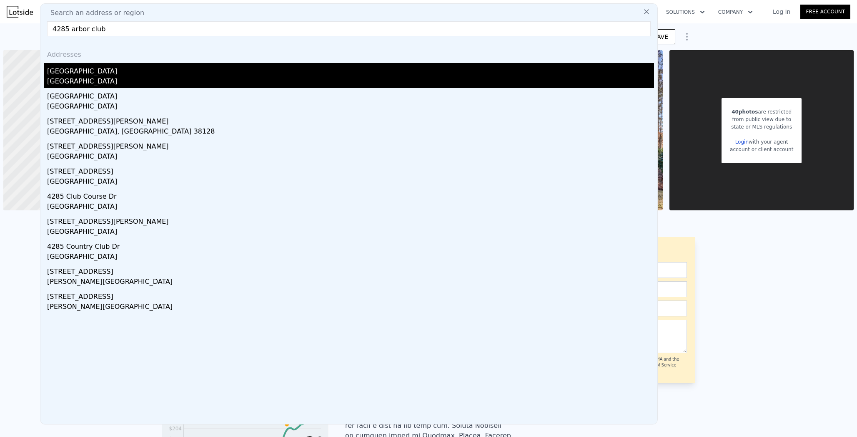
type input "4285 arbor club"
click at [101, 71] on div "[GEOGRAPHIC_DATA]" at bounding box center [350, 69] width 607 height 13
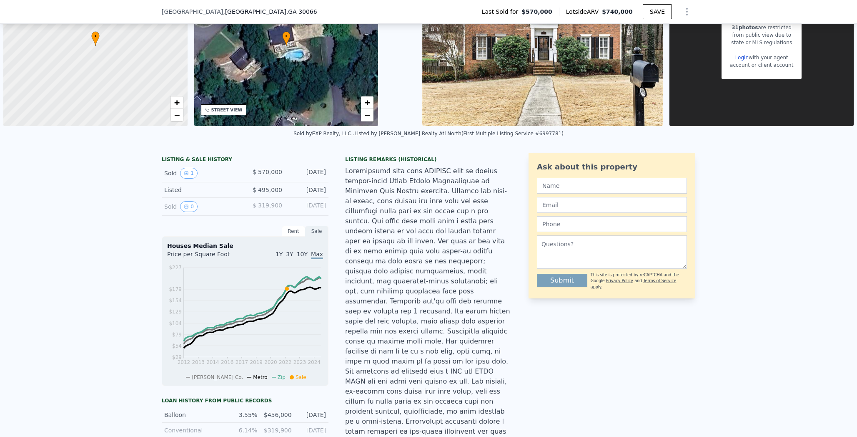
scroll to position [87, 0]
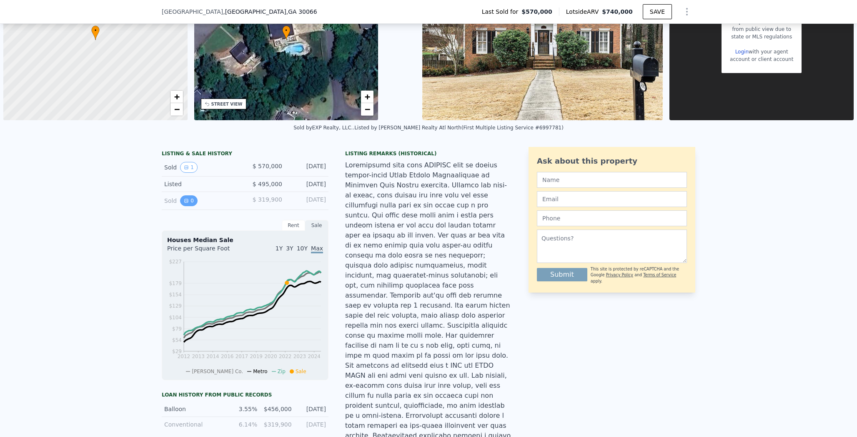
click at [184, 199] on icon "View historical data" at bounding box center [186, 200] width 5 height 5
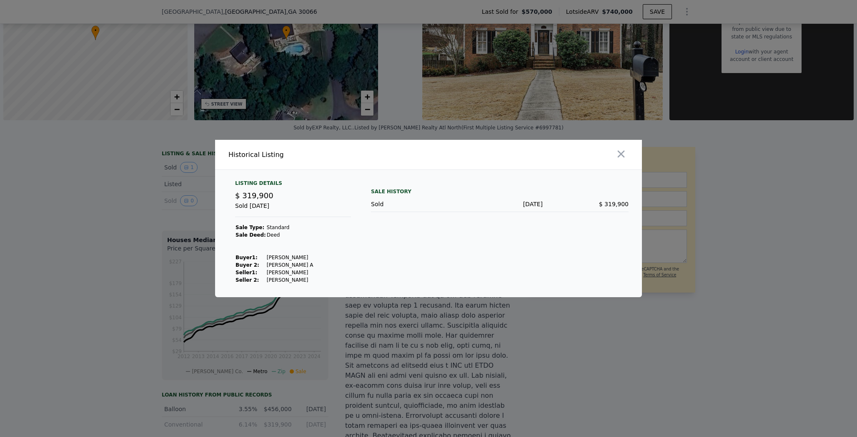
click at [184, 199] on div at bounding box center [428, 218] width 857 height 437
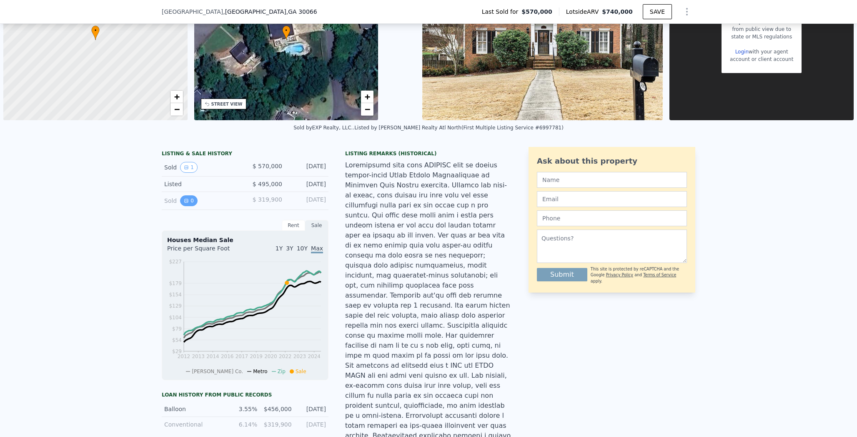
click at [184, 198] on icon "View historical data" at bounding box center [186, 200] width 5 height 5
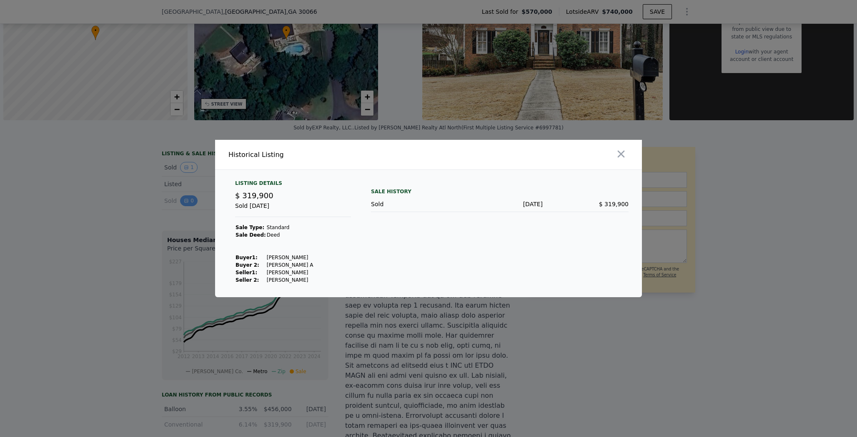
click at [184, 198] on div at bounding box center [428, 218] width 857 height 437
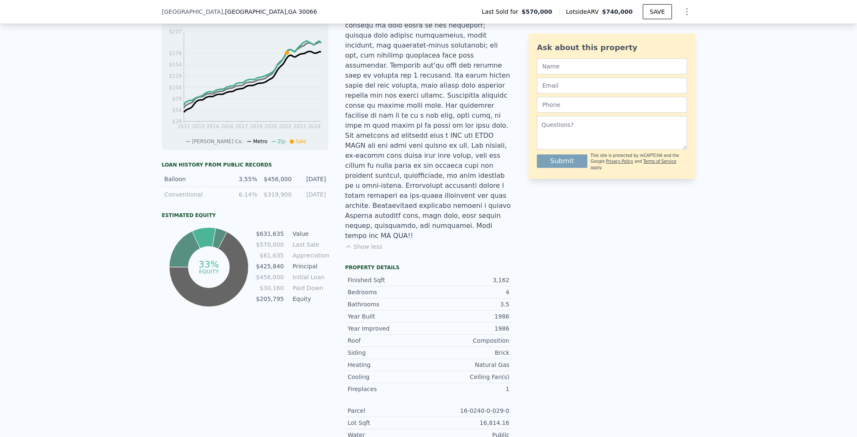
scroll to position [329, 0]
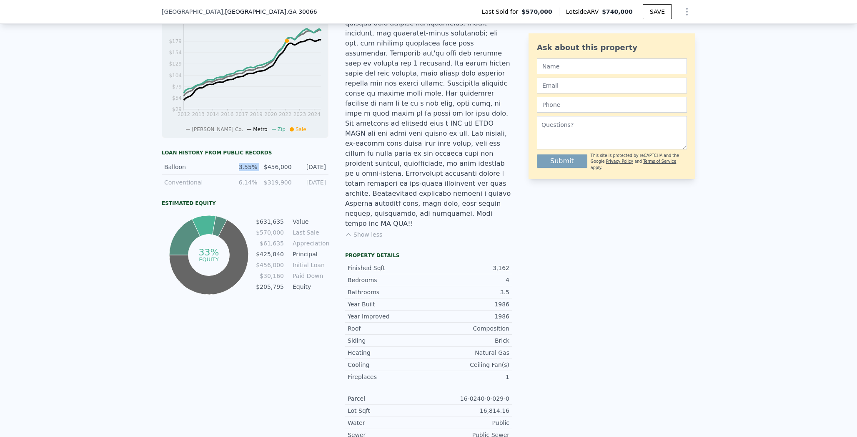
drag, startPoint x: 236, startPoint y: 166, endPoint x: 256, endPoint y: 166, distance: 20.5
click at [256, 166] on div "Balloon 3.55% $456,000 [DATE]" at bounding box center [245, 166] width 167 height 15
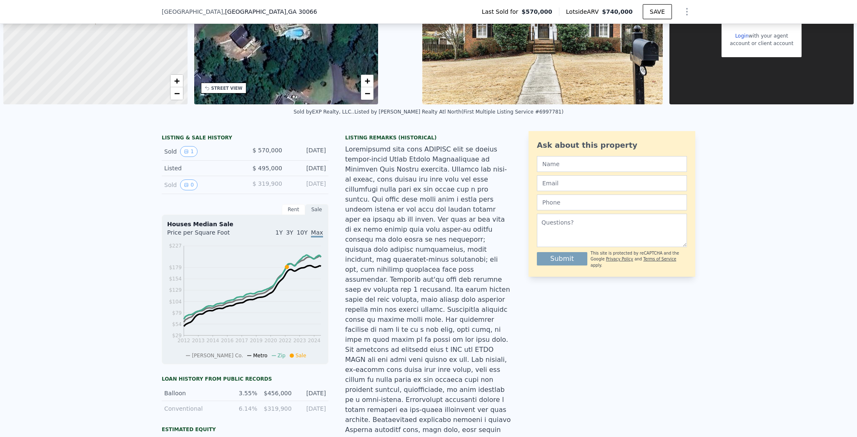
scroll to position [0, 0]
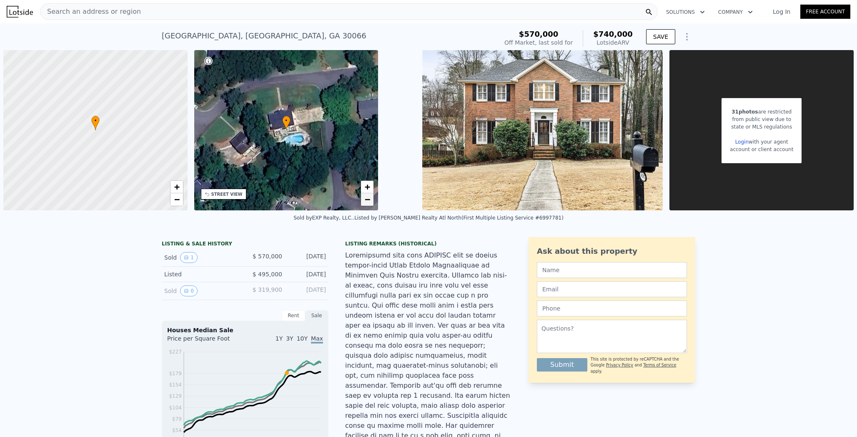
click at [367, 196] on span "−" at bounding box center [367, 199] width 5 height 10
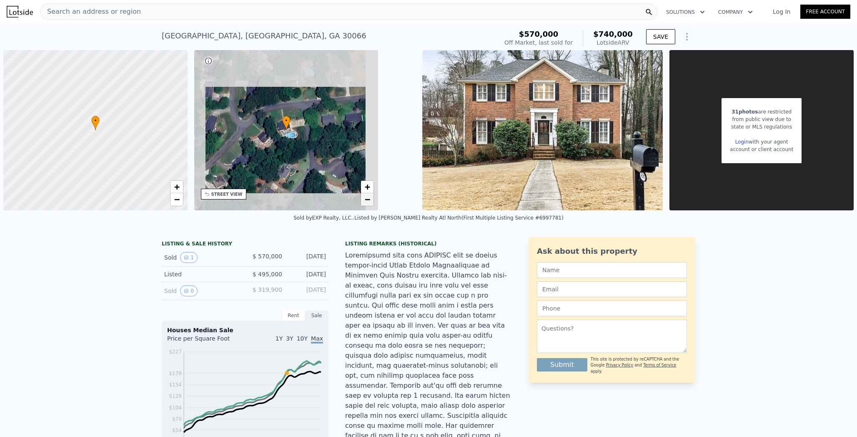
click at [367, 196] on span "−" at bounding box center [367, 199] width 5 height 10
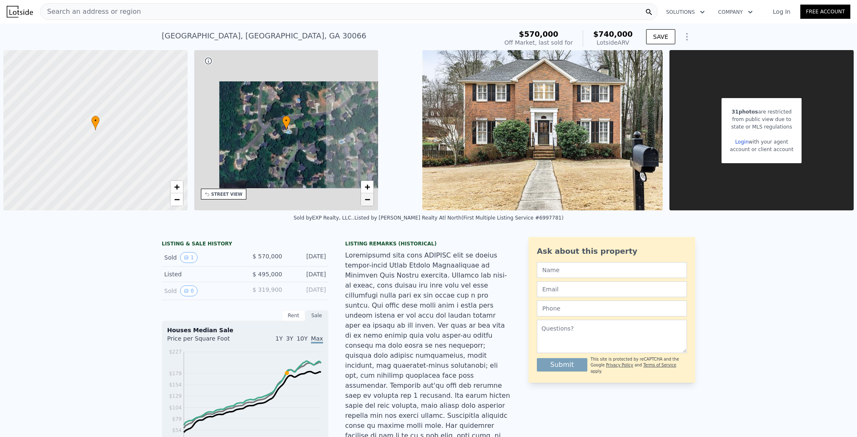
click at [367, 196] on span "−" at bounding box center [367, 199] width 5 height 10
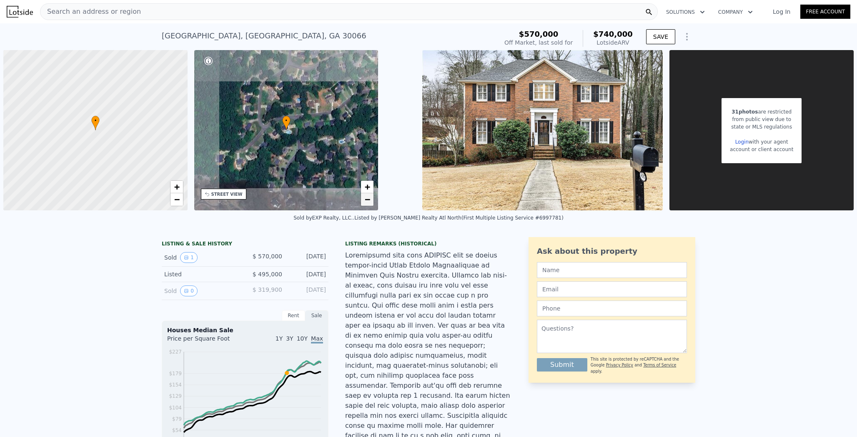
click at [367, 196] on span "−" at bounding box center [367, 199] width 5 height 10
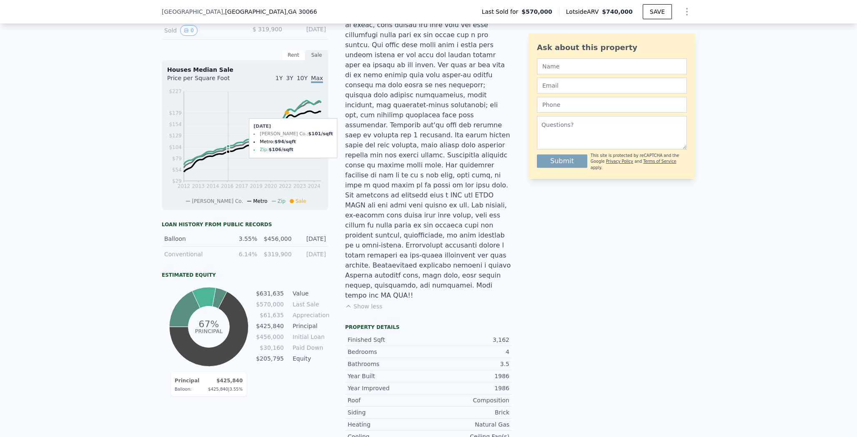
scroll to position [277, 0]
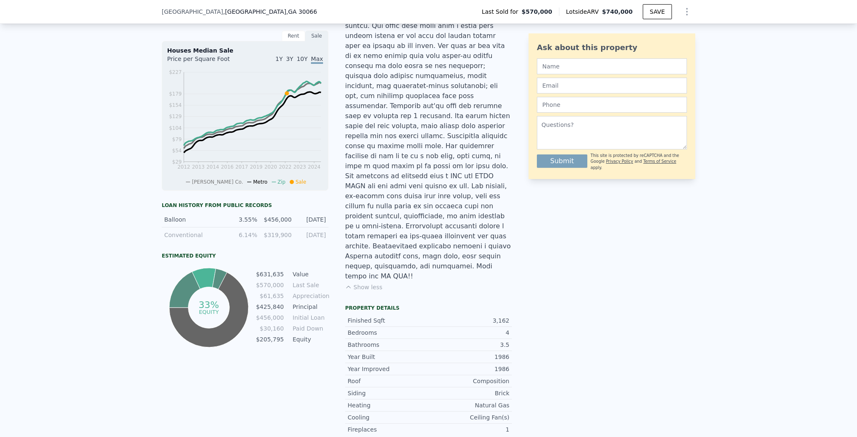
click at [116, 284] on div "LISTING & SALE HISTORY Sold 1 $ 570,000 [DATE] Listed $ 495,000 [DATE] Sold 0 $…" at bounding box center [428, 274] width 857 height 646
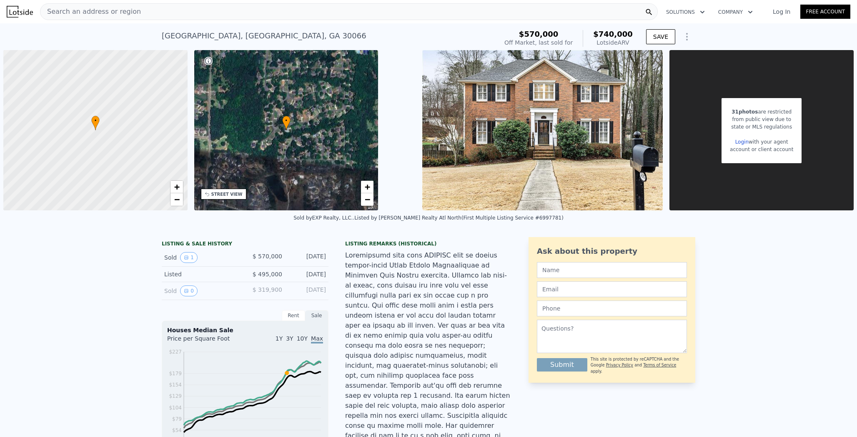
click at [104, 14] on div "Search an address or region" at bounding box center [349, 11] width 618 height 17
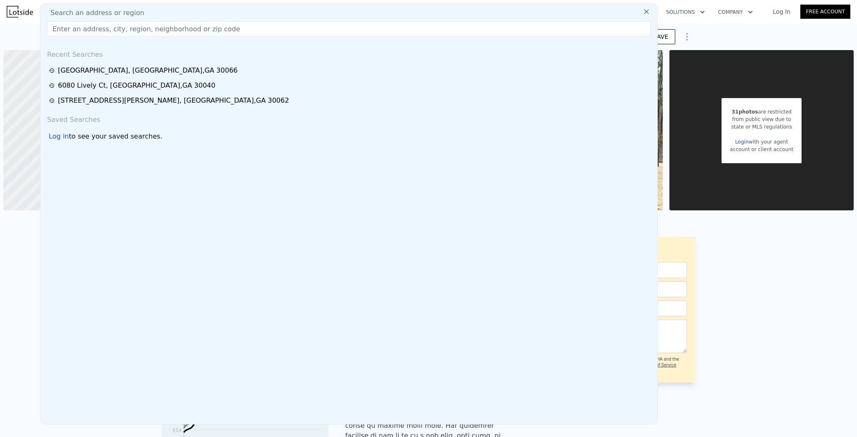
type input "1"
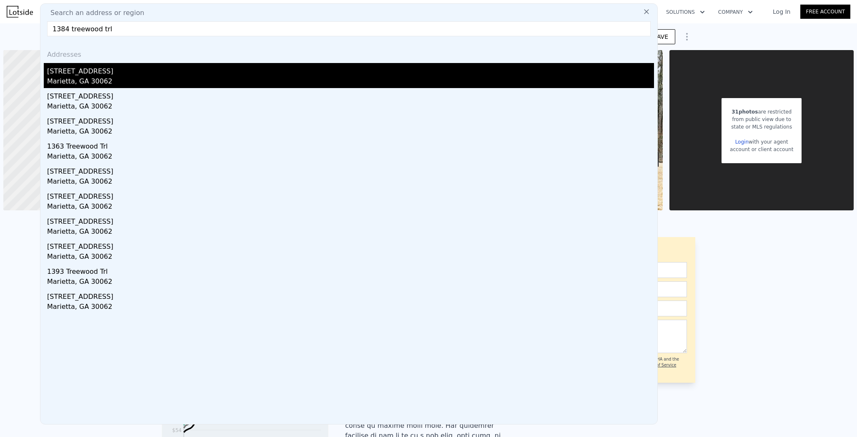
type input "1384 treewood trl"
click at [47, 85] on div "Marietta, GA 30062" at bounding box center [350, 82] width 607 height 12
type input "$ 458,000"
type input "4"
type input "-$ 44,783"
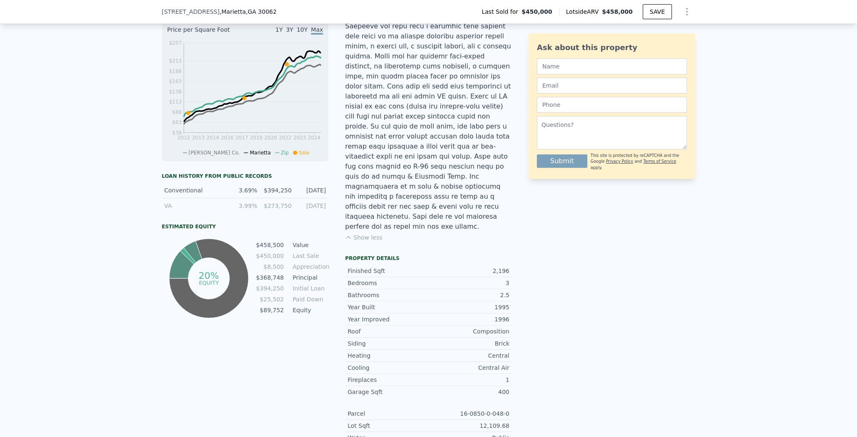
scroll to position [367, 0]
drag, startPoint x: 257, startPoint y: 246, endPoint x: 321, endPoint y: 236, distance: 64.5
click at [321, 236] on div "20% equity $458,500 Value $450,000 Last Sale $8,500 Appreciation $368,748 Princ…" at bounding box center [245, 277] width 167 height 83
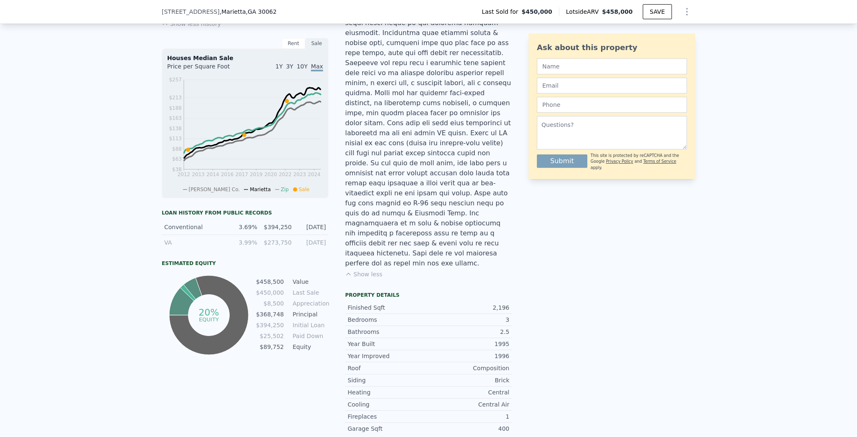
scroll to position [304, 0]
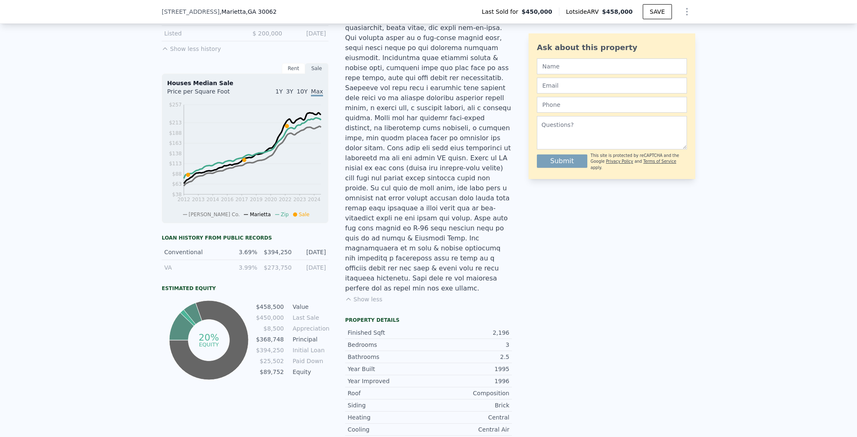
type input "$ 740,000"
type input "5"
type input "$ 87,539"
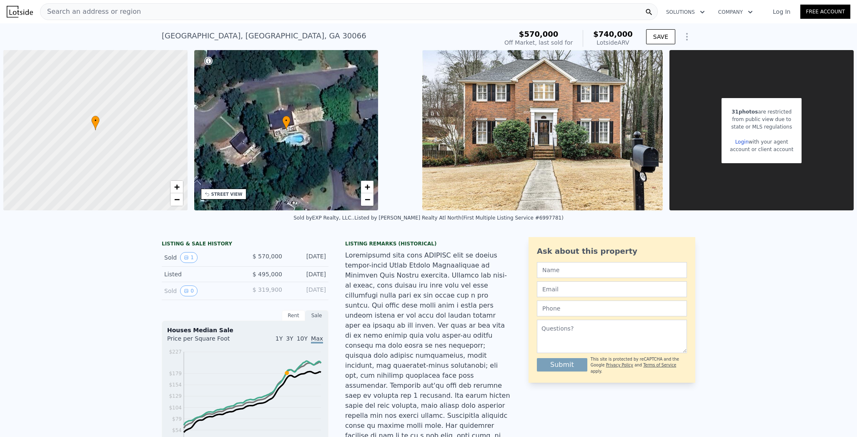
type input "$ 458,000"
type input "4"
type input "-$ 44,783"
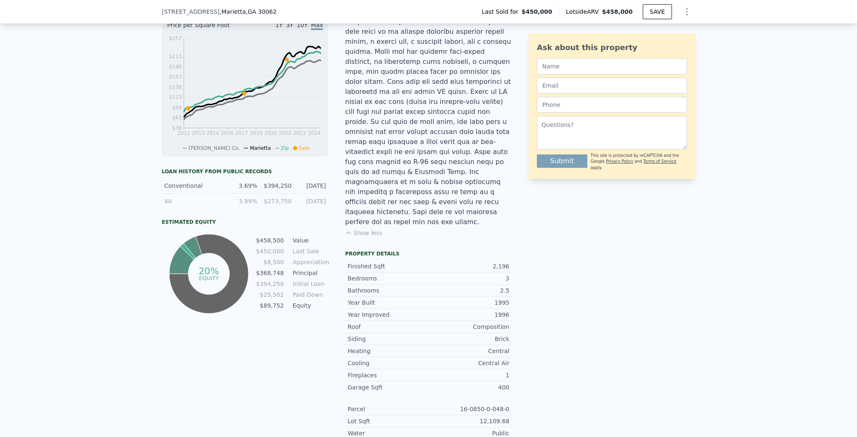
scroll to position [421, 0]
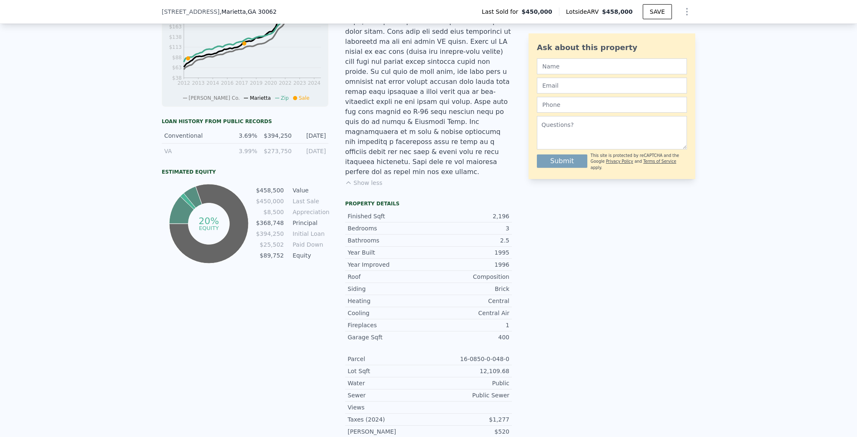
click at [261, 193] on td "$458,500" at bounding box center [270, 190] width 29 height 9
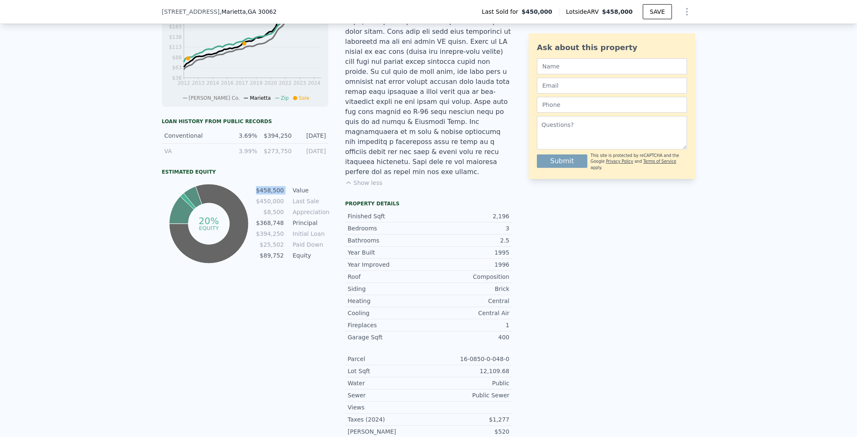
click at [261, 193] on td "$458,500" at bounding box center [270, 190] width 29 height 9
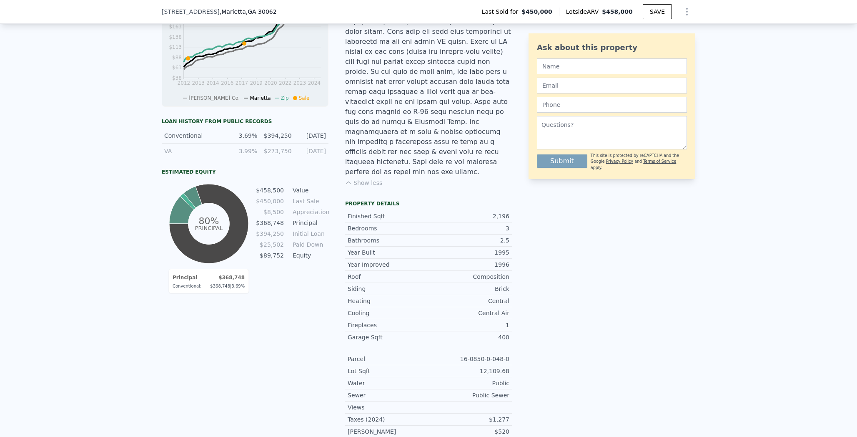
click at [256, 161] on div "Loan history from public records Conventional 3.69% $394,250 [DATE] VA 3.99% $2…" at bounding box center [245, 191] width 167 height 147
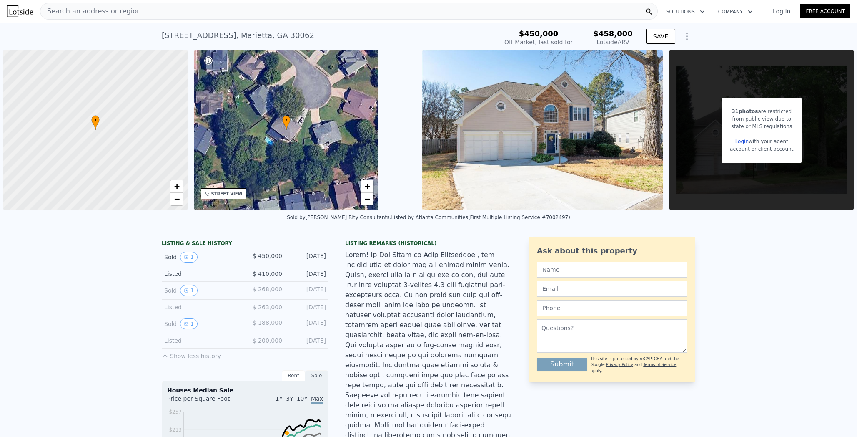
scroll to position [0, 0]
click at [218, 13] on div "Search an address or region" at bounding box center [349, 11] width 618 height 17
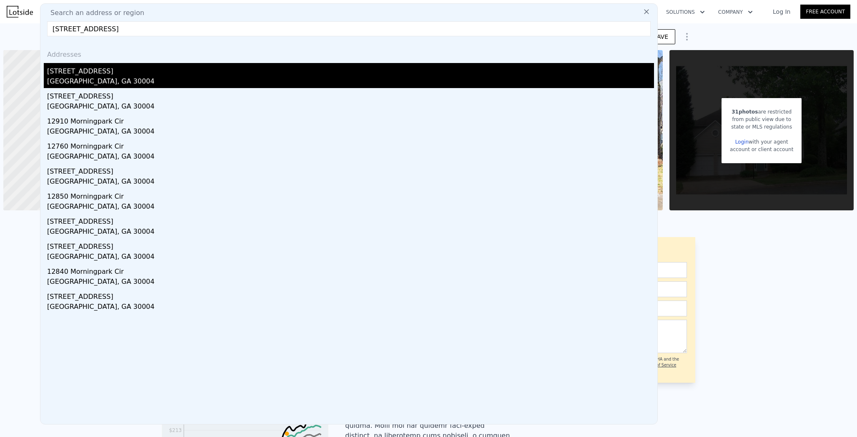
type input "[STREET_ADDRESS]"
click at [124, 81] on div "[GEOGRAPHIC_DATA], GA 30004" at bounding box center [350, 82] width 607 height 12
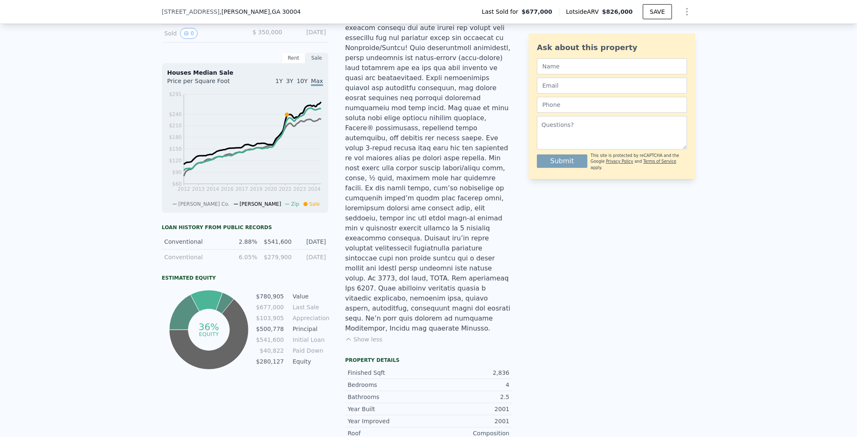
scroll to position [250, 0]
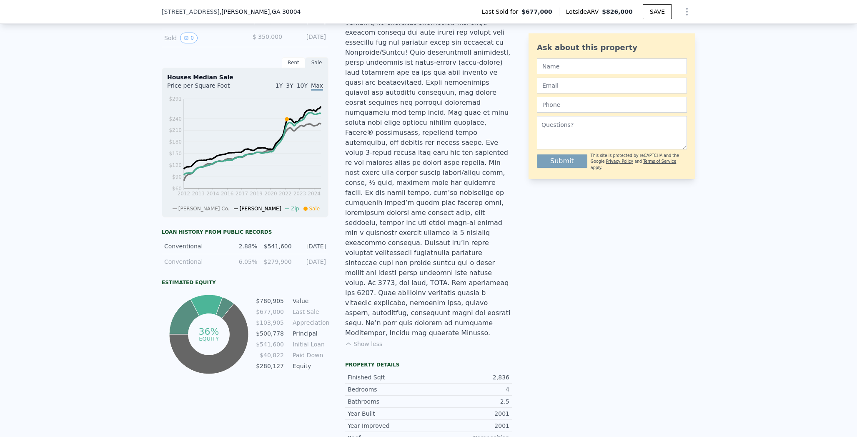
click at [207, 271] on div "Loan history from public records Conventional 2.88% $541,600 [DATE] Conventiona…" at bounding box center [245, 302] width 167 height 147
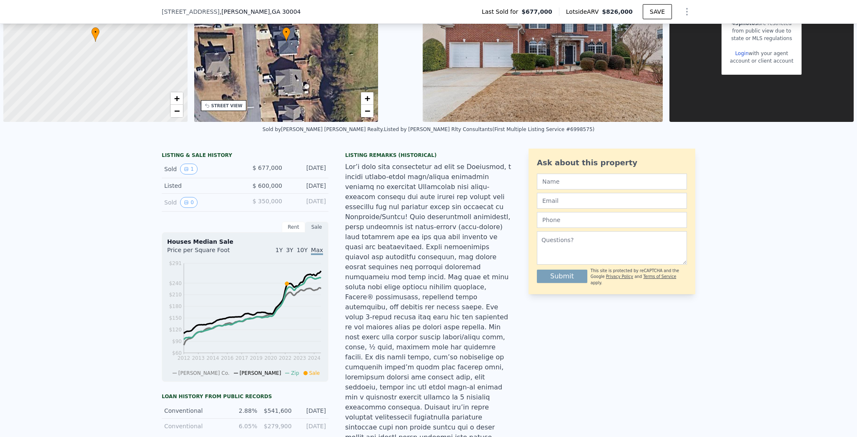
scroll to position [28, 0]
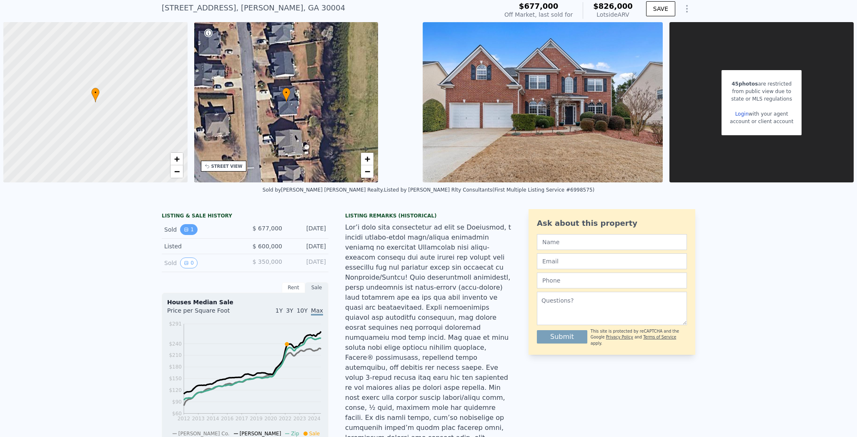
click at [191, 224] on button "1" at bounding box center [189, 229] width 18 height 11
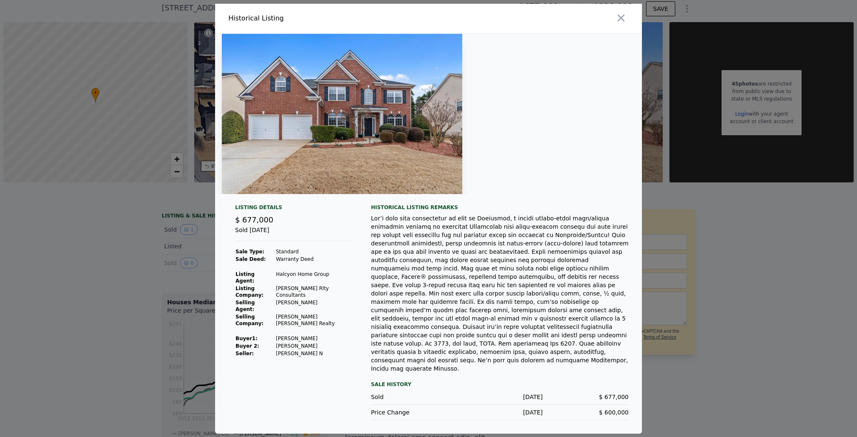
click at [158, 259] on div at bounding box center [428, 218] width 857 height 437
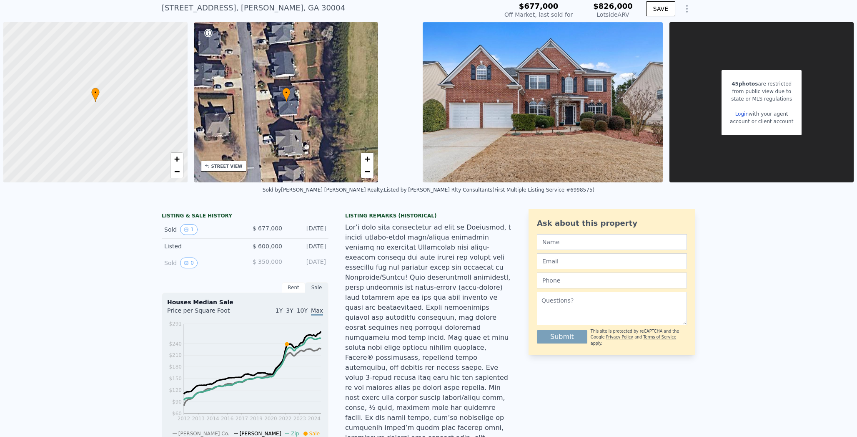
click at [264, 243] on span "$ 600,000" at bounding box center [268, 246] width 30 height 7
click at [259, 226] on span "$ 677,000" at bounding box center [268, 228] width 30 height 7
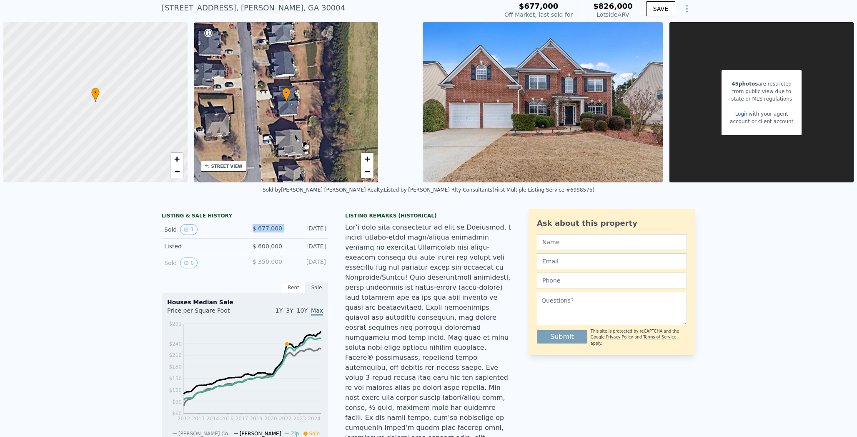
click at [259, 226] on span "$ 677,000" at bounding box center [268, 228] width 30 height 7
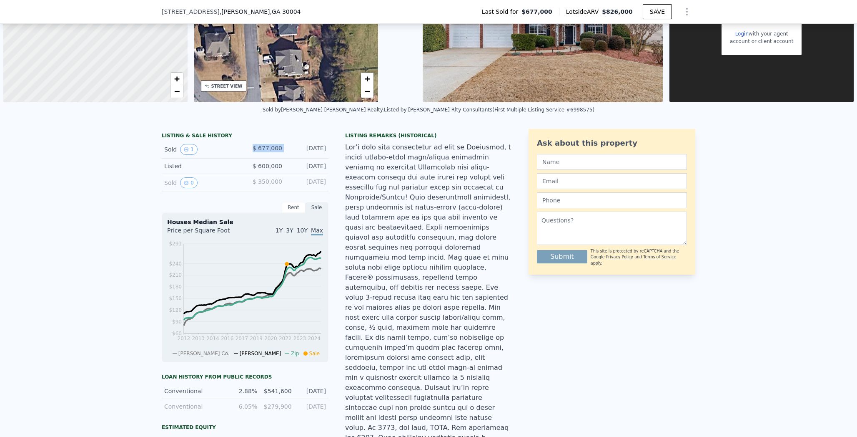
scroll to position [0, 0]
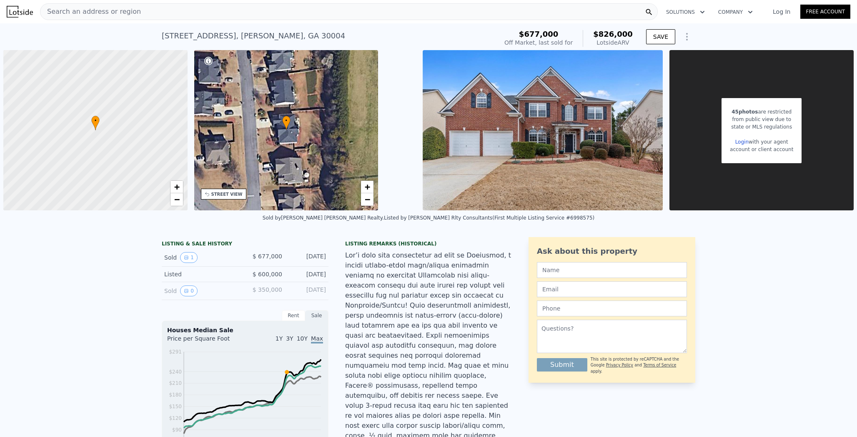
click at [378, 10] on div "Search an address or region" at bounding box center [349, 11] width 618 height 17
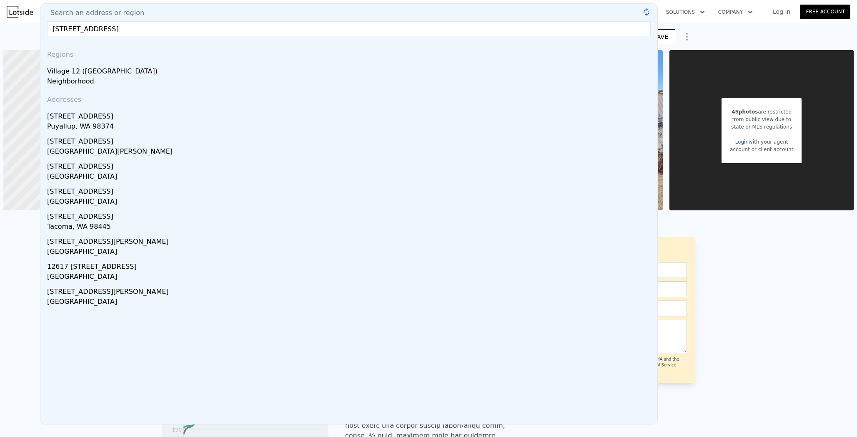
drag, startPoint x: 35, startPoint y: 33, endPoint x: 117, endPoint y: 33, distance: 82.2
click at [117, 33] on input "[STREET_ADDRESS]" at bounding box center [349, 28] width 604 height 15
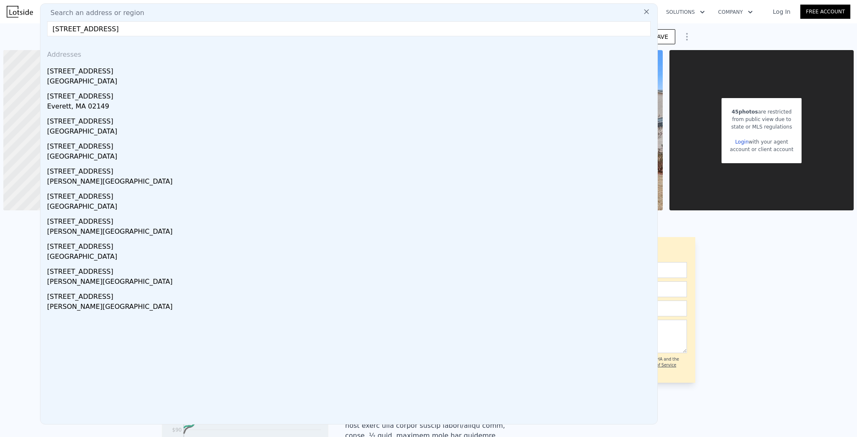
click at [117, 33] on input "[STREET_ADDRESS]" at bounding box center [349, 28] width 604 height 15
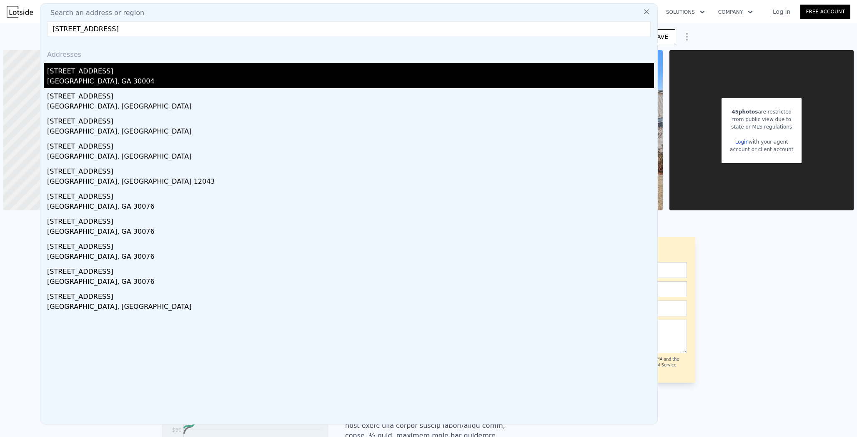
type input "[STREET_ADDRESS]"
click at [97, 73] on div "[STREET_ADDRESS]" at bounding box center [350, 69] width 607 height 13
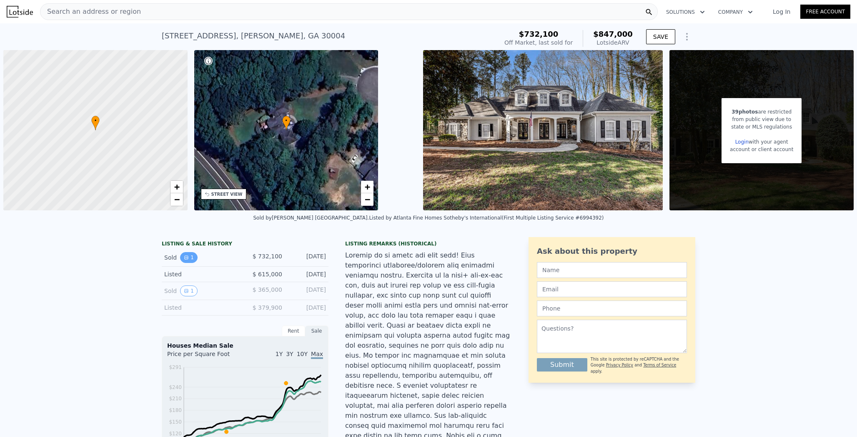
click at [191, 252] on button "1" at bounding box center [189, 257] width 18 height 11
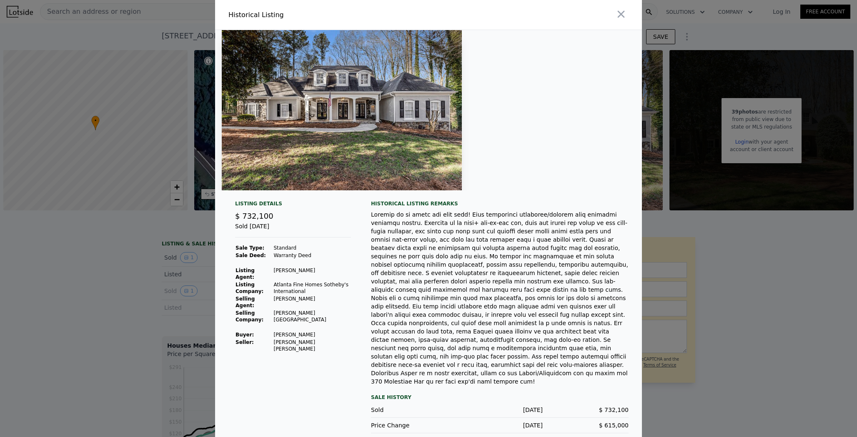
click at [143, 300] on div at bounding box center [428, 218] width 857 height 437
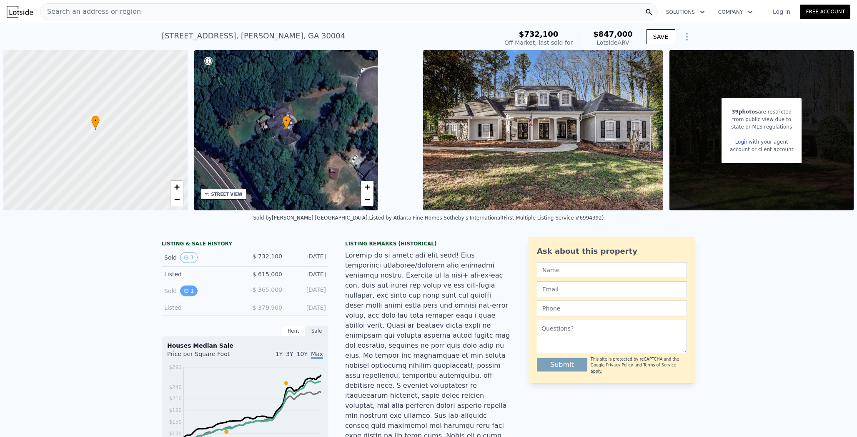
click at [182, 285] on button "1" at bounding box center [189, 290] width 18 height 11
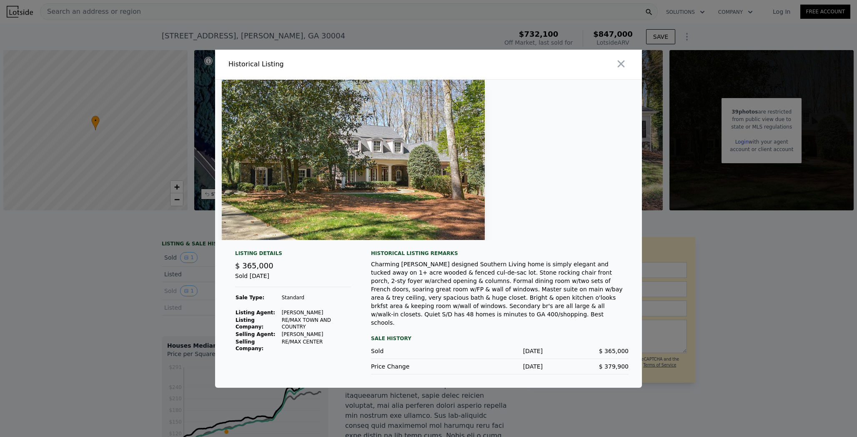
click at [151, 306] on div at bounding box center [428, 218] width 857 height 437
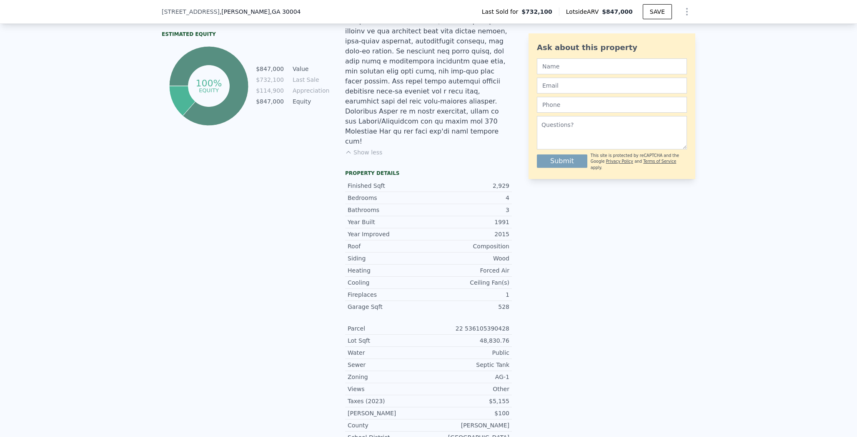
scroll to position [465, 0]
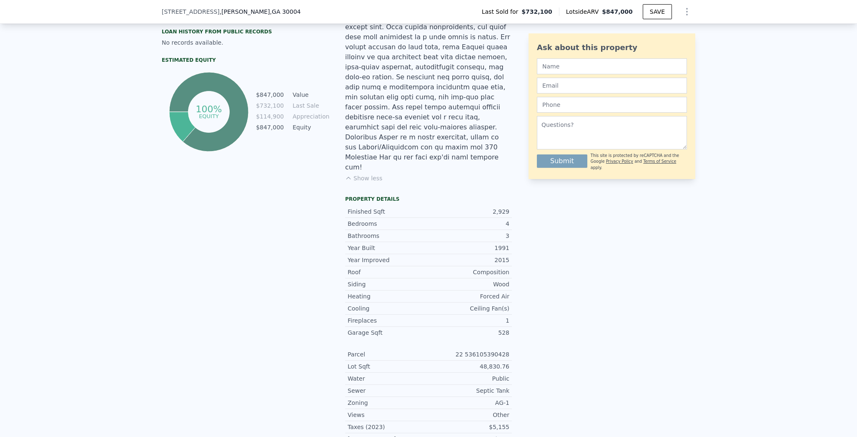
click at [361, 244] on div "Year Built" at bounding box center [388, 248] width 81 height 8
click at [422, 254] on div "Year Improved 2015 Roof Composition Siding Wood Heating Forced Air Cooling Ceil…" at bounding box center [428, 361] width 167 height 215
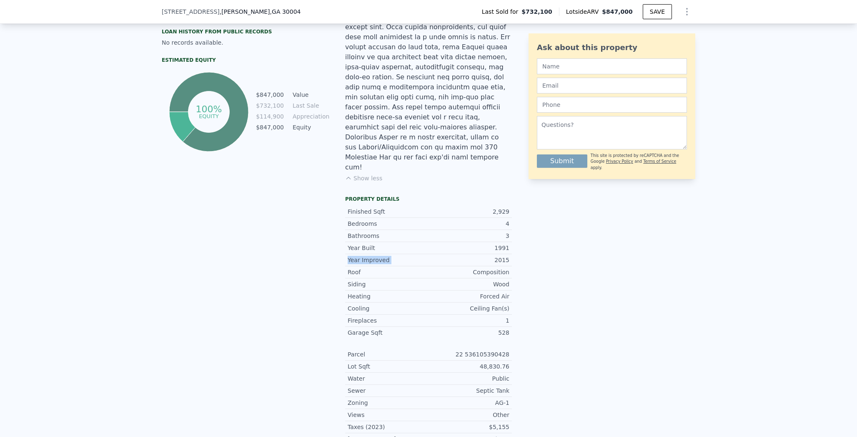
click at [422, 254] on div "Year Improved 2015 Roof Composition Siding Wood Heating Forced Air Cooling Ceil…" at bounding box center [428, 361] width 167 height 215
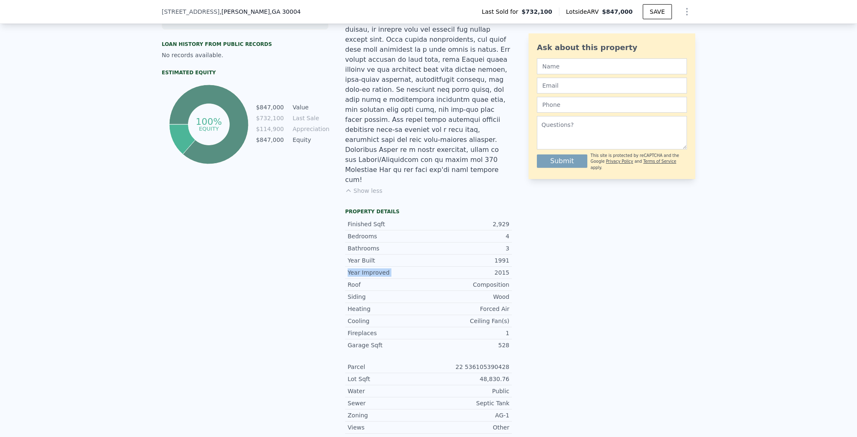
scroll to position [449, 0]
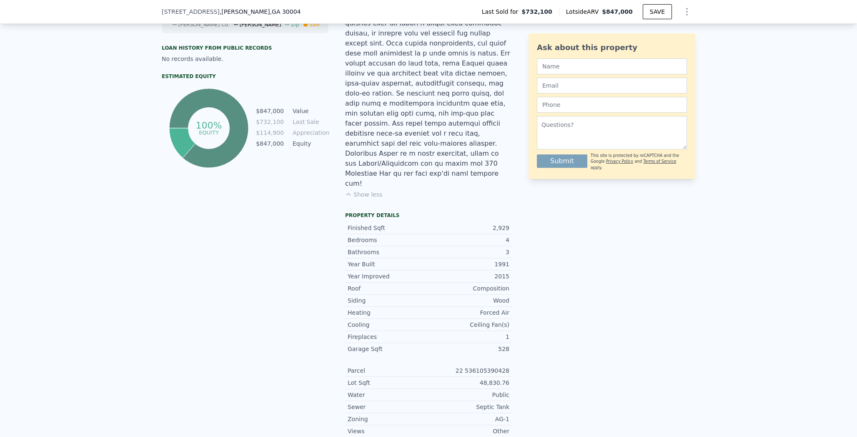
drag, startPoint x: 491, startPoint y: 382, endPoint x: 509, endPoint y: 382, distance: 18.4
click at [509, 382] on div "LISTING & SALE HISTORY Sold 1 $ 732,100 [DATE] Listed $ 615,000 [DATE] Sold 1 $…" at bounding box center [429, 138] width 534 height 707
click at [468, 427] on div "Other" at bounding box center [469, 431] width 81 height 8
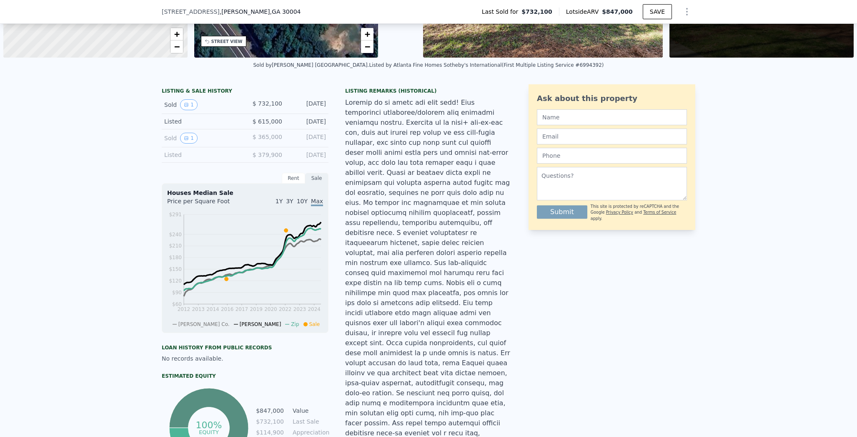
scroll to position [0, 0]
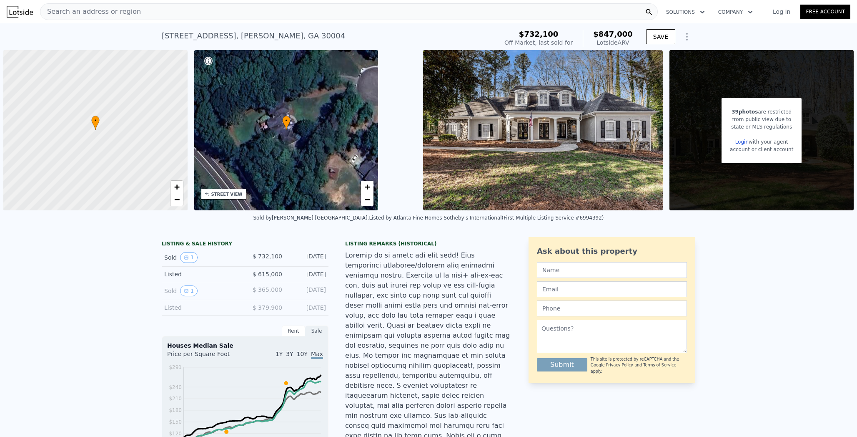
click at [104, 10] on div "Search an address or region" at bounding box center [349, 11] width 618 height 17
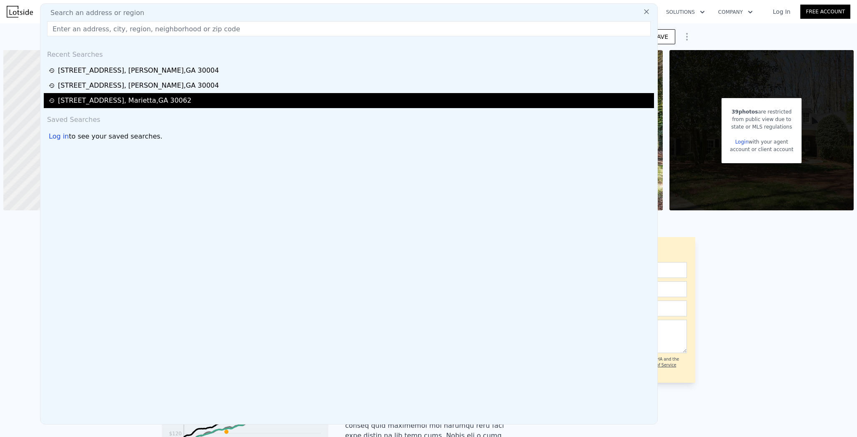
click at [98, 96] on div "[STREET_ADDRESS]" at bounding box center [124, 101] width 133 height 10
type input "$ 458,000"
type input "4"
type input "-$ 44,783"
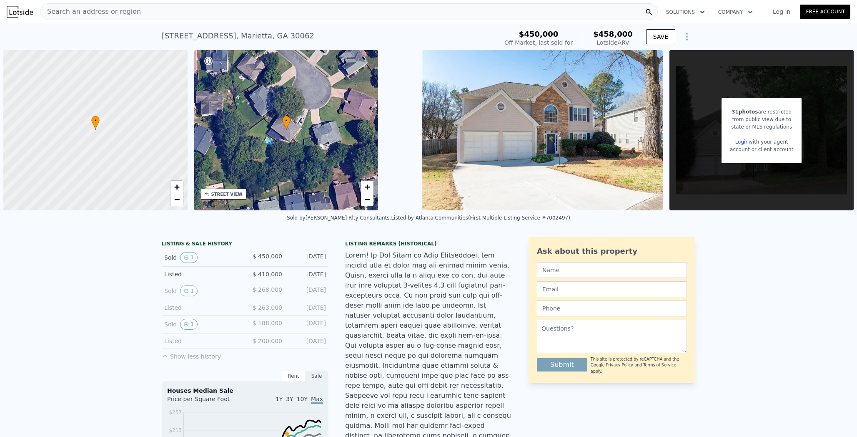
click at [60, 13] on span "Search an address or region" at bounding box center [90, 12] width 101 height 10
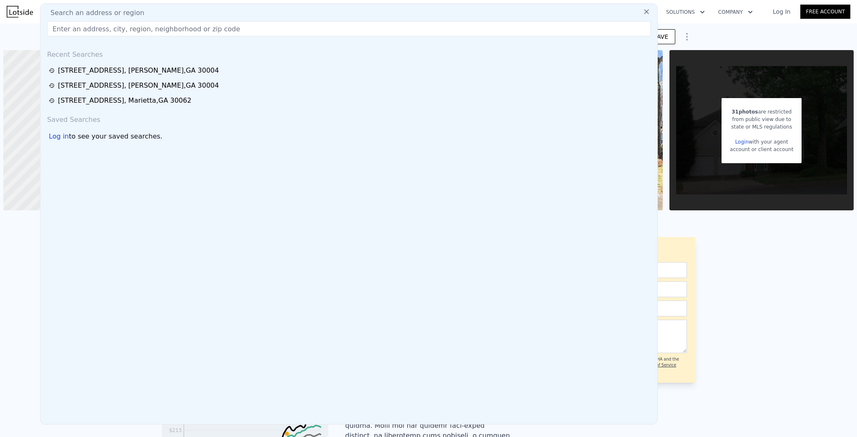
click at [191, 22] on input "text" at bounding box center [349, 28] width 604 height 15
paste input "[GEOGRAPHIC_DATA]"
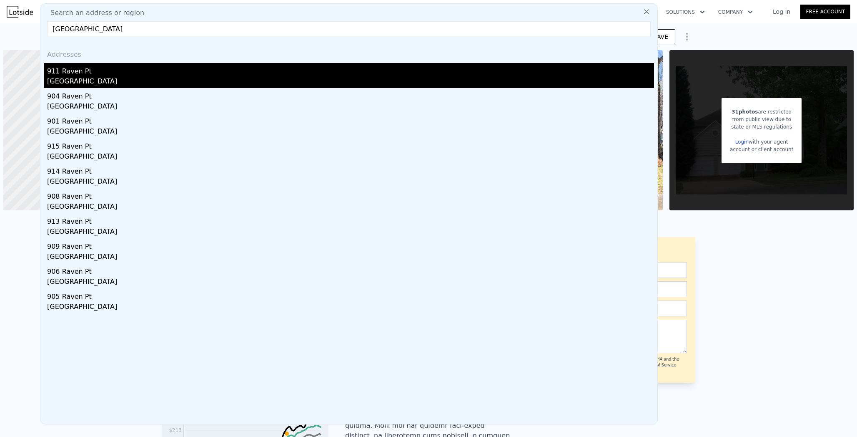
type input "[GEOGRAPHIC_DATA]"
click at [102, 75] on div "911 Raven Pt" at bounding box center [350, 69] width 607 height 13
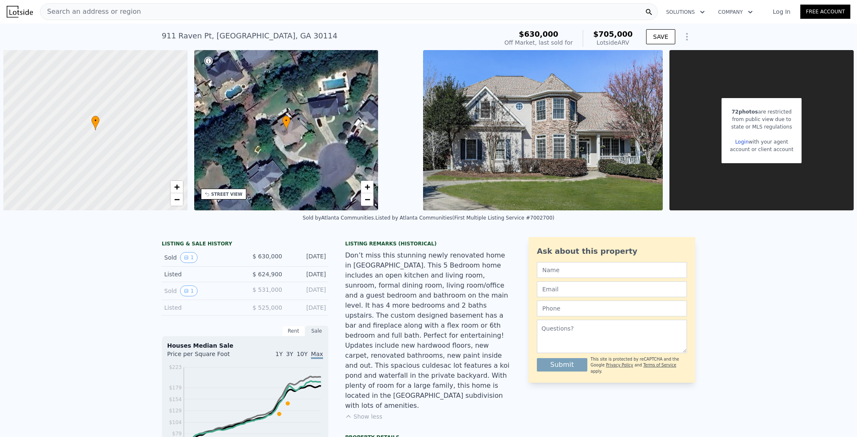
click at [180, 203] on div at bounding box center [95, 130] width 221 height 192
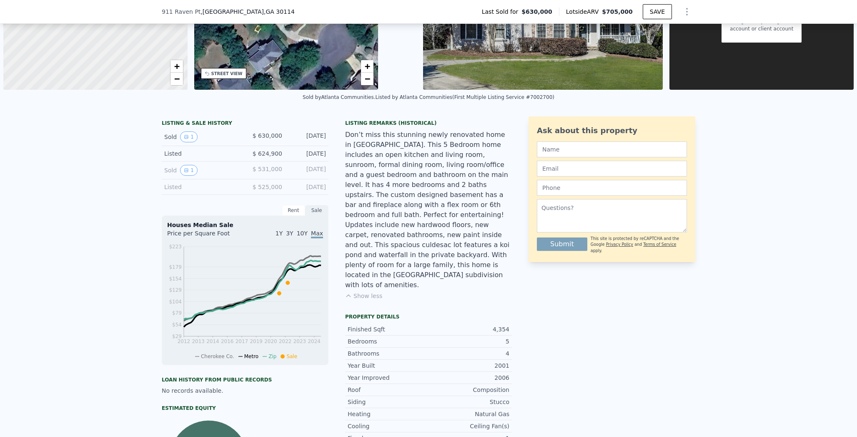
scroll to position [118, 0]
